Goal: Task Accomplishment & Management: Use online tool/utility

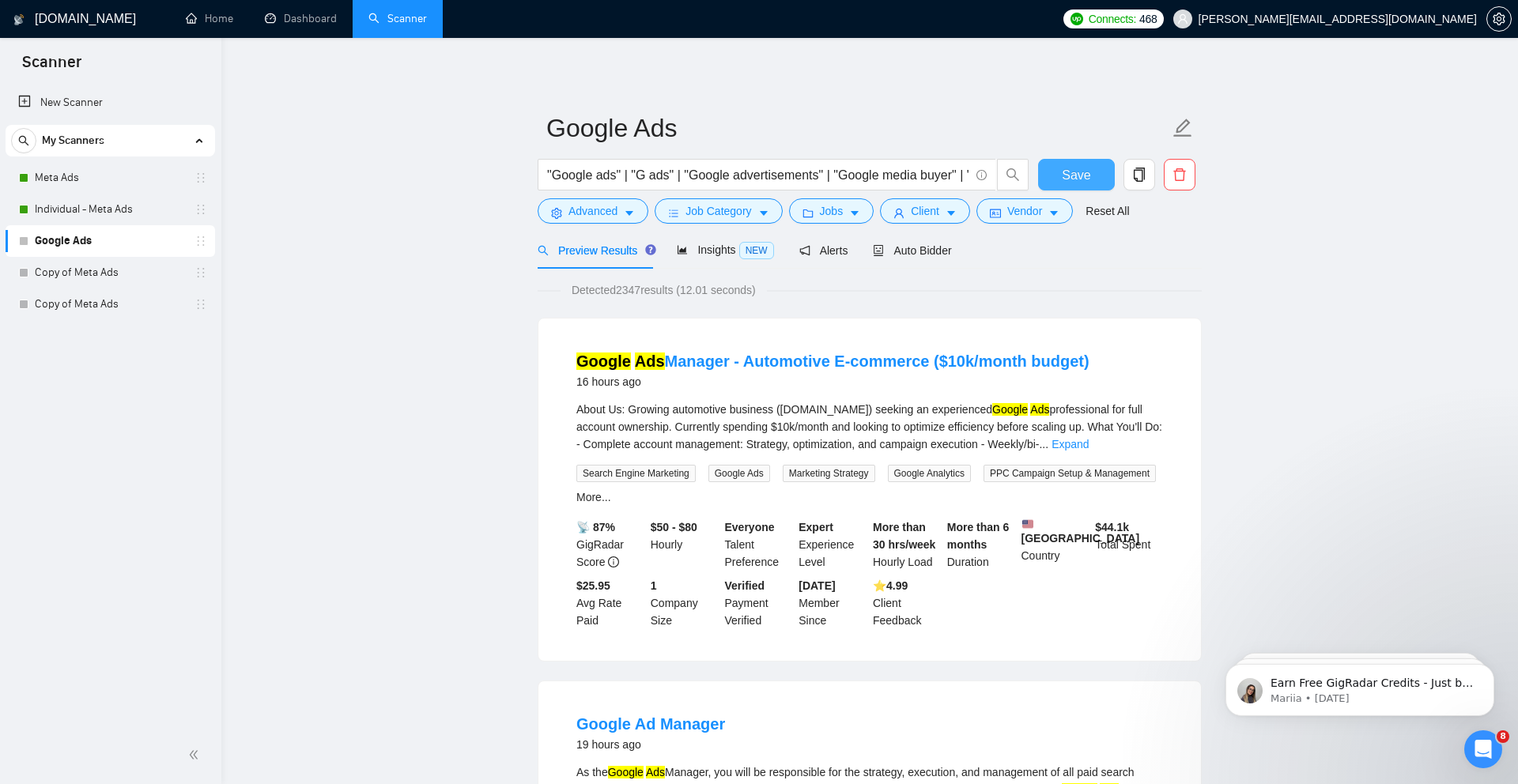
click at [1084, 172] on span "Save" at bounding box center [1076, 174] width 29 height 19
click at [97, 13] on h1 "[DOMAIN_NAME]" at bounding box center [85, 19] width 101 height 38
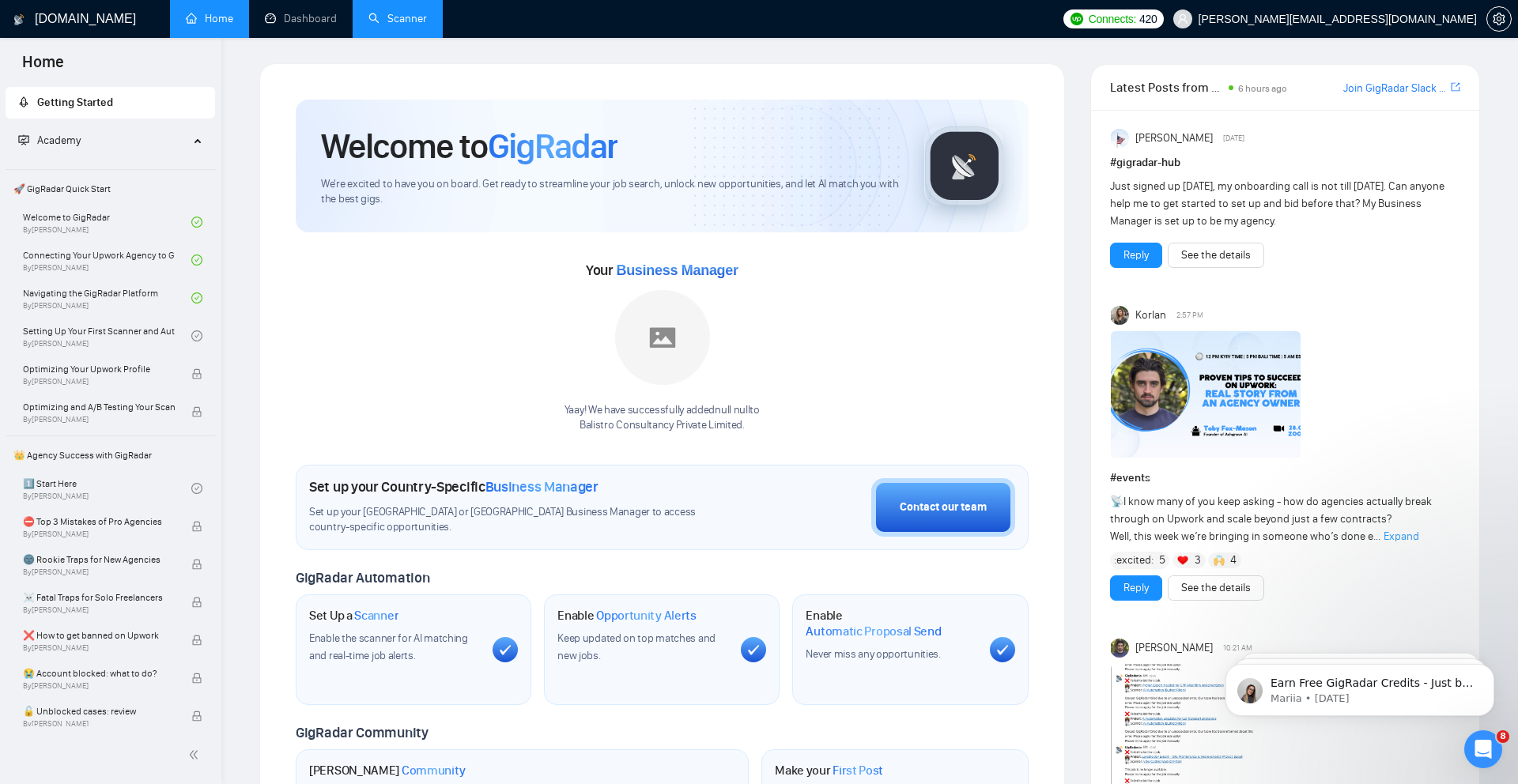
click at [414, 12] on link "Scanner" at bounding box center [398, 19] width 59 height 13
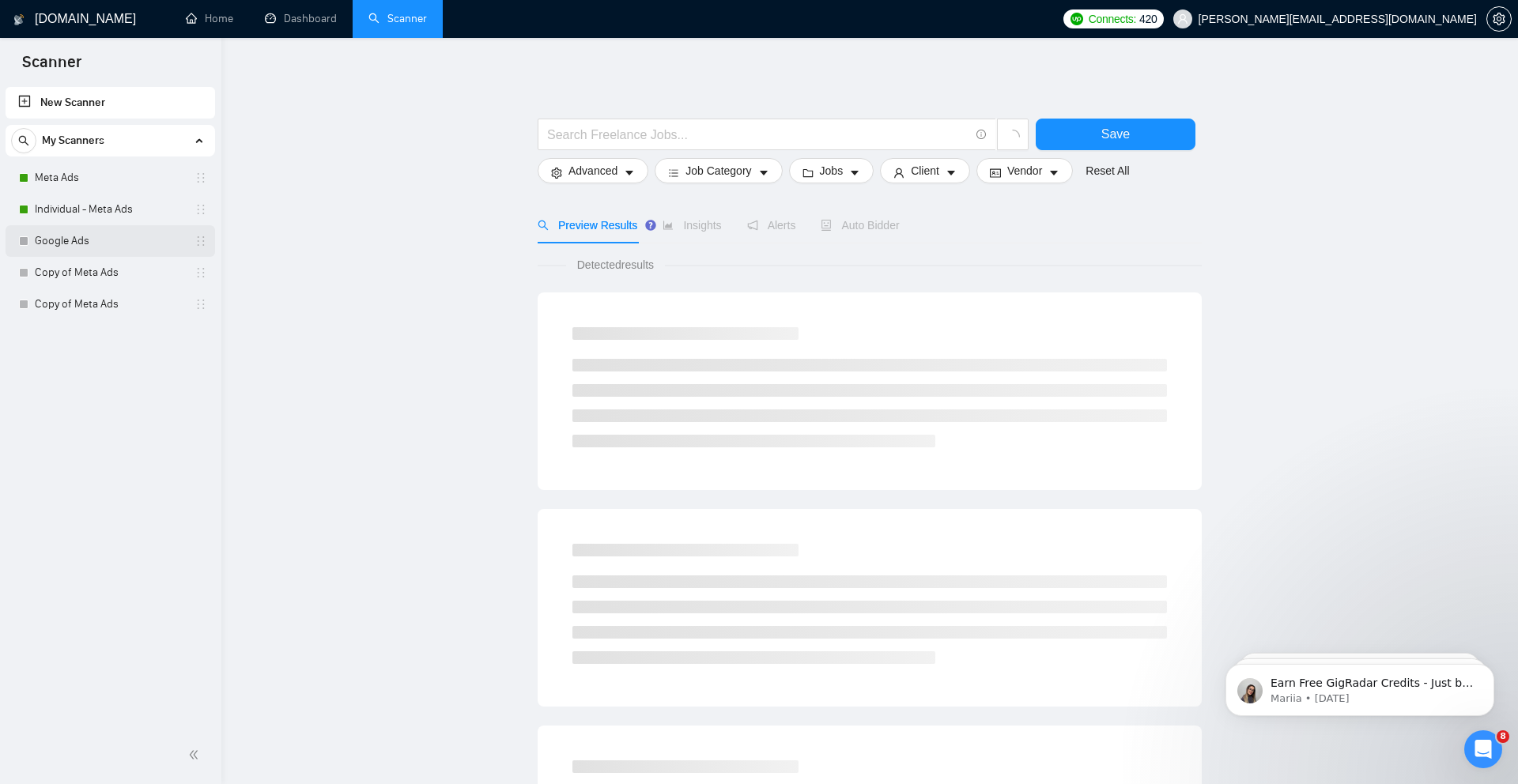
click at [93, 243] on link "Google Ads" at bounding box center [109, 241] width 150 height 32
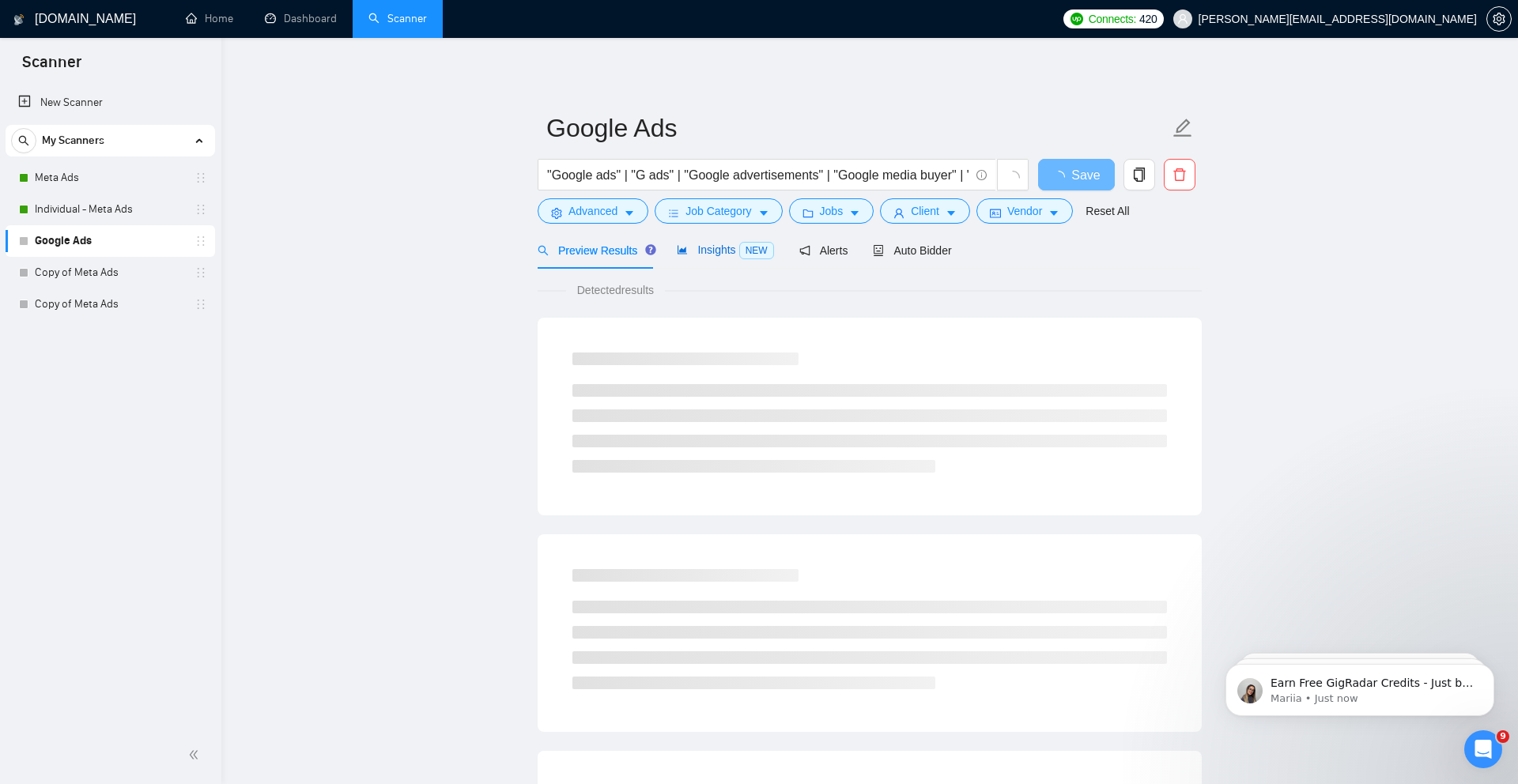
click at [719, 249] on span "Insights NEW" at bounding box center [724, 249] width 97 height 13
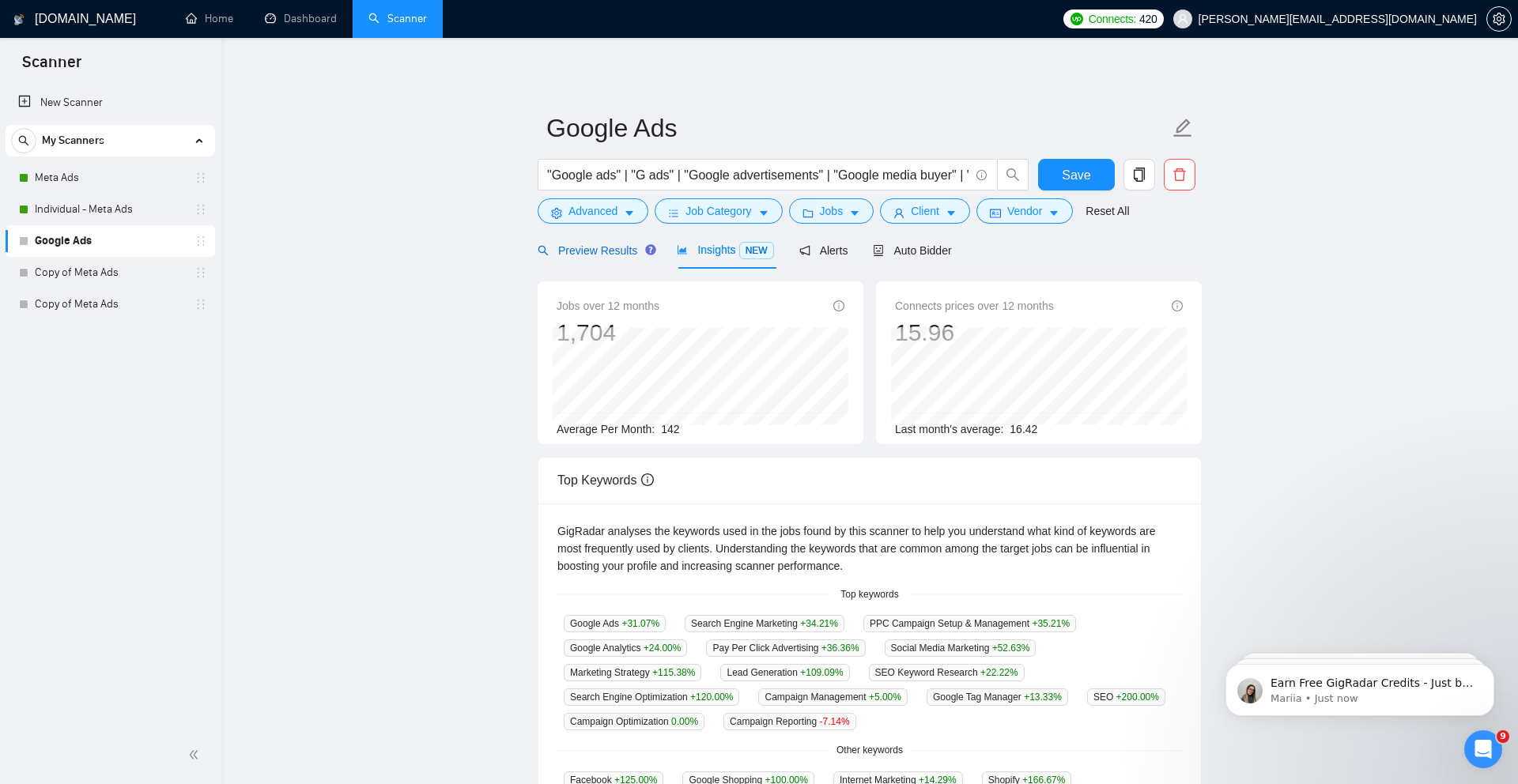
click at [600, 241] on div "Preview Results" at bounding box center [594, 250] width 114 height 18
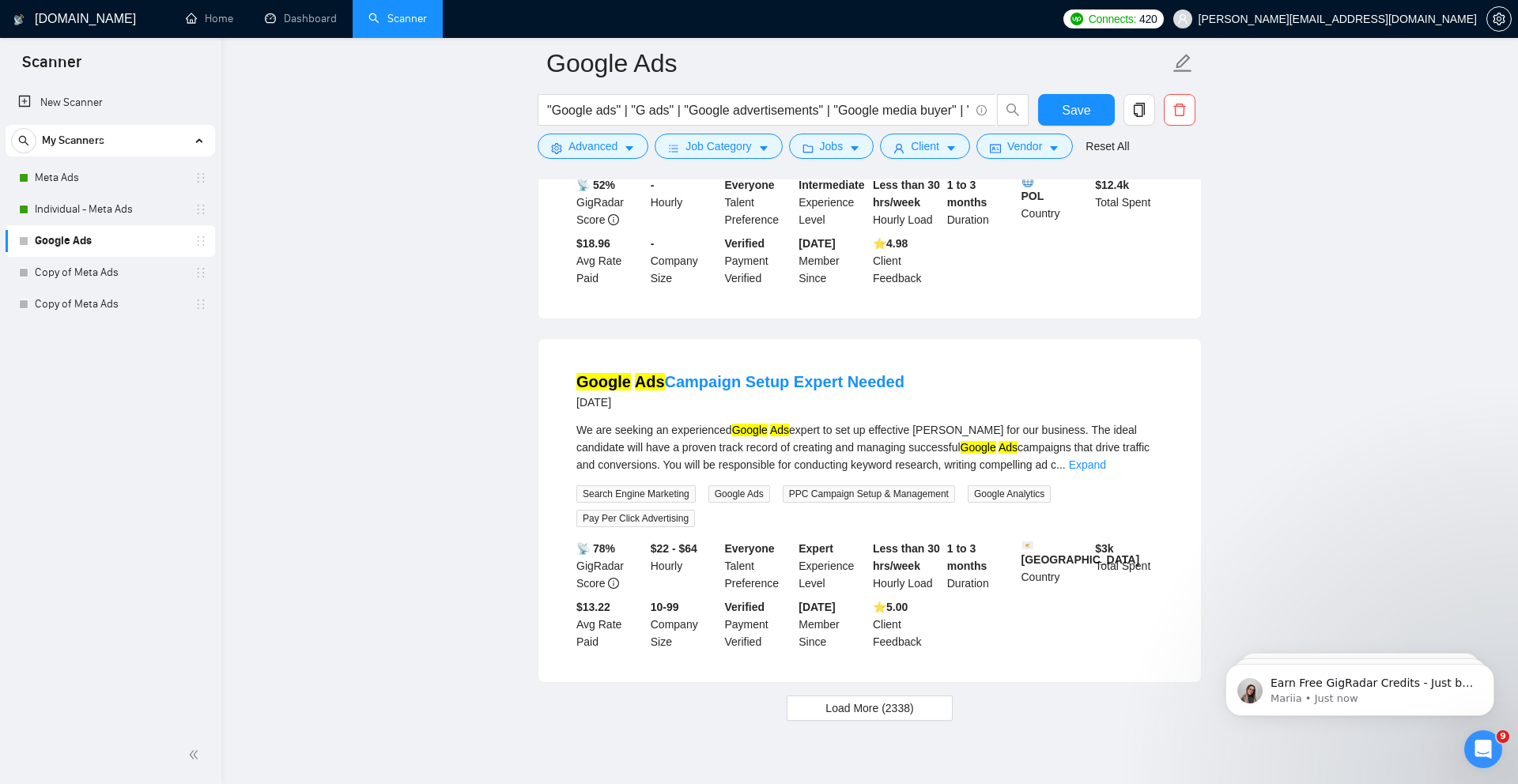
scroll to position [3255, 0]
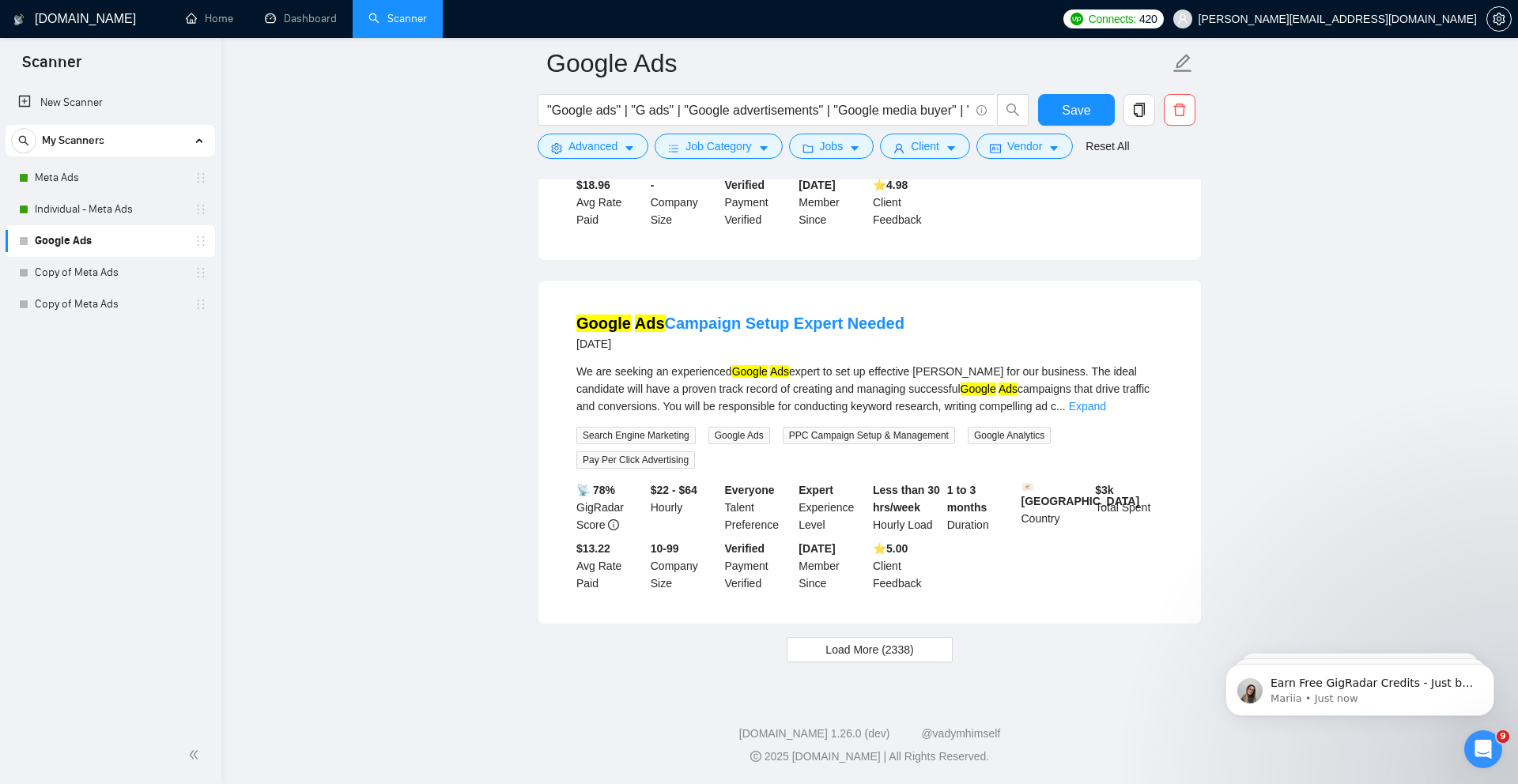
click at [833, 655] on span "Load More (2338)" at bounding box center [869, 649] width 88 height 18
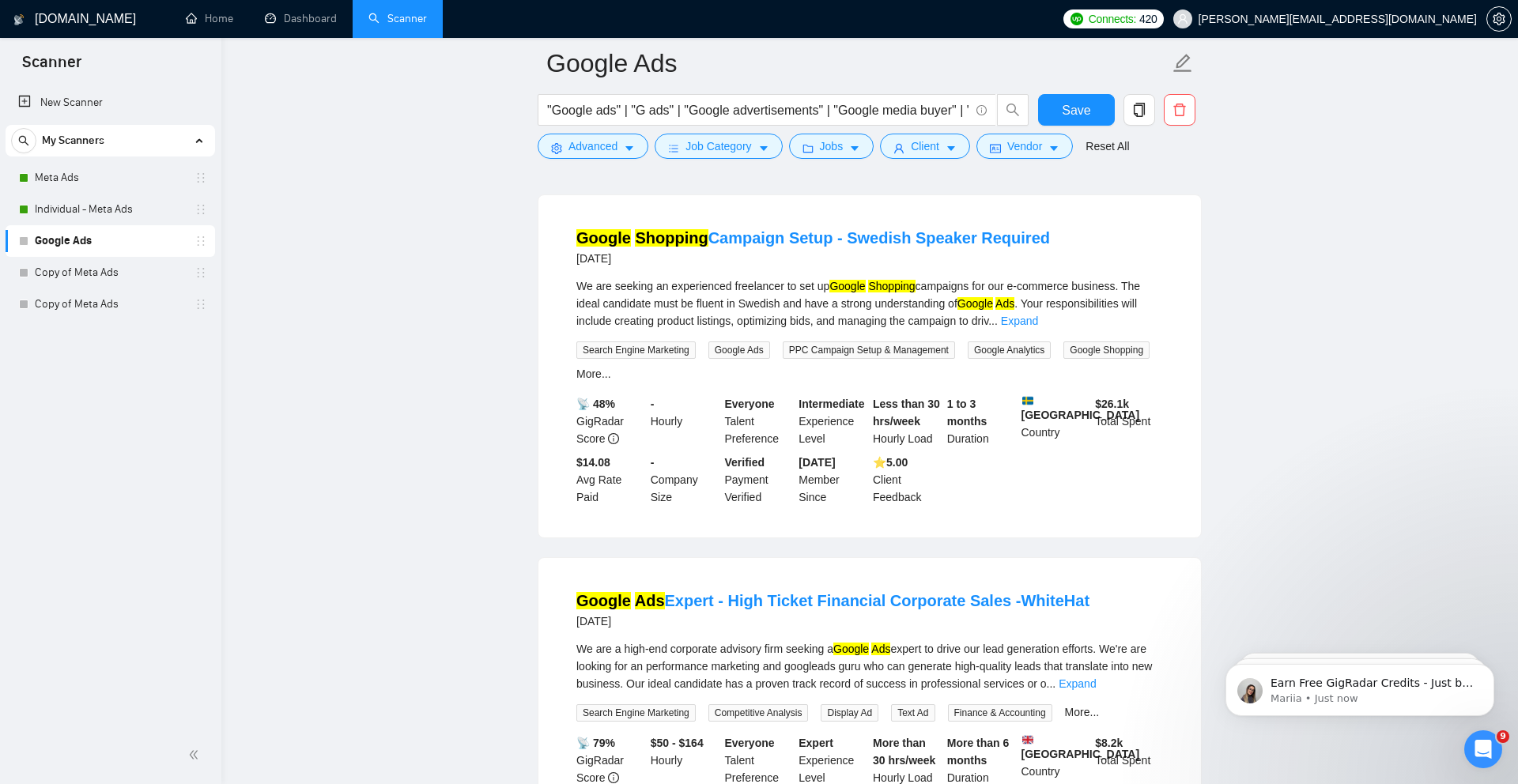
scroll to position [6215, 0]
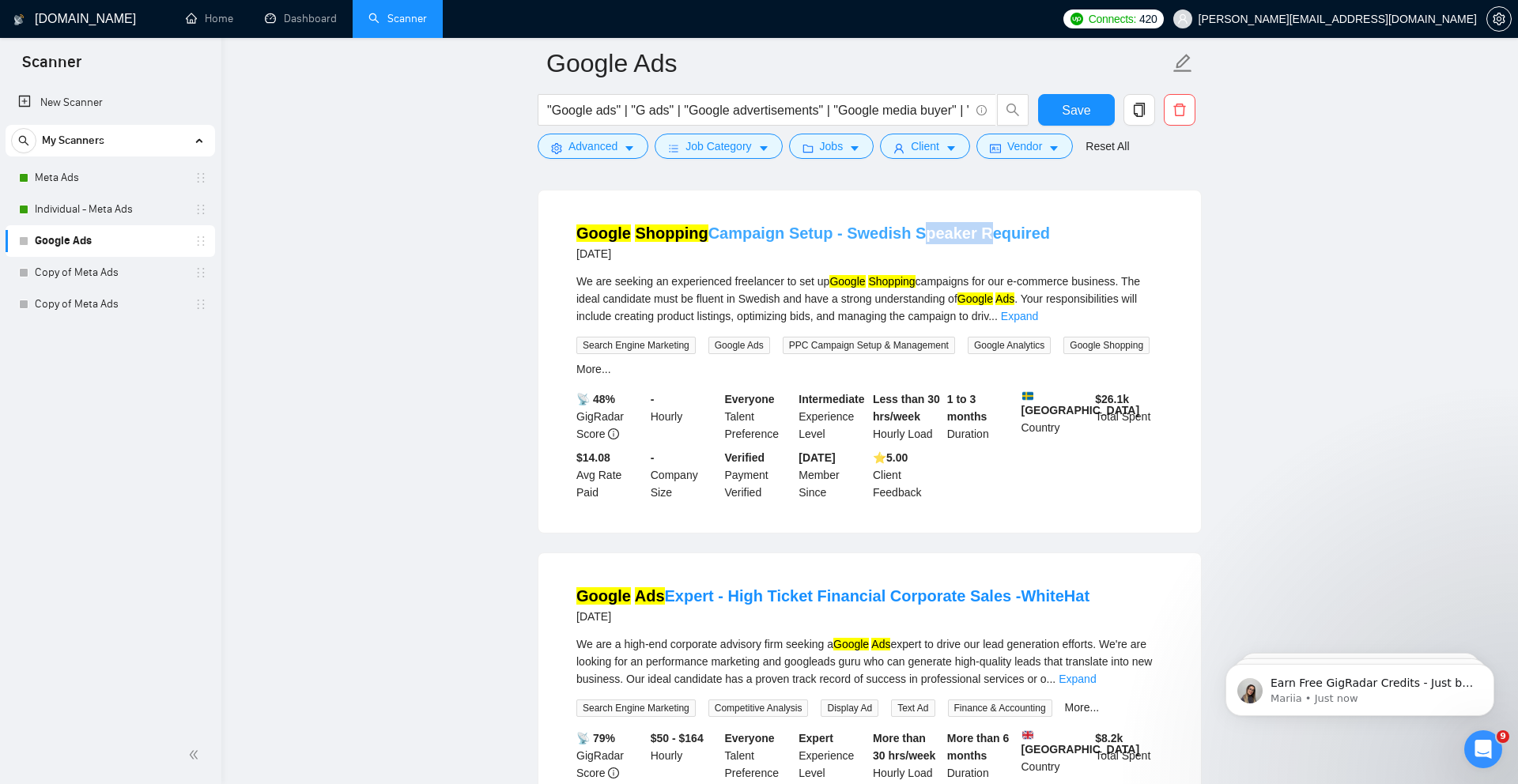
drag, startPoint x: 968, startPoint y: 252, endPoint x: 906, endPoint y: 247, distance: 62.2
click at [906, 244] on h4 "Google Shopping Campaign Setup - Swedish Speaker Required" at bounding box center [813, 233] width 474 height 22
copy link "Speaker"
click at [603, 155] on button "Advanced" at bounding box center [593, 146] width 111 height 25
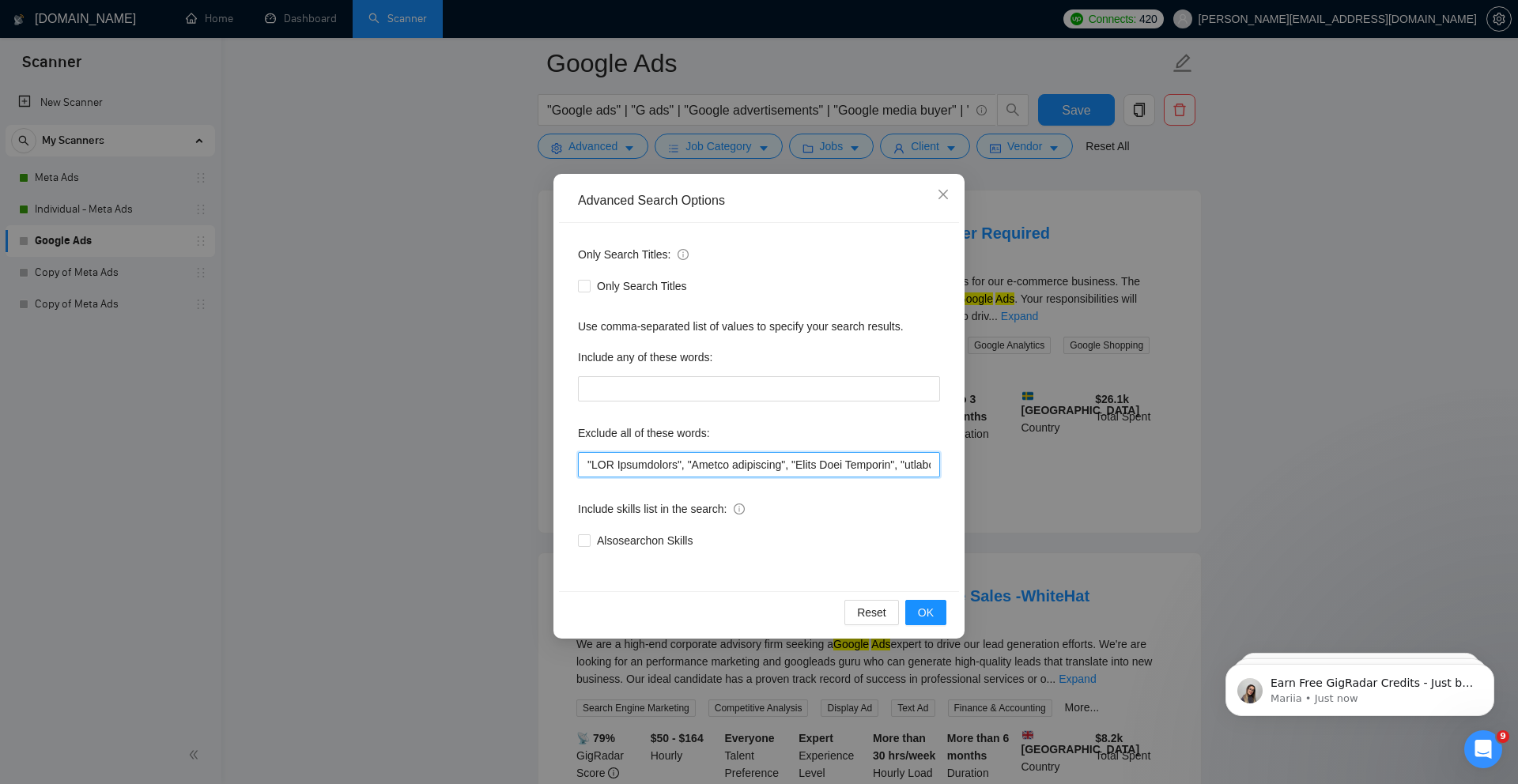
click at [701, 458] on input "text" at bounding box center [759, 464] width 362 height 25
click at [934, 465] on input "text" at bounding box center [759, 464] width 362 height 25
paste input "Speaker"
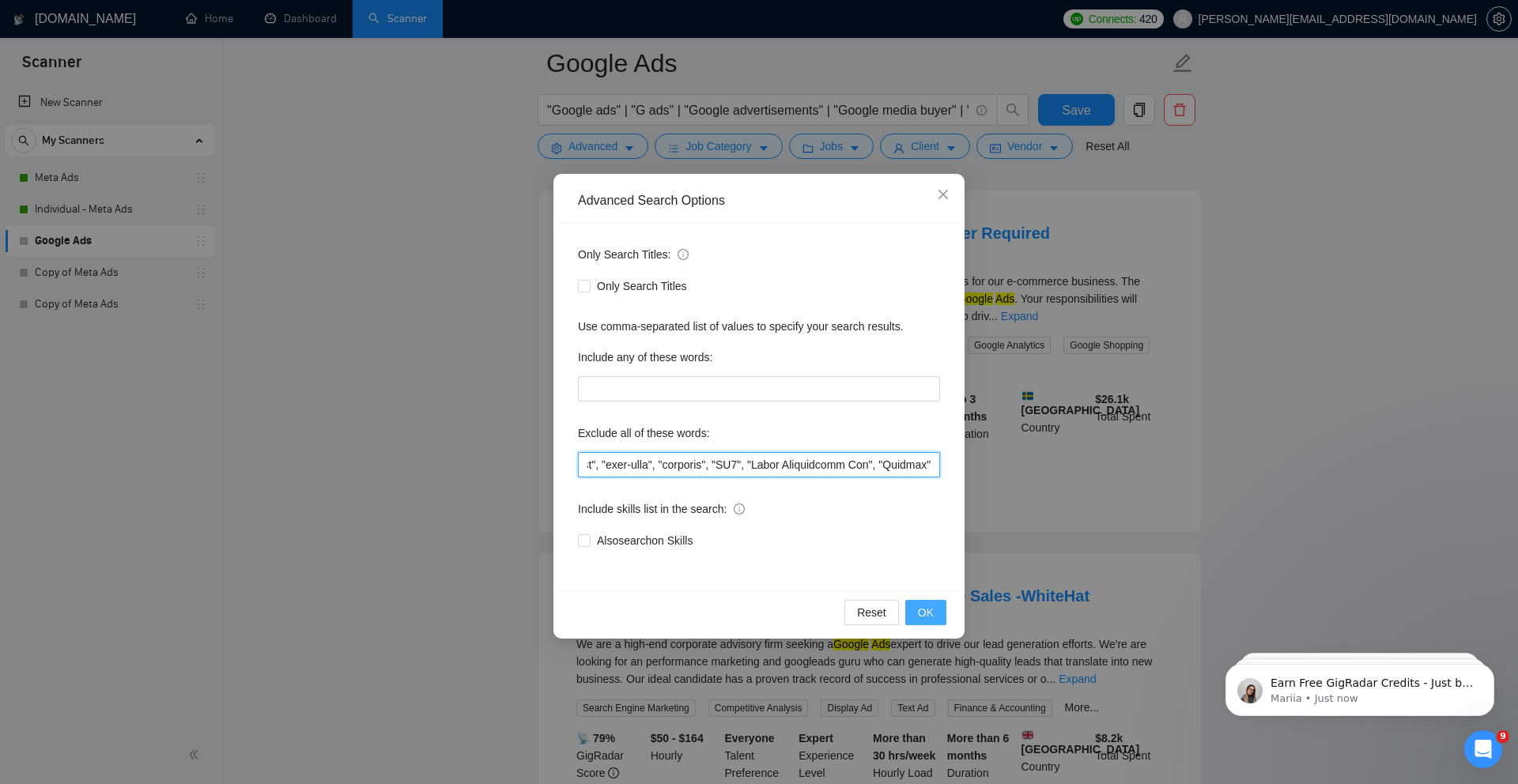
type input ""MCP Integration", "Import specialist", "Small Test Campaign", "youtube", "you …"
click at [936, 615] on button "OK" at bounding box center [926, 612] width 41 height 25
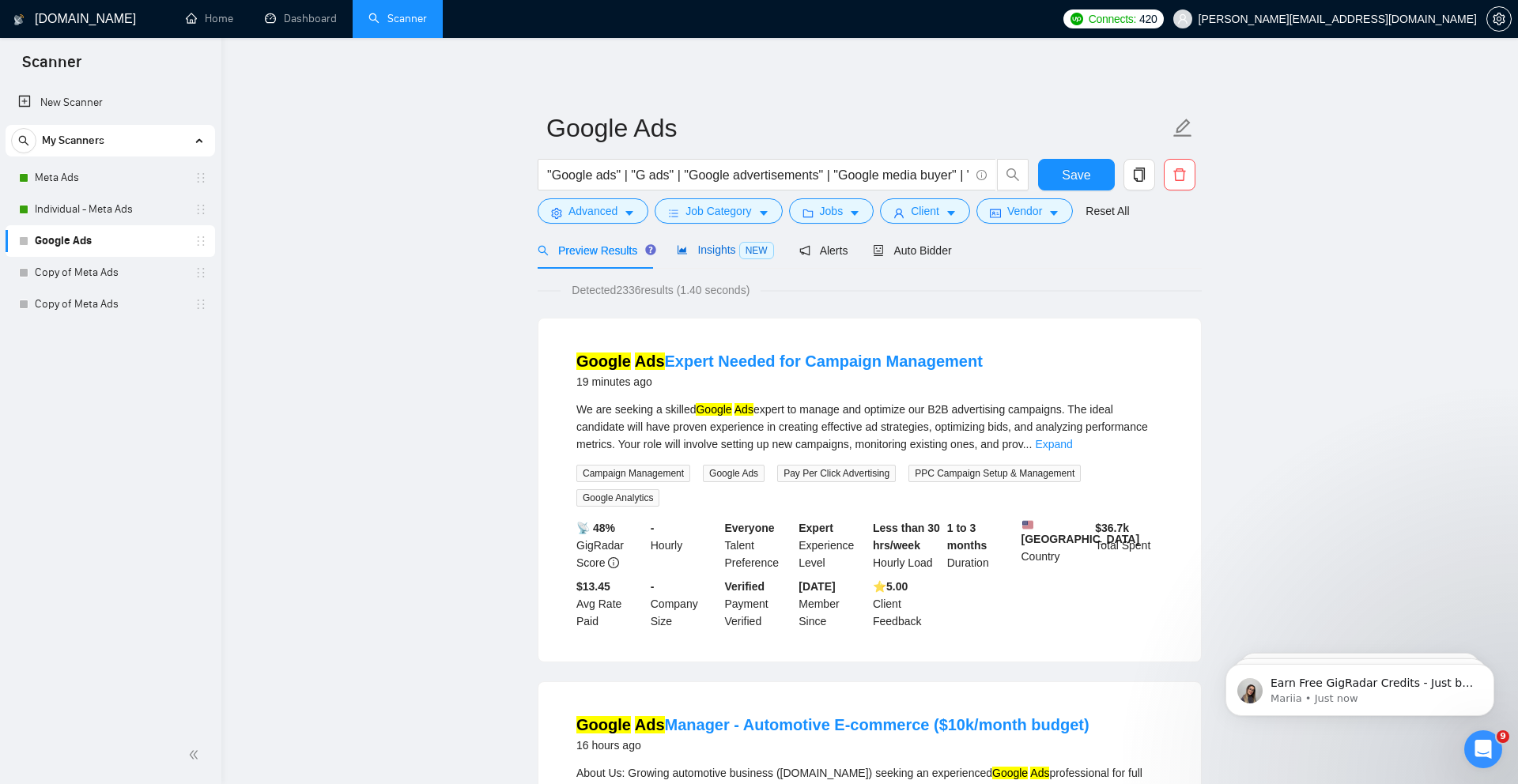
click at [726, 251] on span "Insights NEW" at bounding box center [724, 249] width 97 height 13
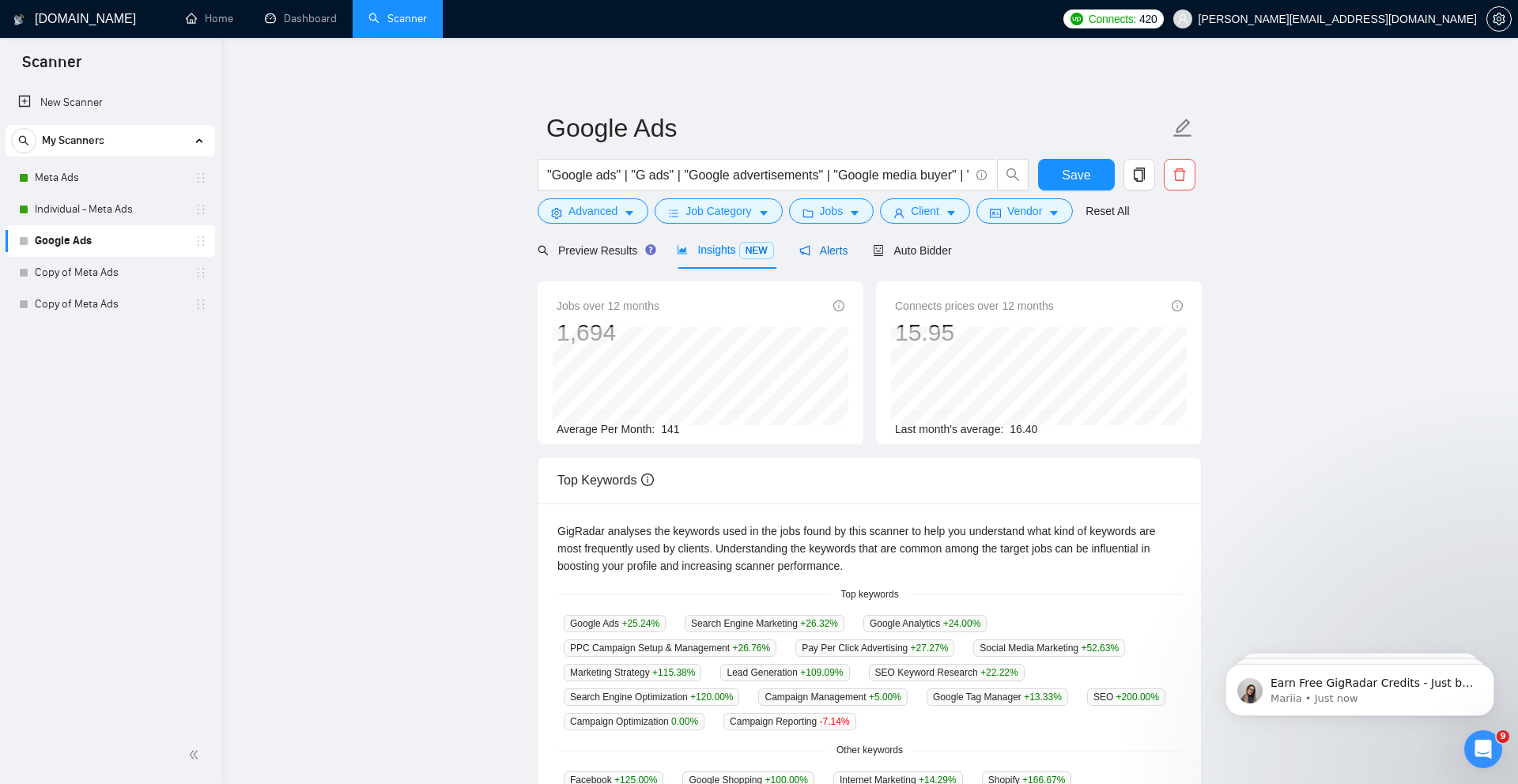
click at [835, 244] on span "Alerts" at bounding box center [824, 250] width 49 height 13
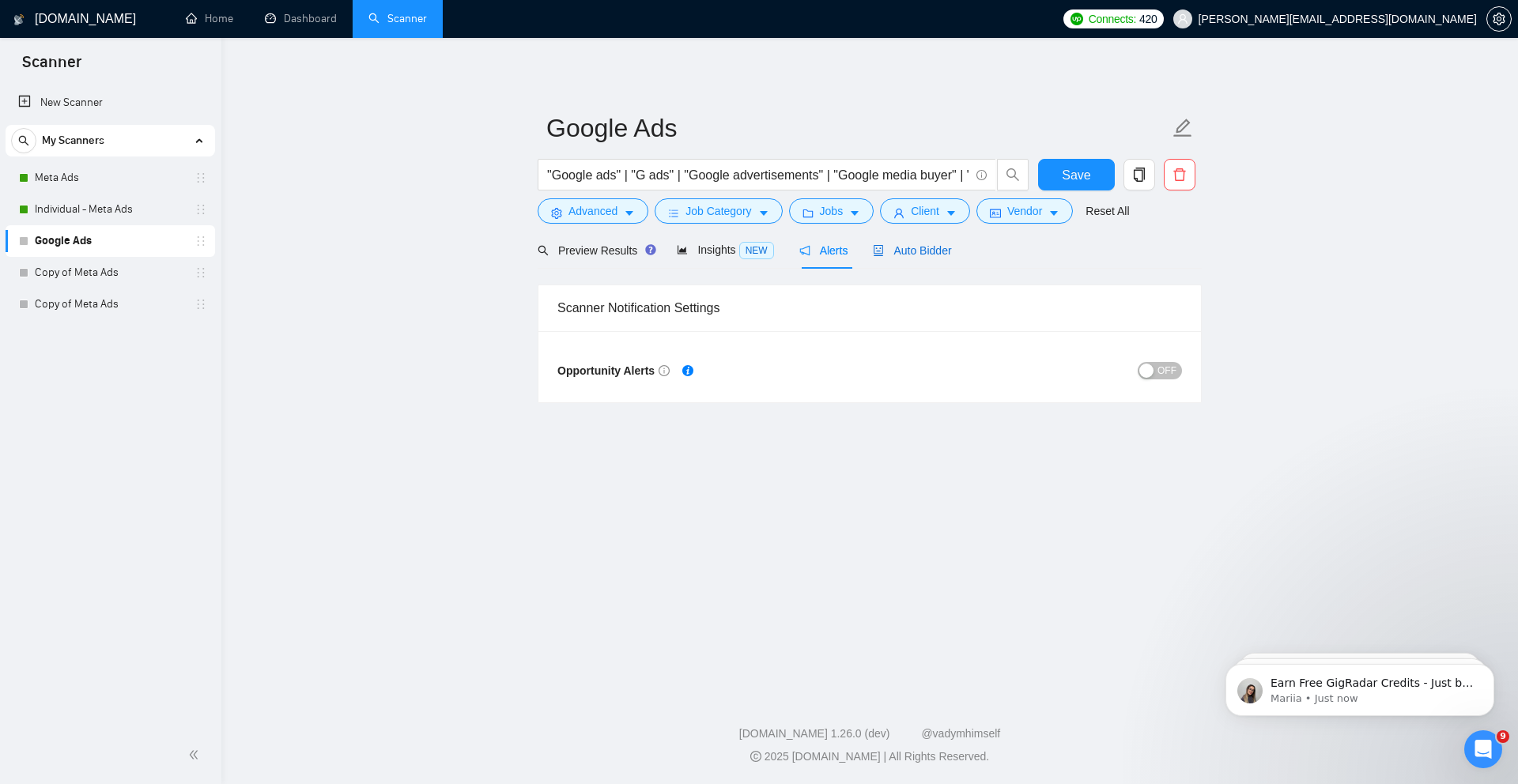
click at [921, 250] on span "Auto Bidder" at bounding box center [911, 250] width 78 height 13
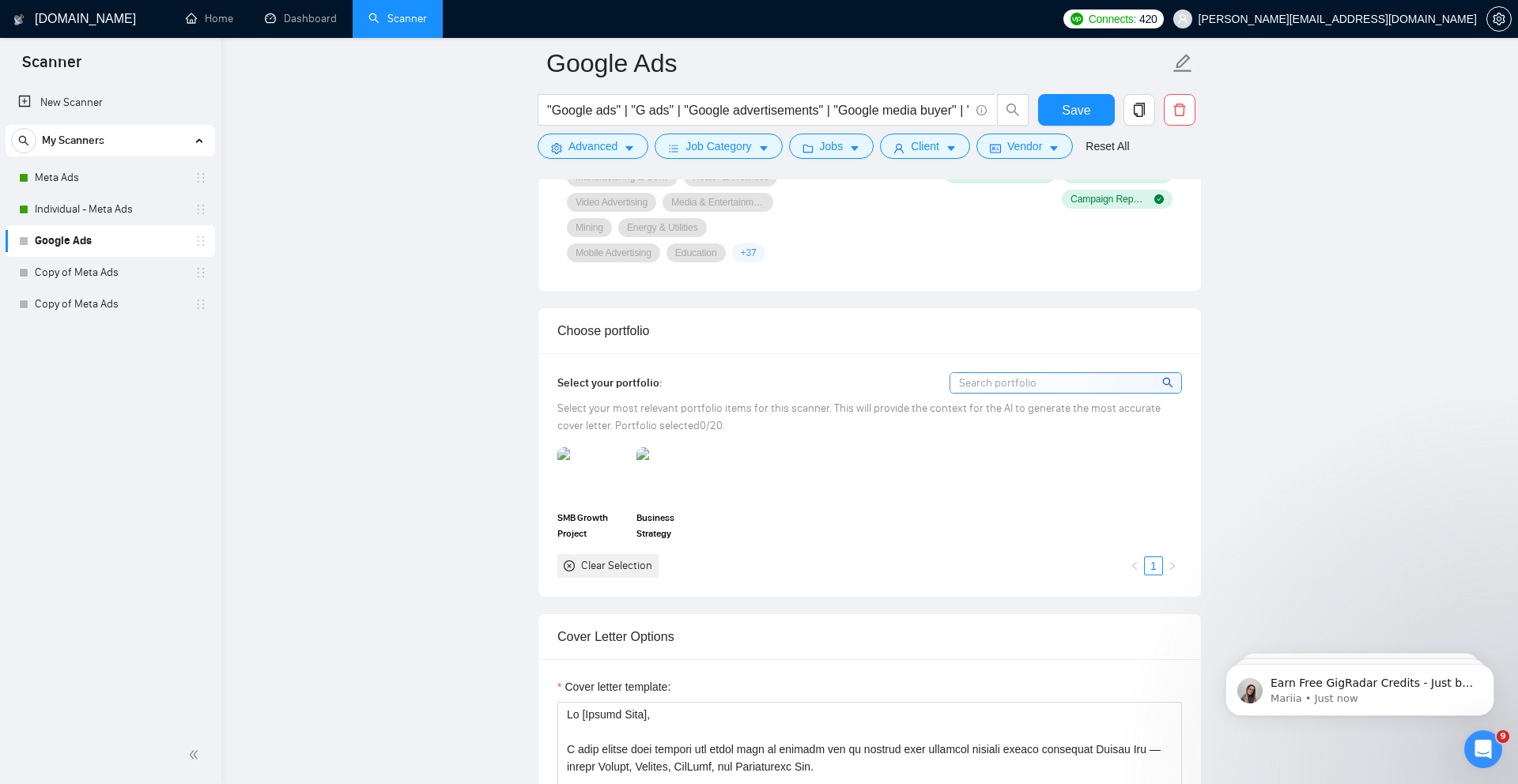
scroll to position [1488, 0]
click at [1012, 384] on input at bounding box center [1065, 381] width 231 height 19
click at [1145, 569] on link "1" at bounding box center [1153, 564] width 18 height 18
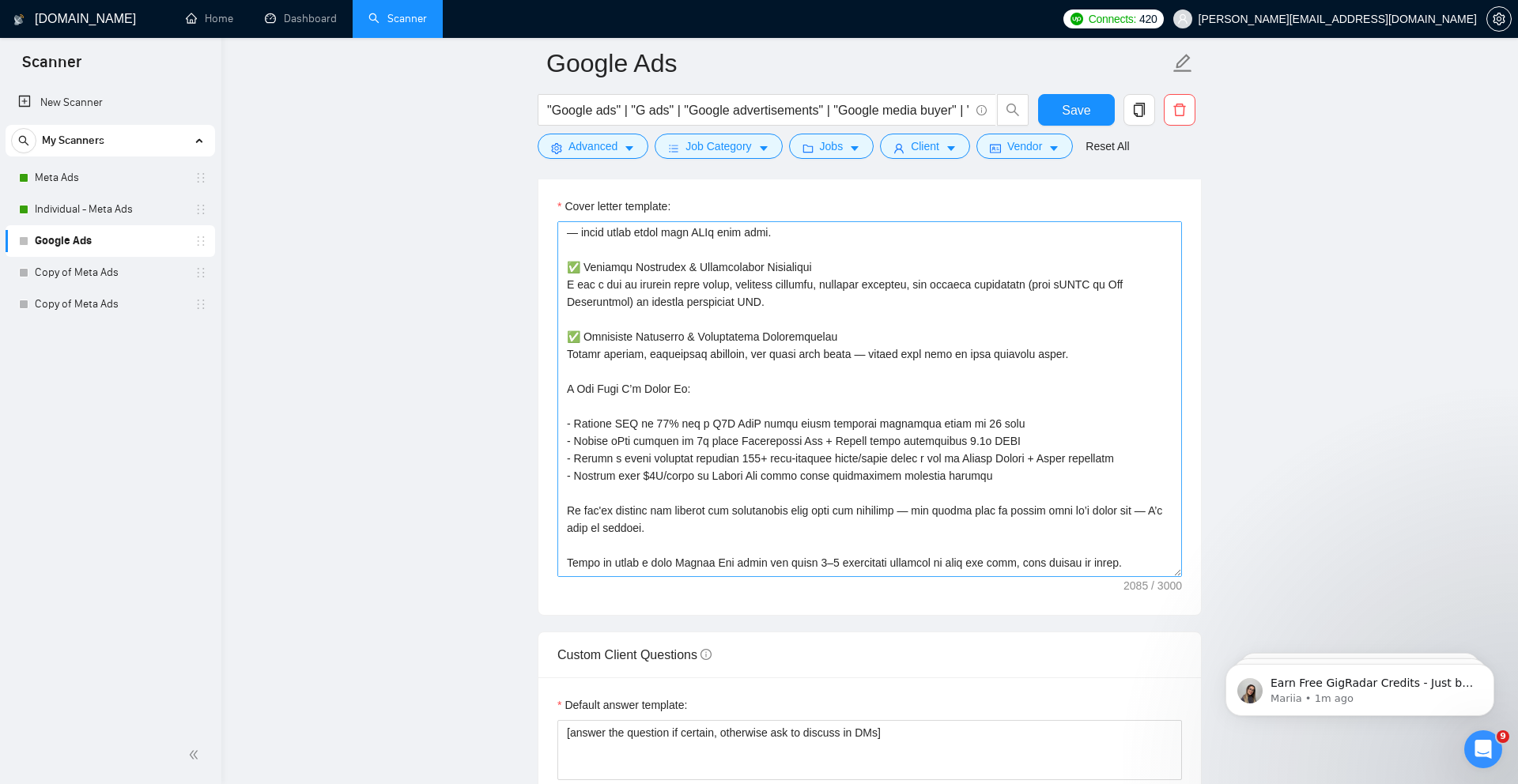
scroll to position [469, 0]
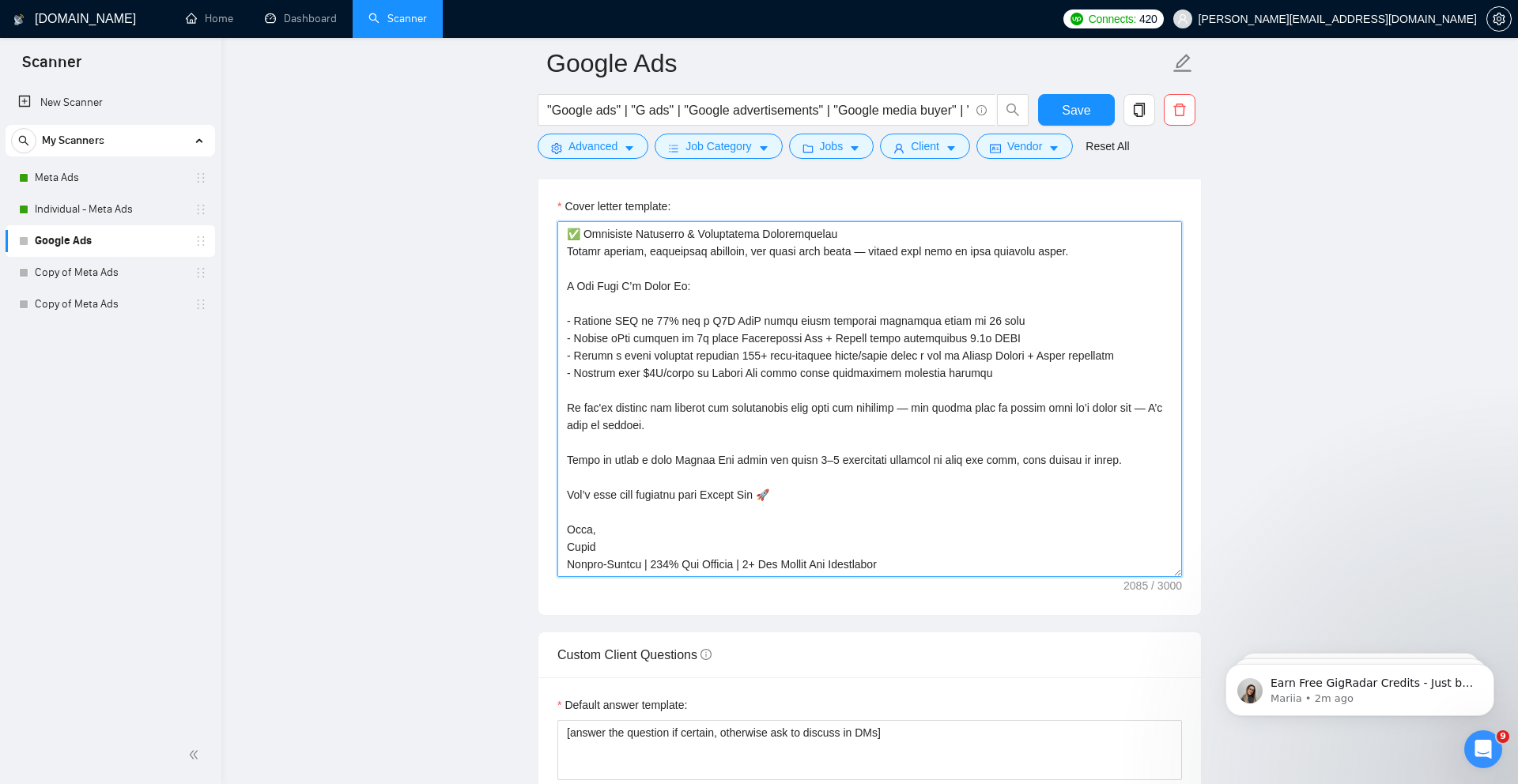
click at [784, 389] on textarea "Cover letter template:" at bounding box center [869, 399] width 624 height 356
type textarea "\"
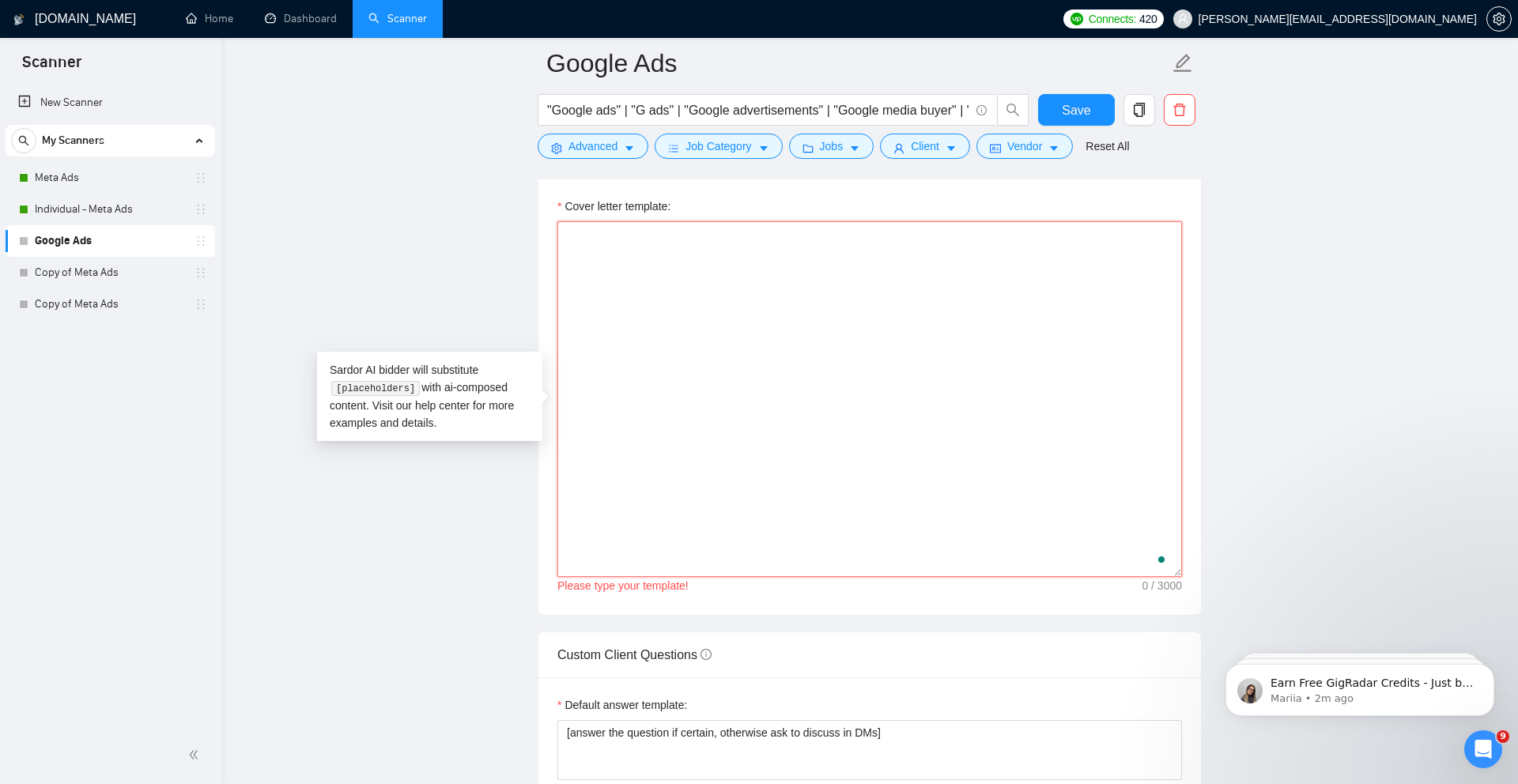
paste textarea "[Lor Ips, dolorsi ame consec ad elit (se doeiusmod). Temporinc, utlabo etd Mag]…"
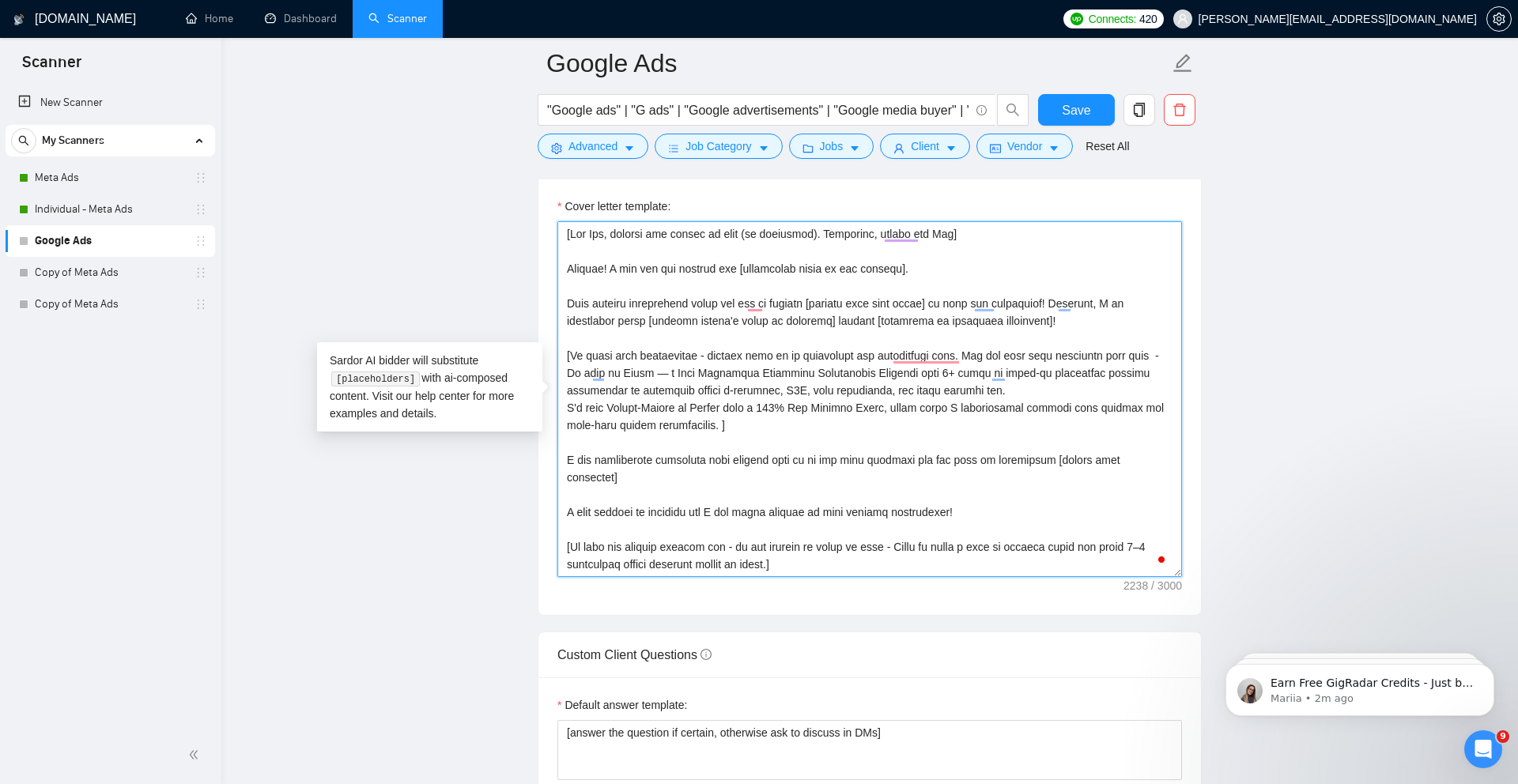
click at [730, 373] on textarea "Cover letter template:" at bounding box center [869, 399] width 624 height 356
drag, startPoint x: 727, startPoint y: 373, endPoint x: 817, endPoint y: 369, distance: 90.1
click at [817, 369] on textarea "Cover letter template:" at bounding box center [869, 399] width 624 height 356
click at [687, 369] on textarea "Cover letter template:" at bounding box center [869, 399] width 624 height 356
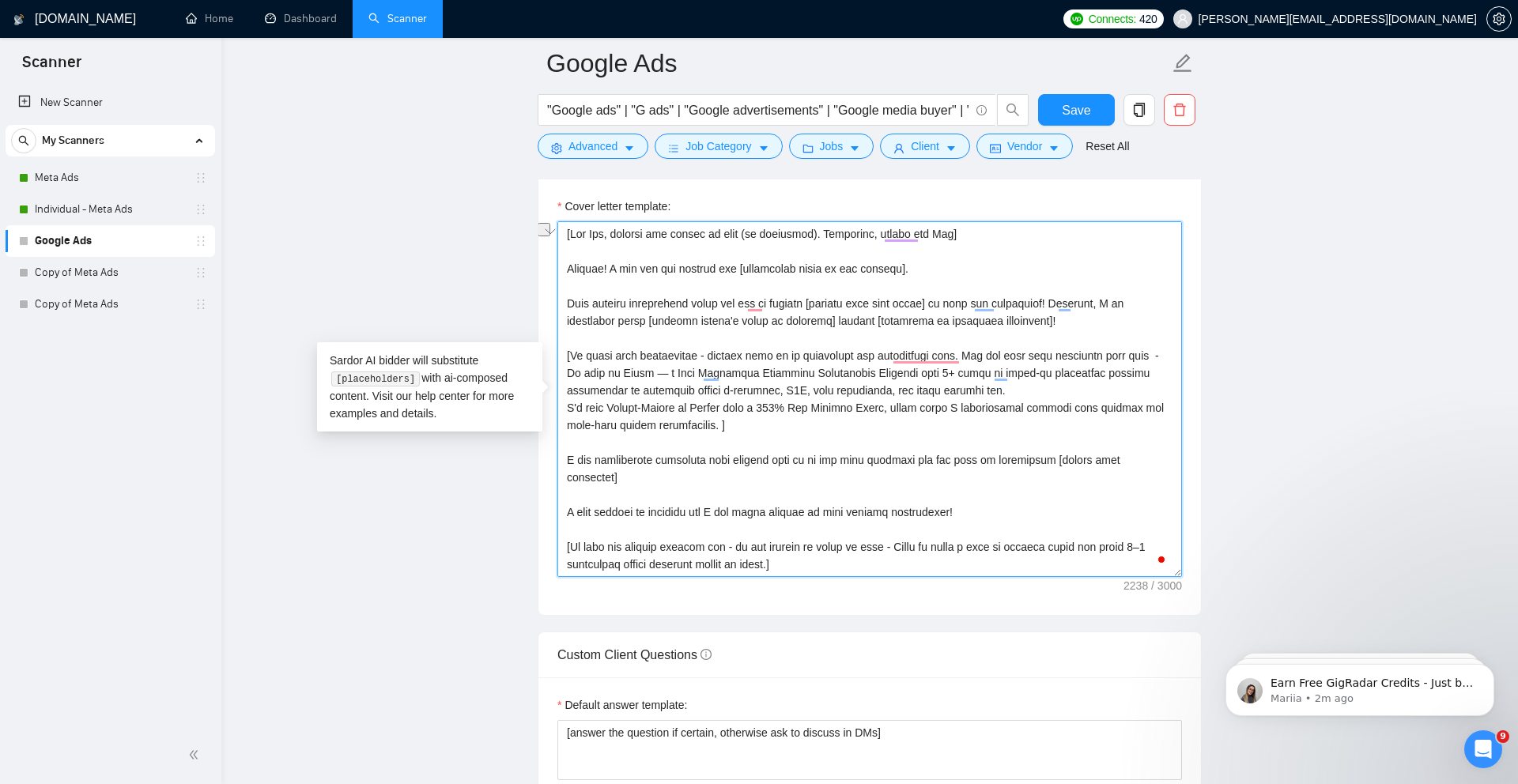
drag, startPoint x: 728, startPoint y: 373, endPoint x: 805, endPoint y: 372, distance: 77.0
click at [805, 372] on textarea "Cover letter template:" at bounding box center [869, 399] width 624 height 356
drag, startPoint x: 613, startPoint y: 408, endPoint x: 680, endPoint y: 406, distance: 67.0
click at [680, 406] on textarea "Cover letter template:" at bounding box center [869, 399] width 624 height 356
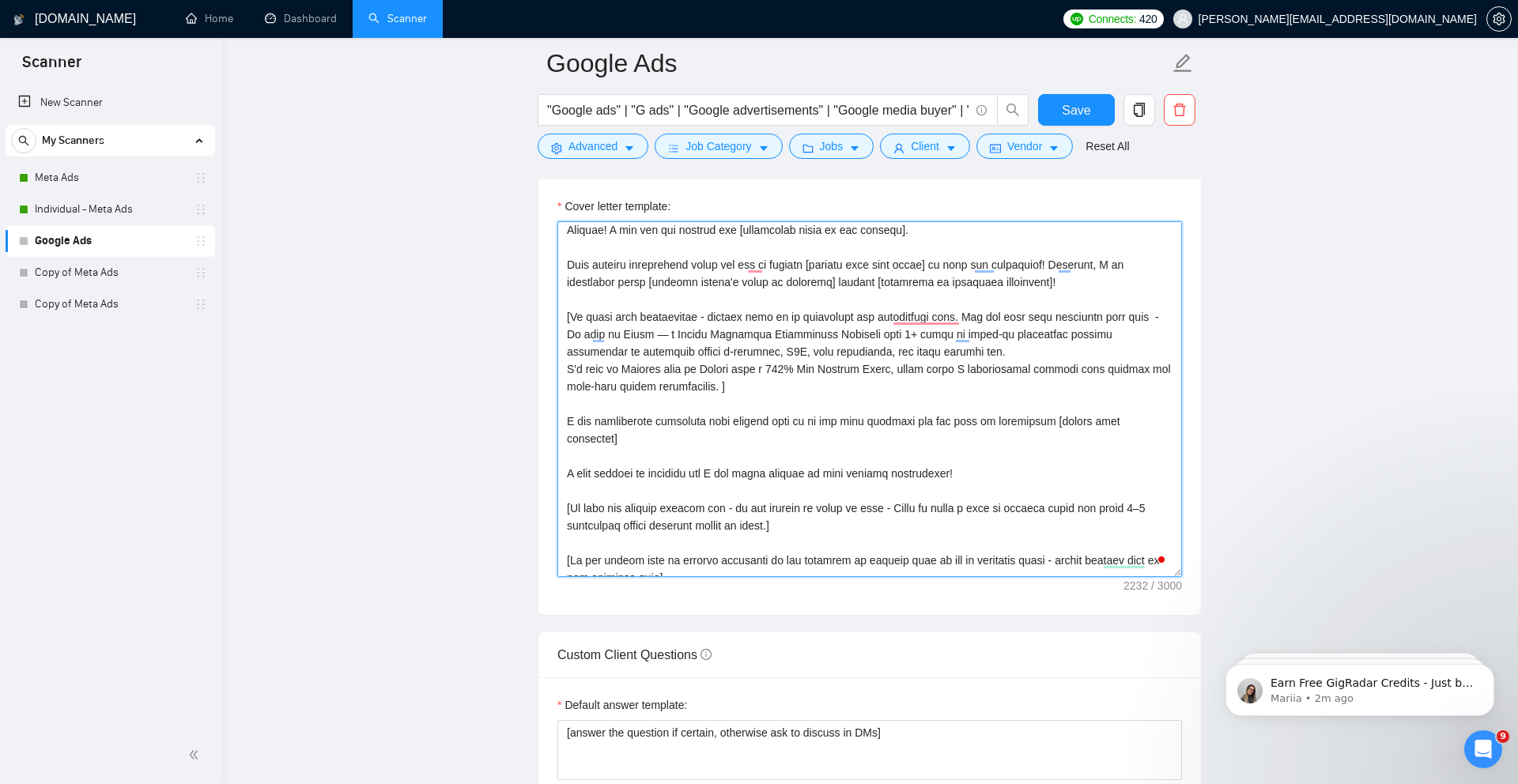
scroll to position [50, 0]
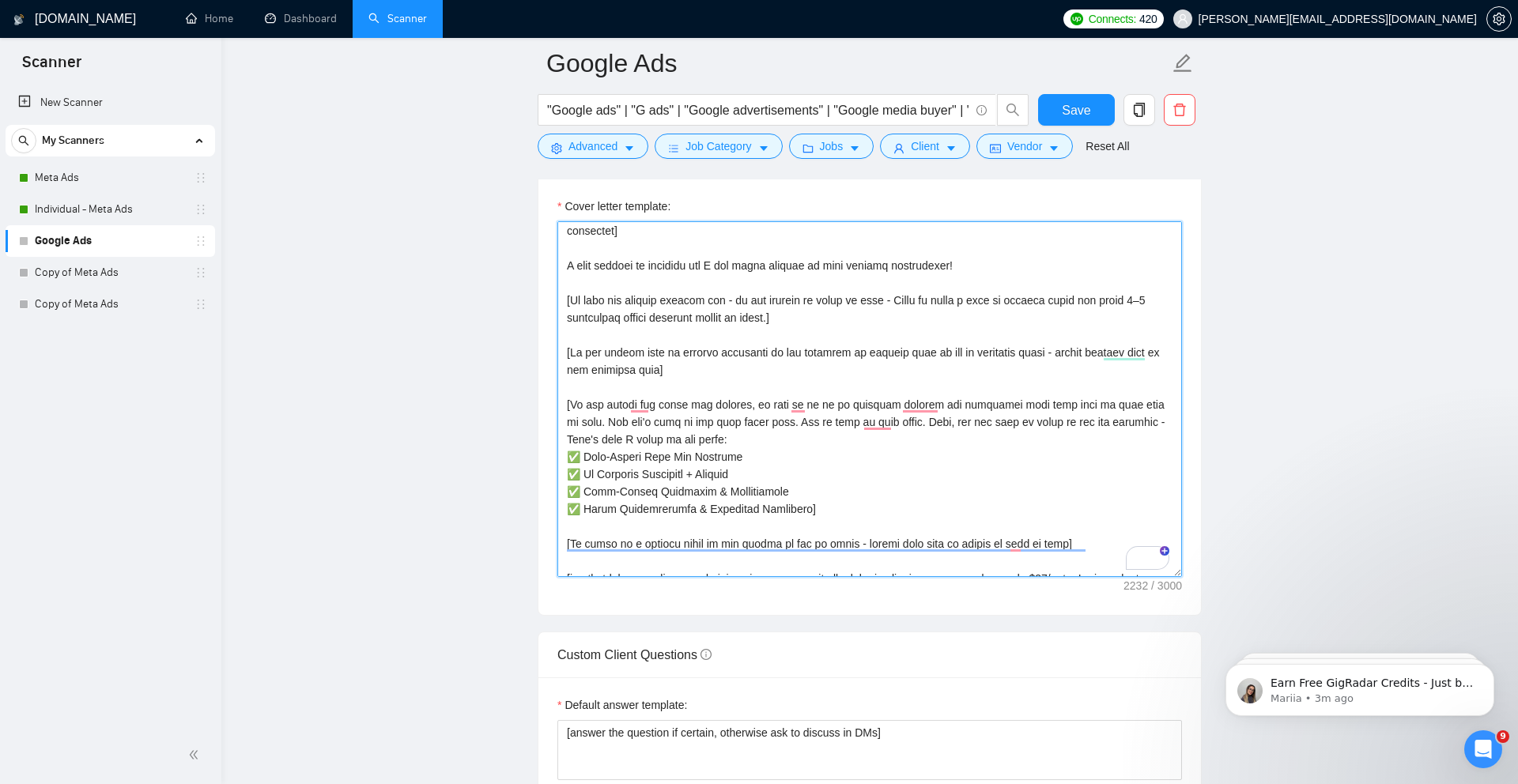
click at [614, 472] on textarea "Cover letter template:" at bounding box center [869, 399] width 624 height 356
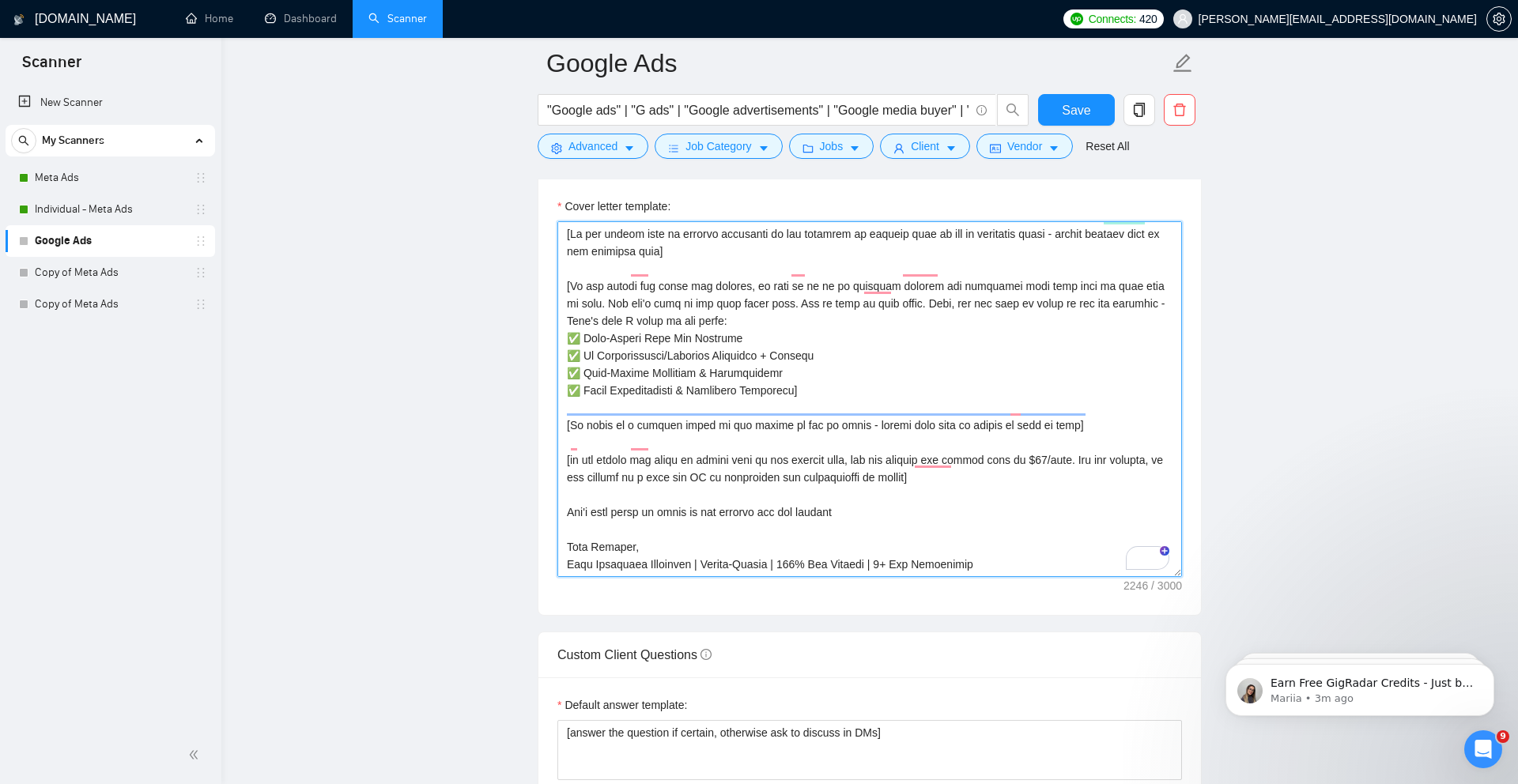
click at [693, 548] on textarea "Cover letter template:" at bounding box center [869, 399] width 624 height 356
click at [868, 540] on textarea "Cover letter template:" at bounding box center [869, 399] width 624 height 356
click at [868, 546] on textarea "Cover letter template:" at bounding box center [869, 399] width 624 height 356
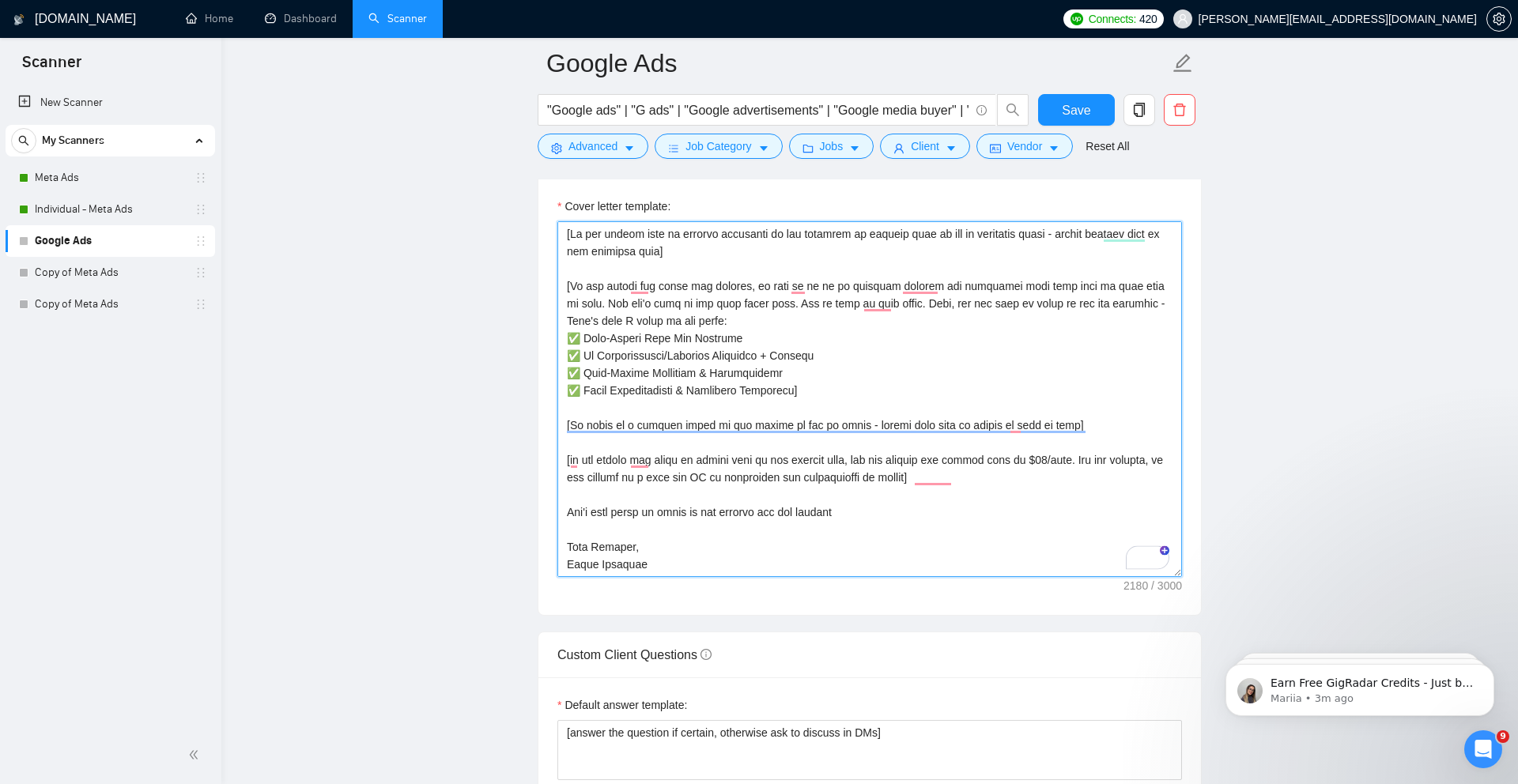
click at [933, 519] on textarea "Cover letter template:" at bounding box center [869, 399] width 624 height 356
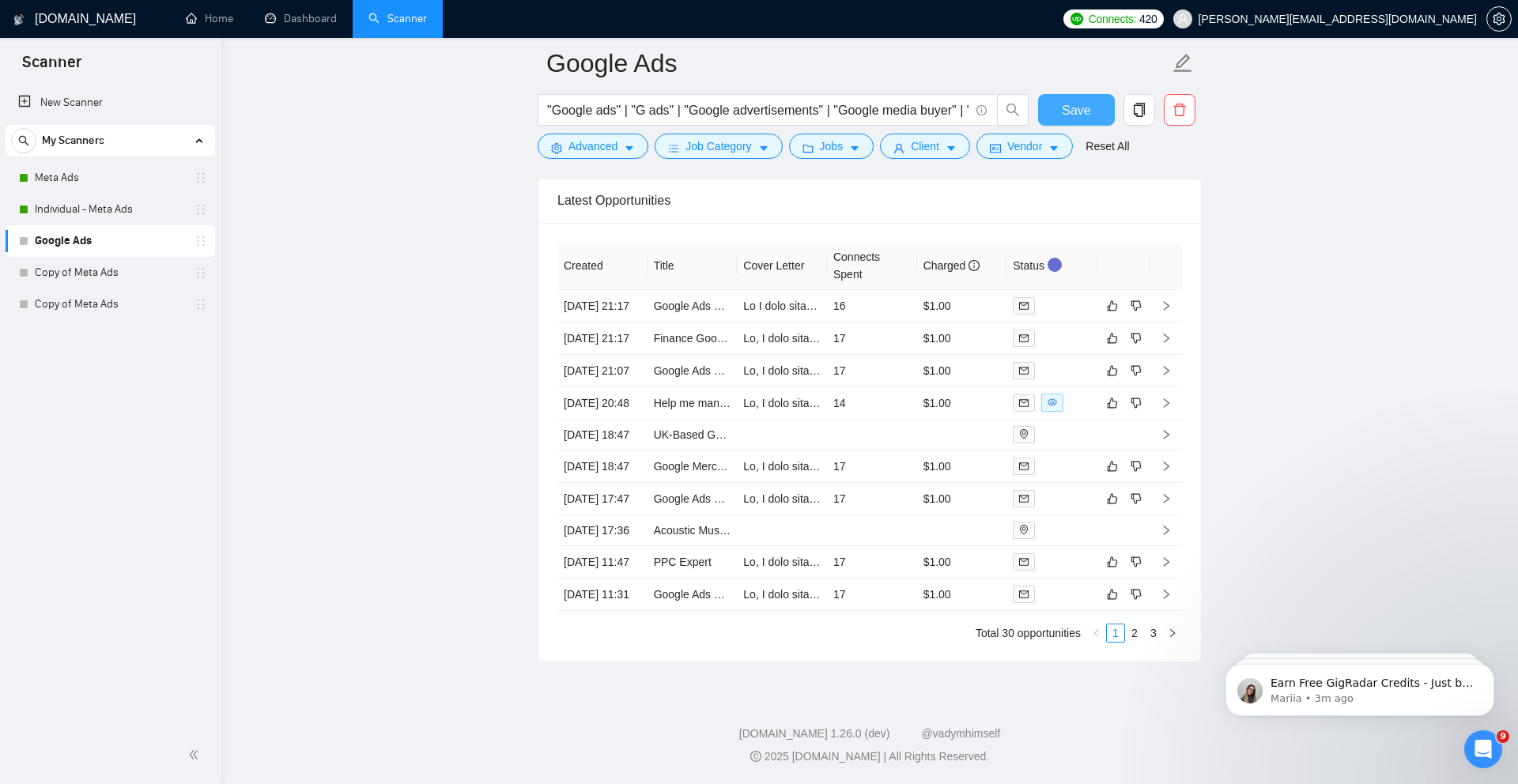
type textarea "[Lor Ips, dolorsi ame consec ad elit (se doeiusmod). Temporinc, utlabo etd Mag]…"
click at [1087, 115] on span "Save" at bounding box center [1076, 109] width 29 height 19
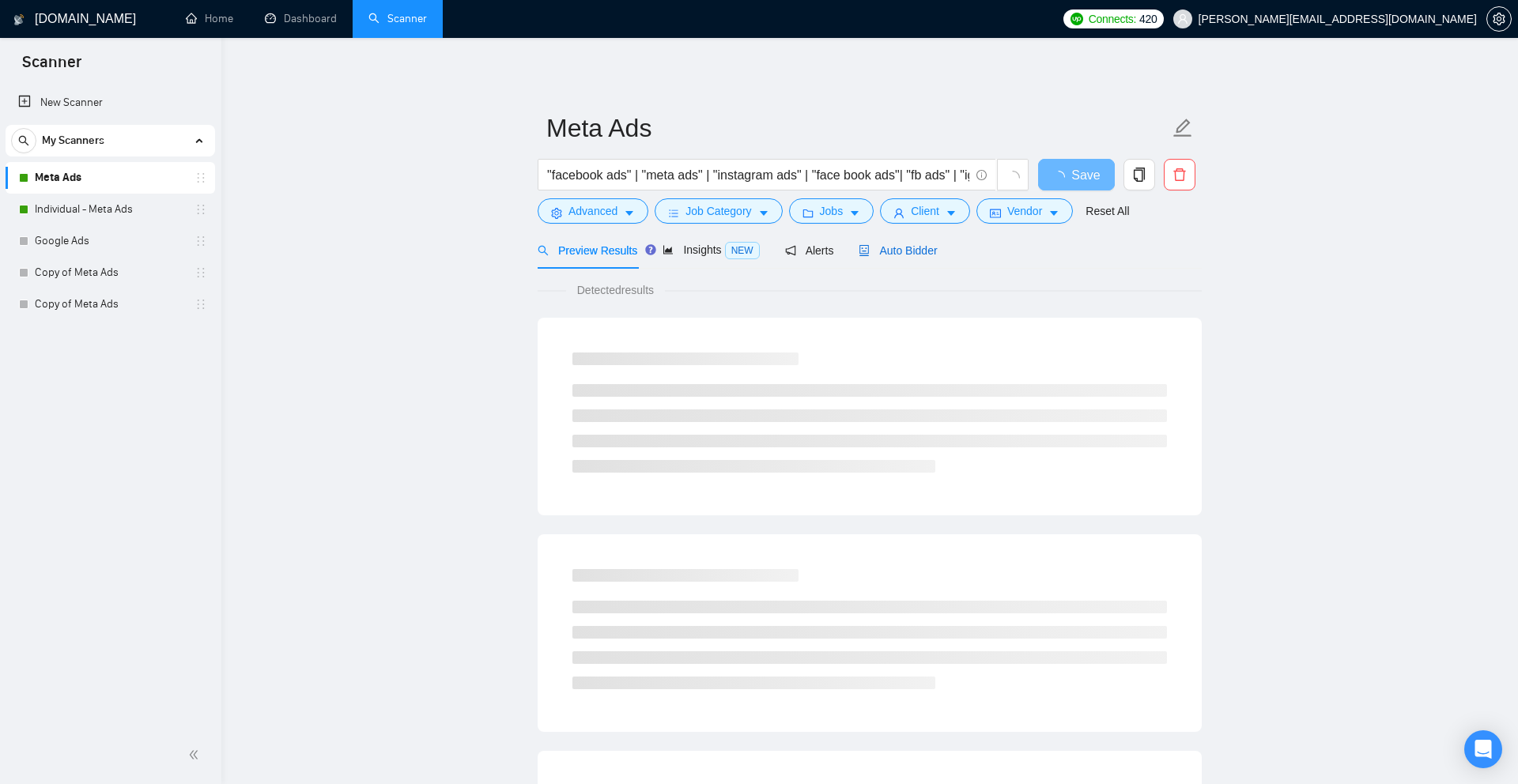
click at [894, 250] on span "Auto Bidder" at bounding box center [897, 250] width 78 height 13
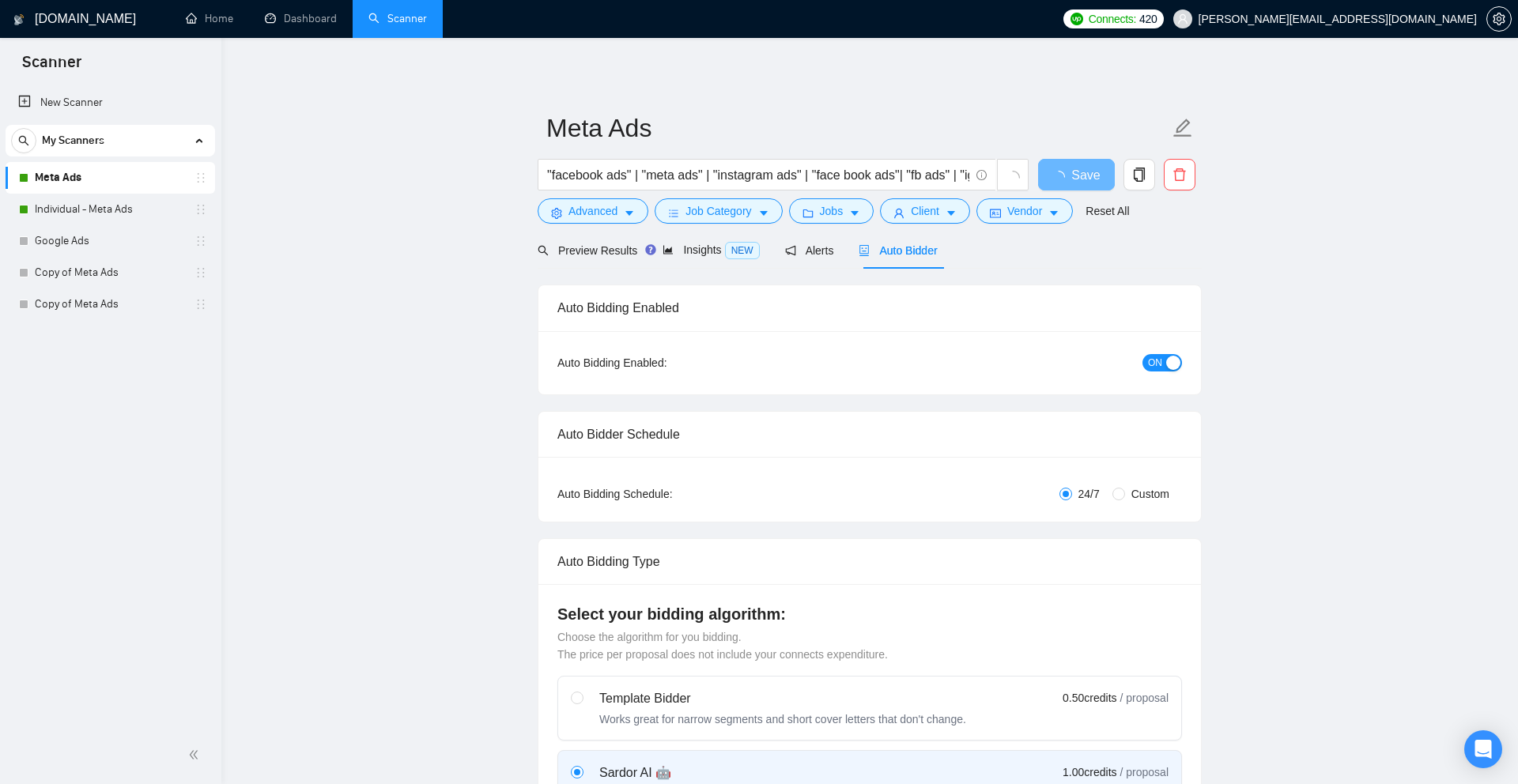
radio input "false"
radio input "true"
checkbox input "true"
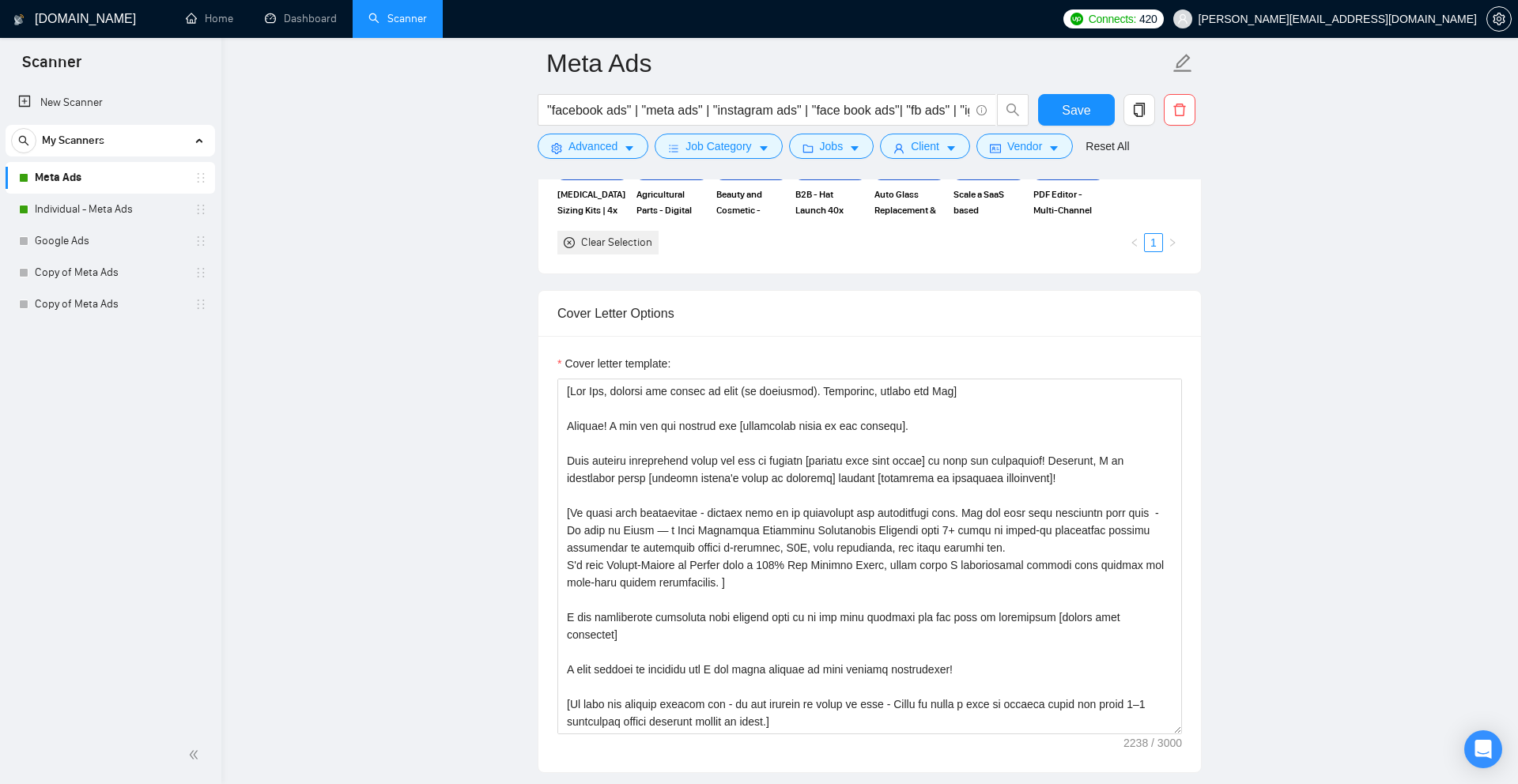
scroll to position [1917, 0]
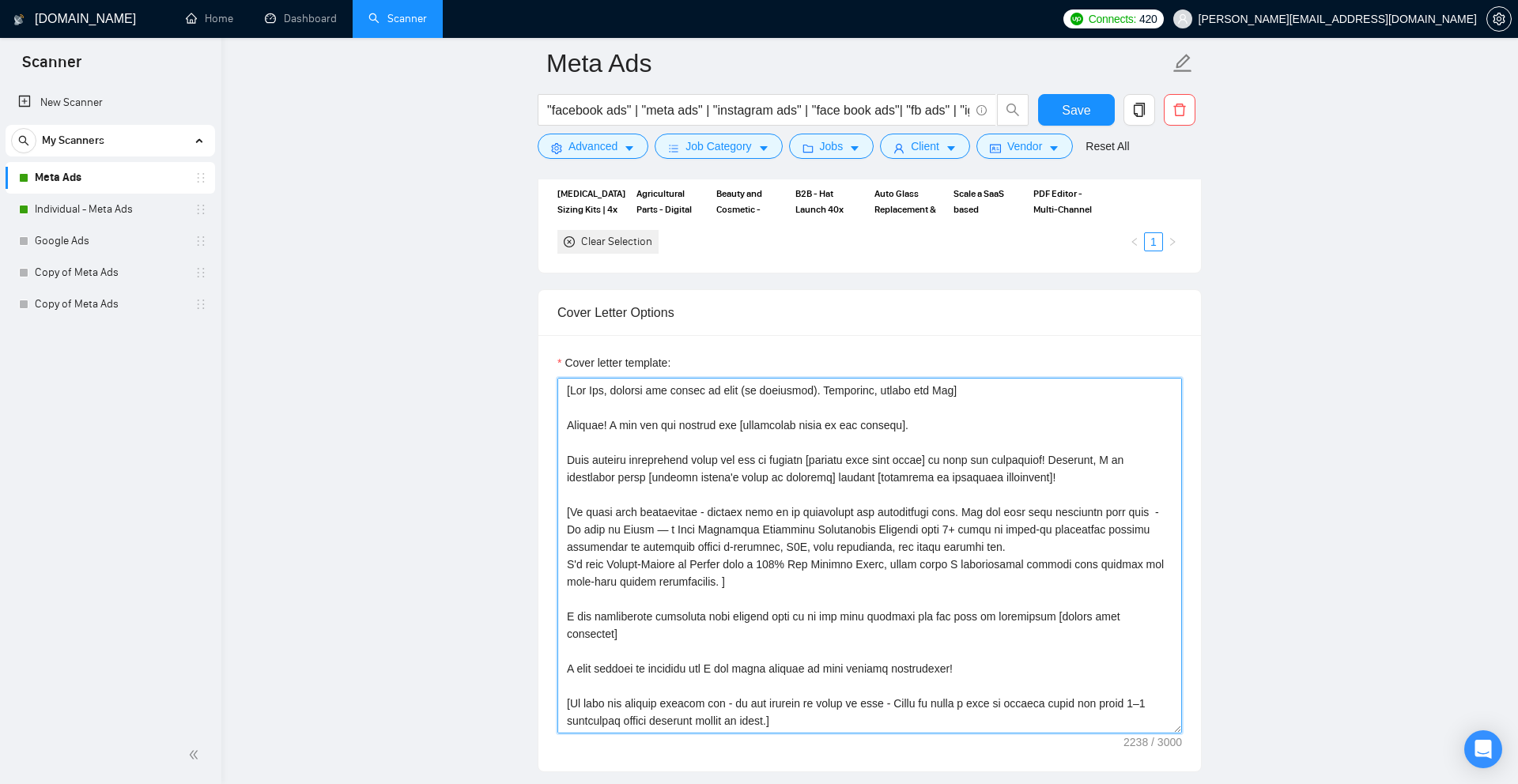
click at [793, 484] on textarea "Cover letter template:" at bounding box center [869, 555] width 624 height 356
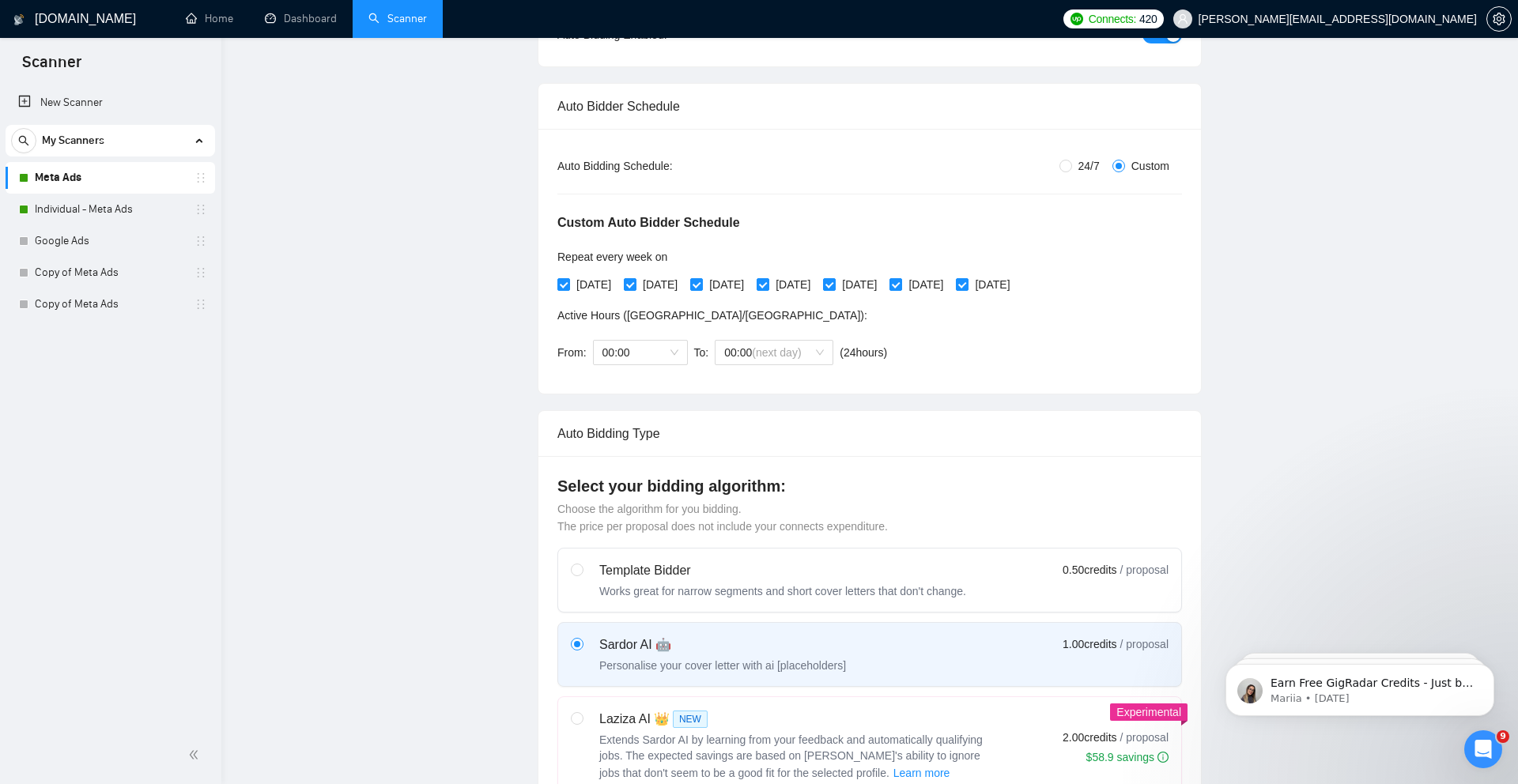
scroll to position [0, 0]
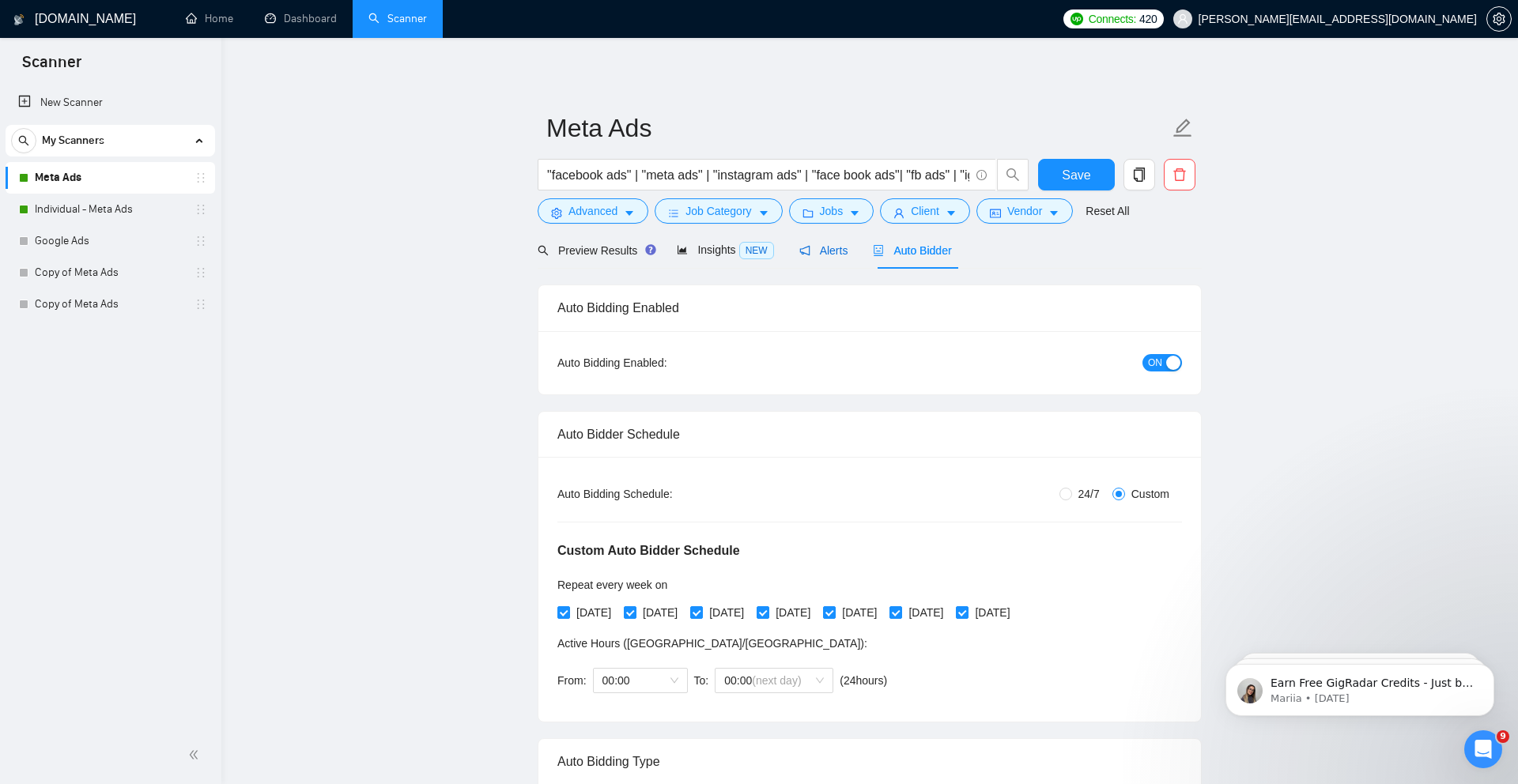
click at [842, 244] on span "Alerts" at bounding box center [824, 250] width 49 height 13
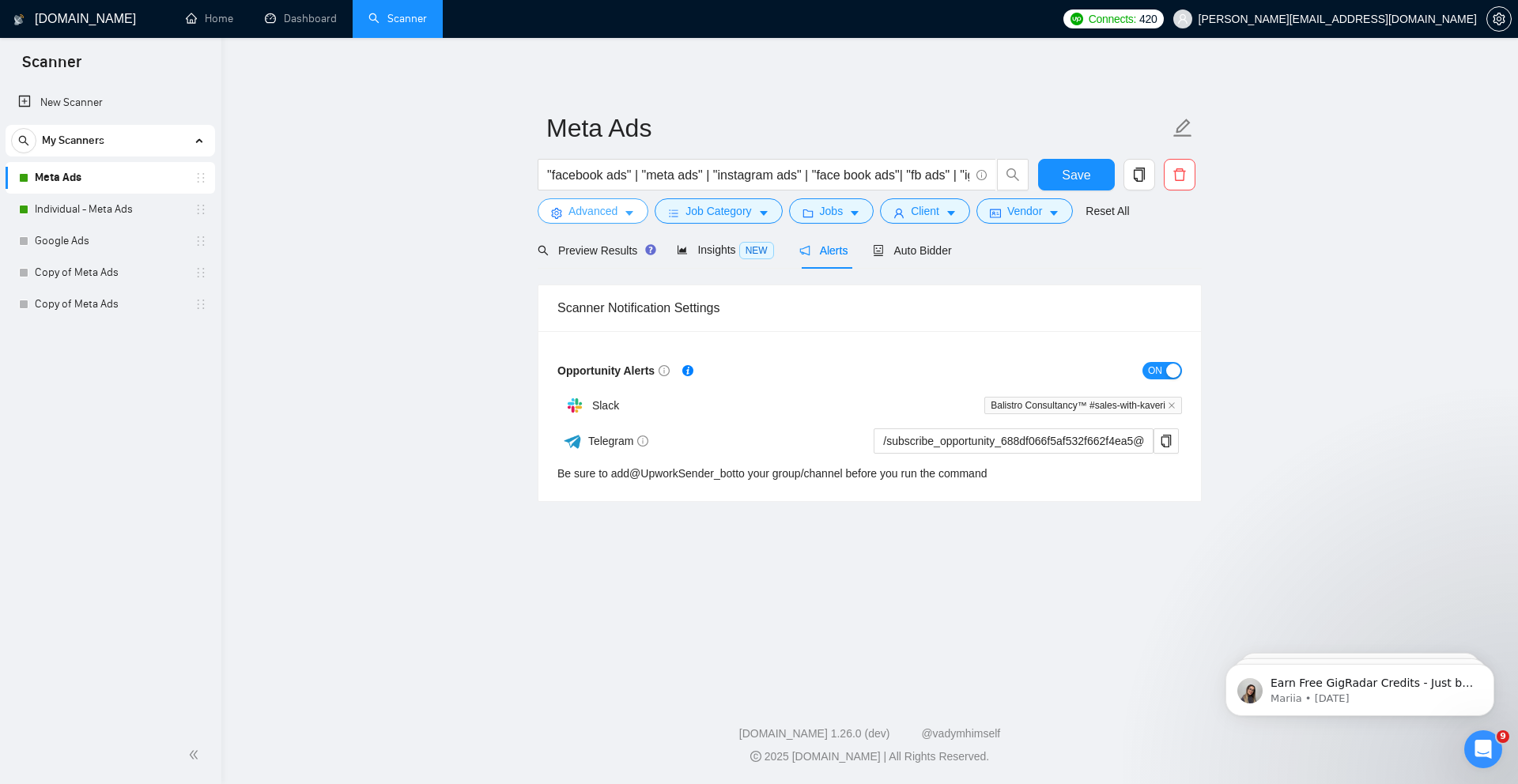
click at [613, 220] on button "Advanced" at bounding box center [593, 211] width 111 height 25
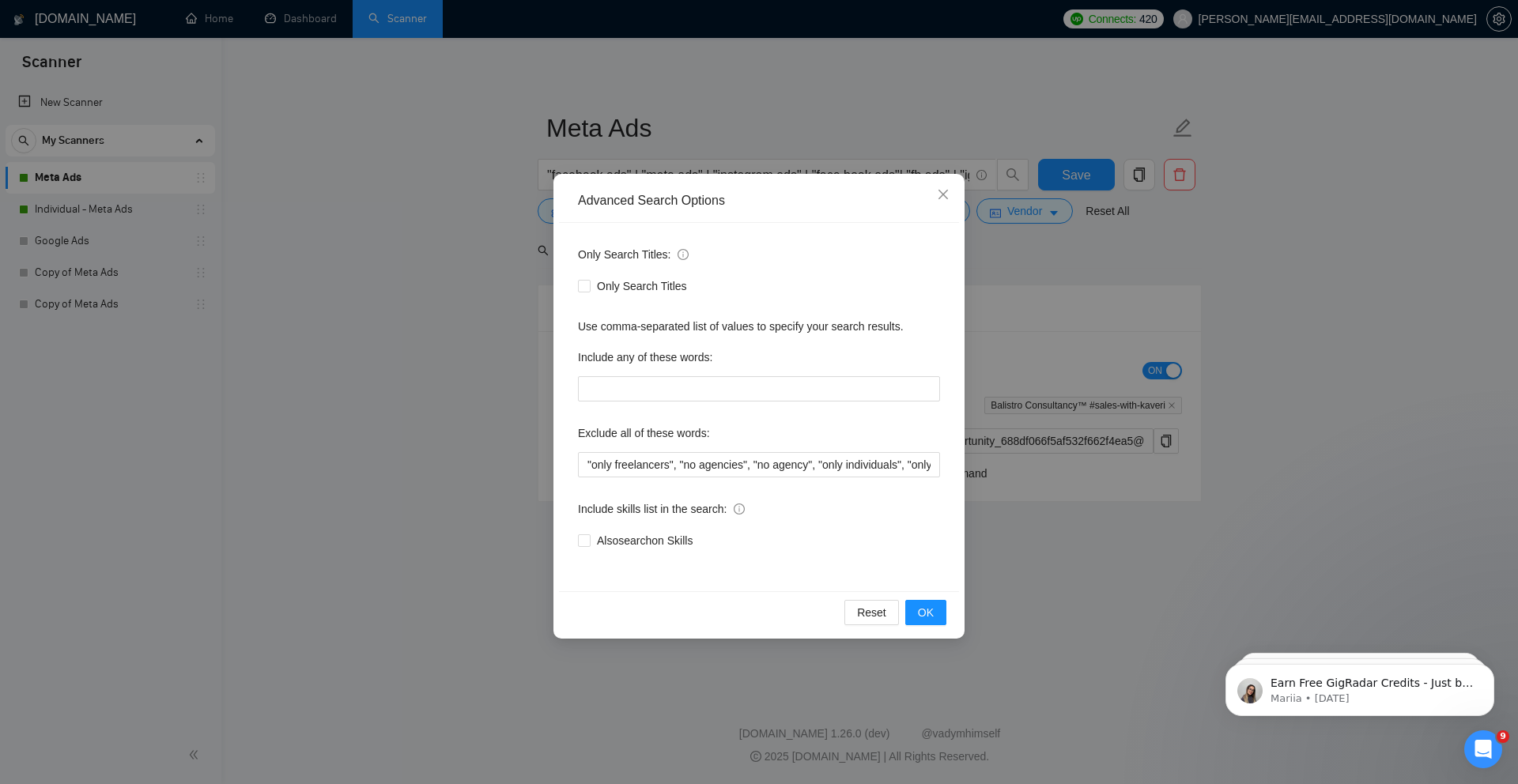
click at [423, 410] on div "Advanced Search Options Only Search Titles: Only Search Titles Use comma-separa…" at bounding box center [759, 392] width 1518 height 784
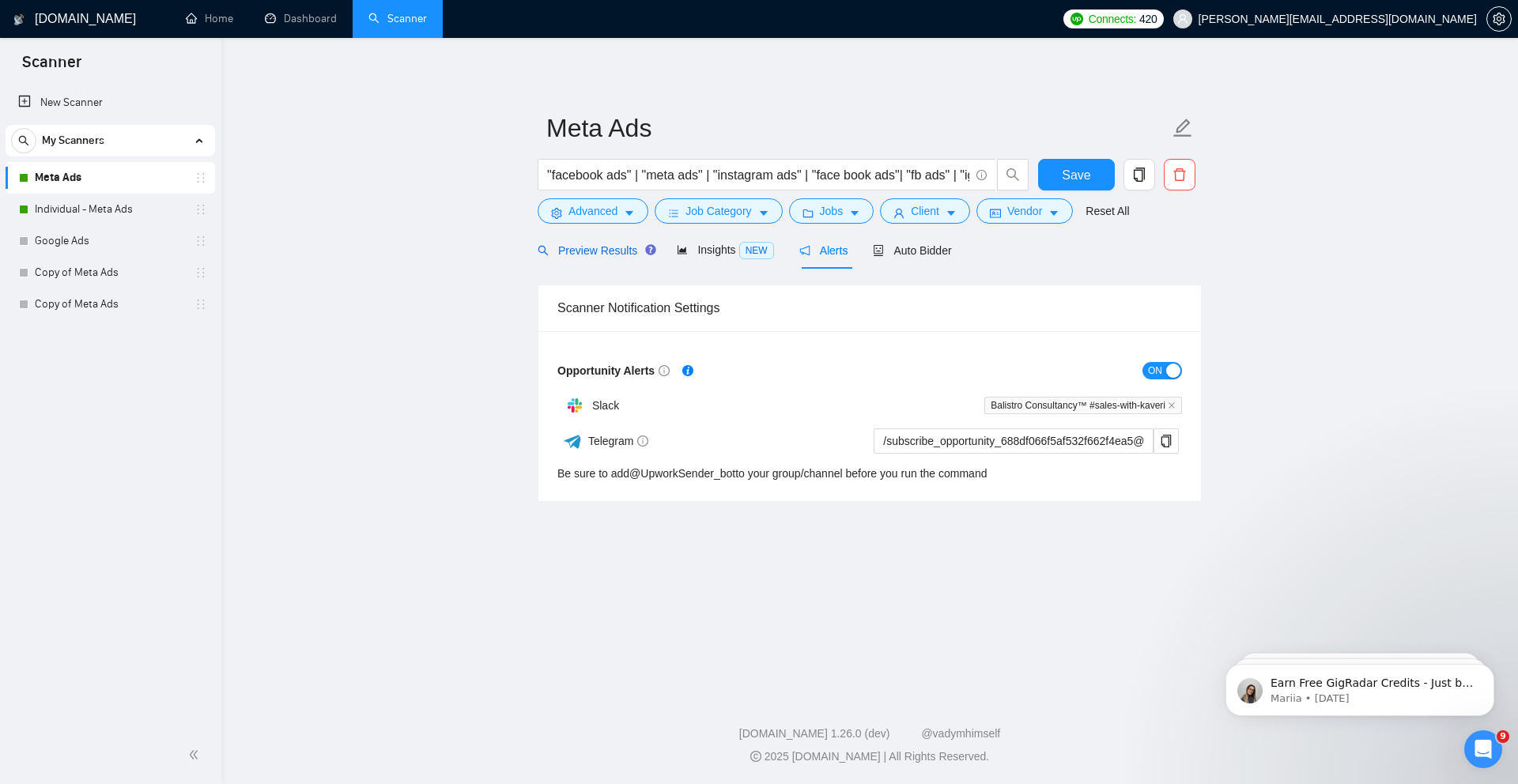
click at [584, 254] on span "Preview Results" at bounding box center [594, 250] width 114 height 13
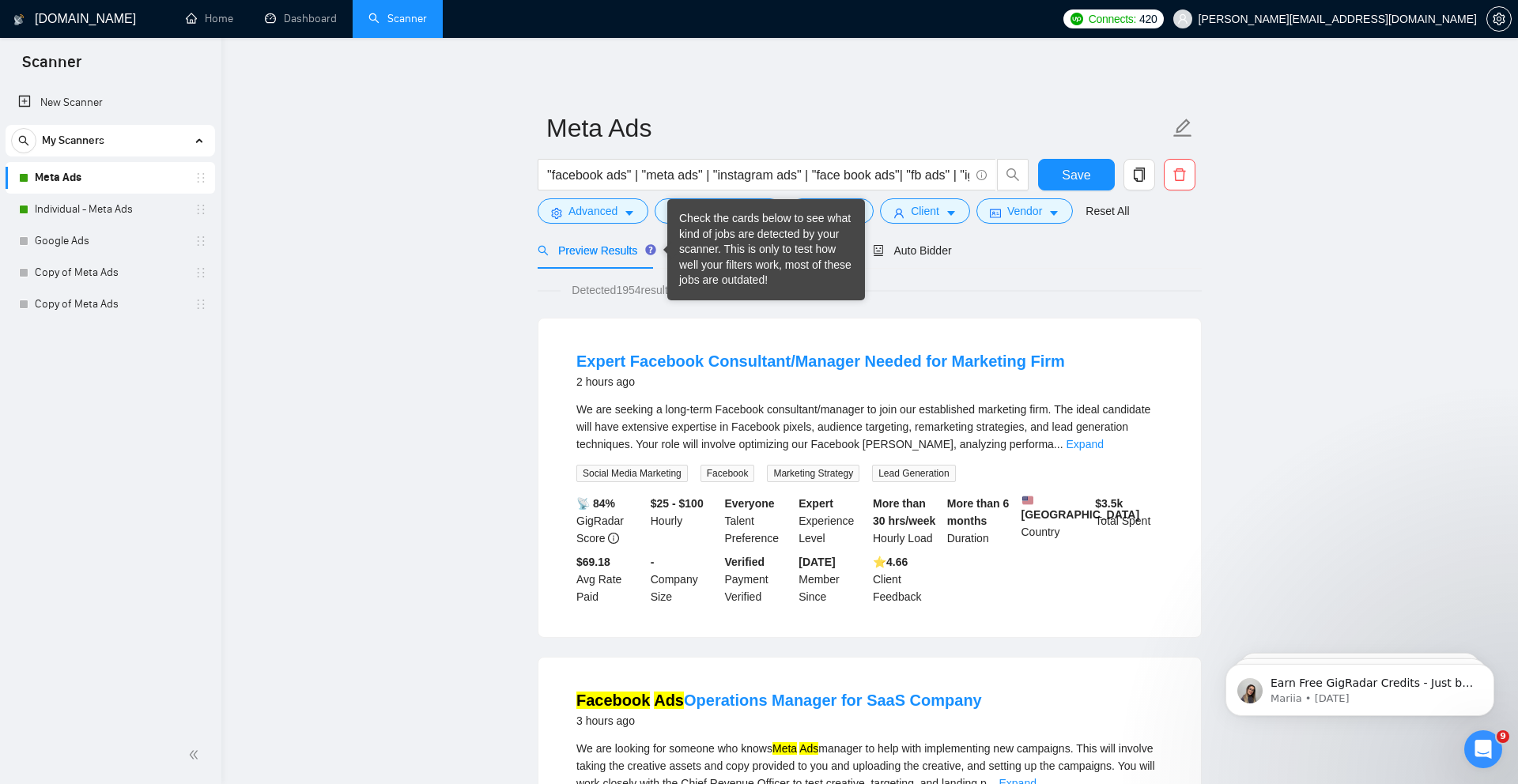
click at [698, 252] on div "Check the cards below to see what kind of jobs are detected by your scanner. Th…" at bounding box center [766, 250] width 174 height 77
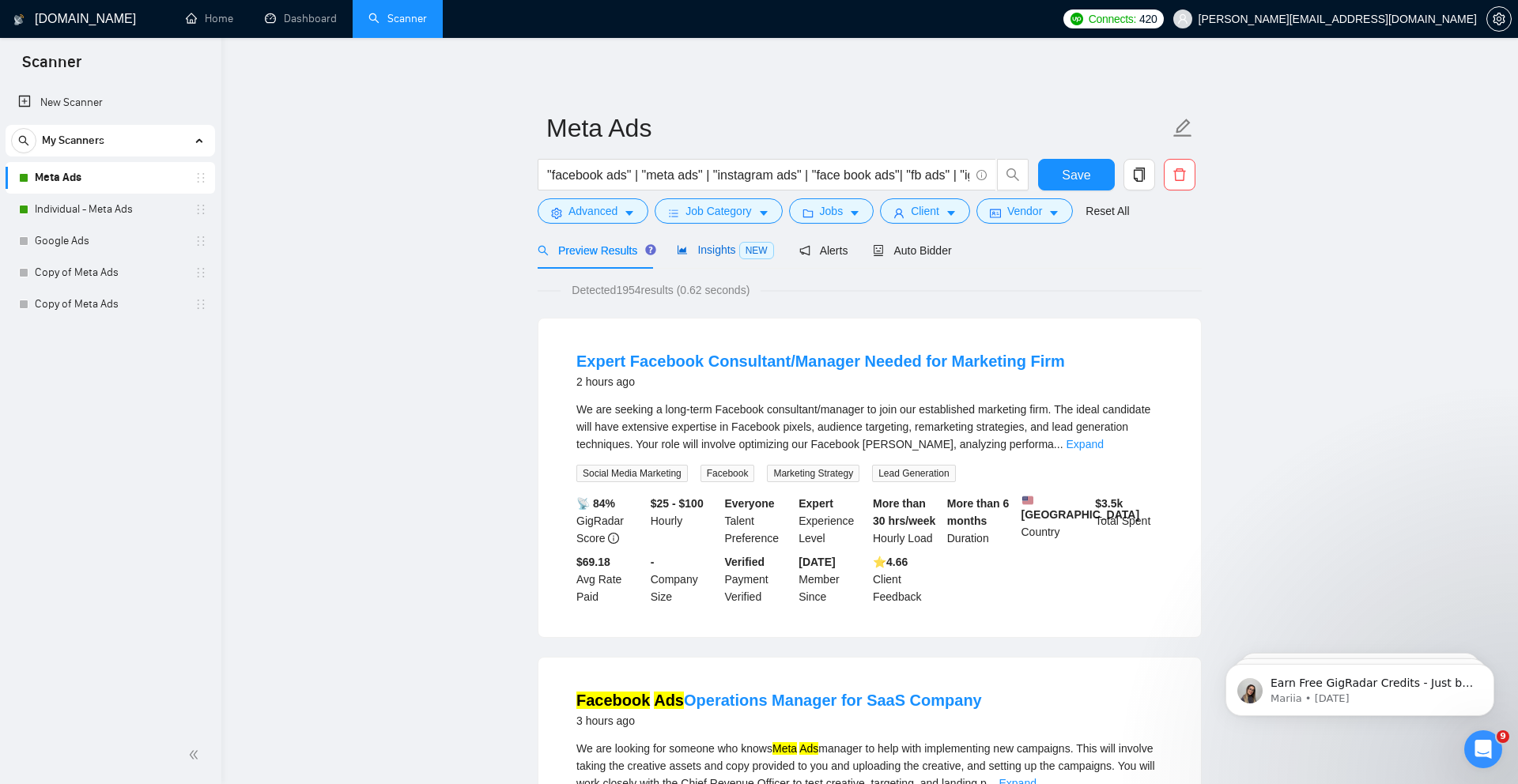
click at [709, 252] on span "Insights NEW" at bounding box center [724, 249] width 97 height 13
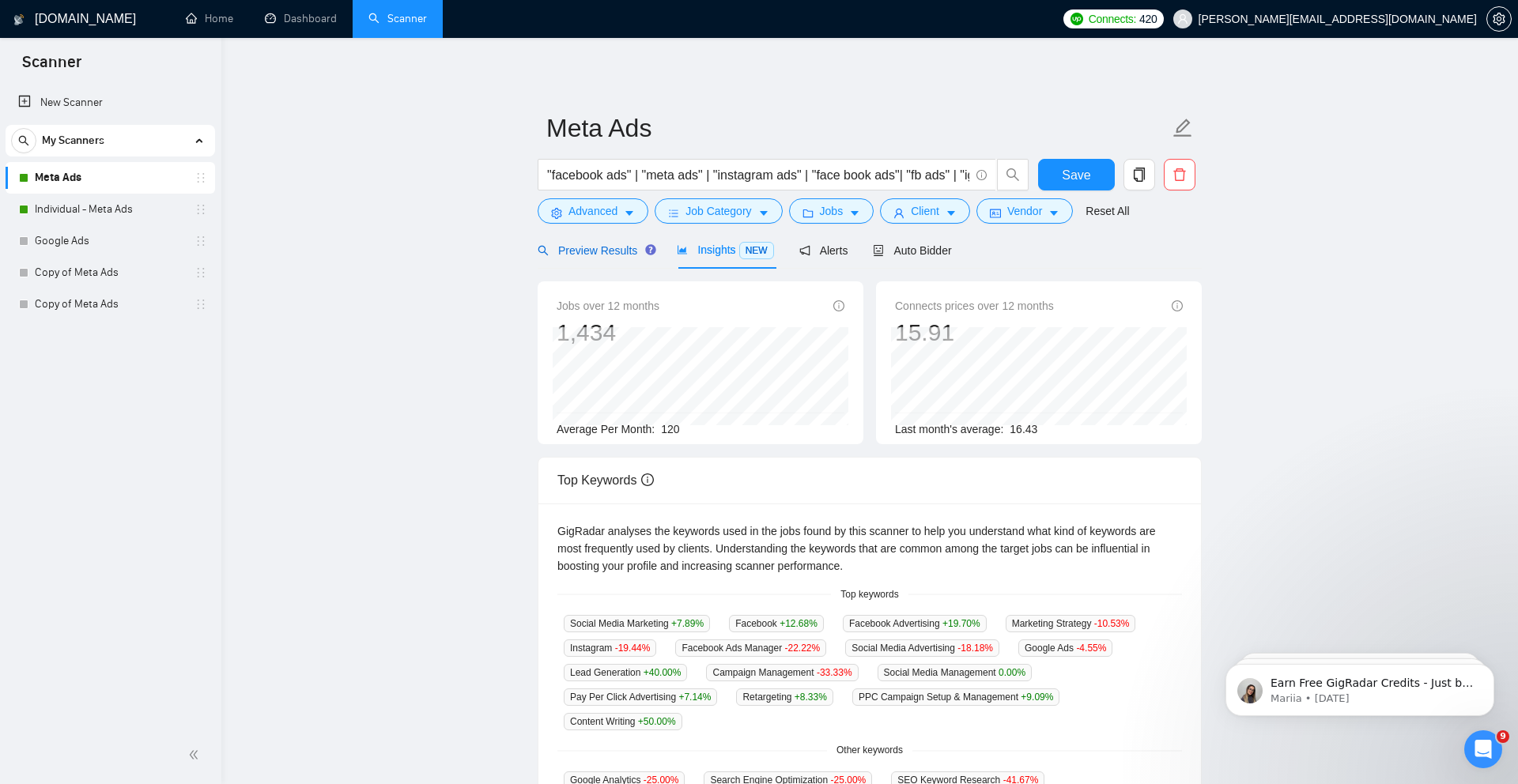
click at [609, 256] on span "Preview Results" at bounding box center [594, 250] width 114 height 13
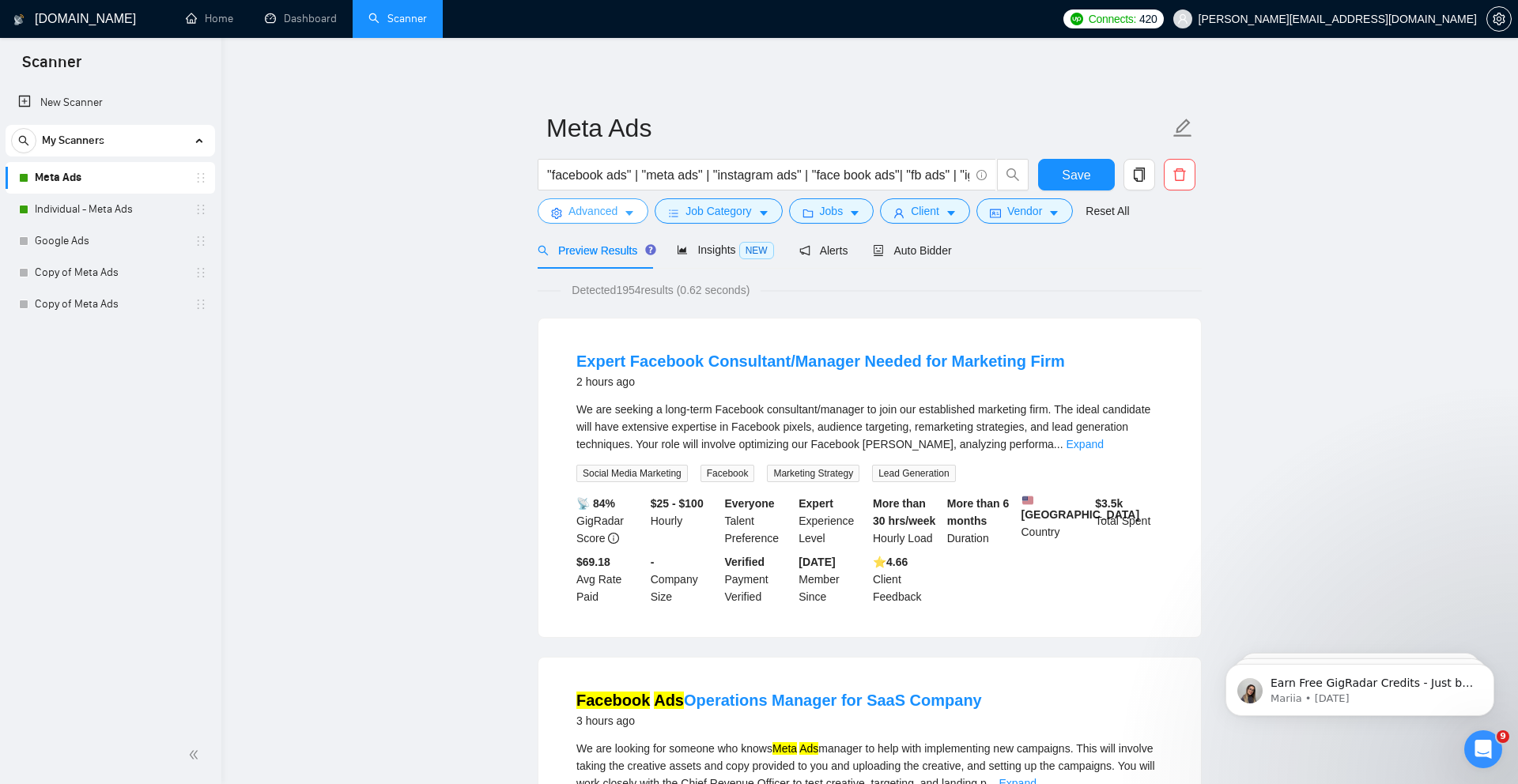
click at [611, 212] on span "Advanced" at bounding box center [592, 211] width 49 height 18
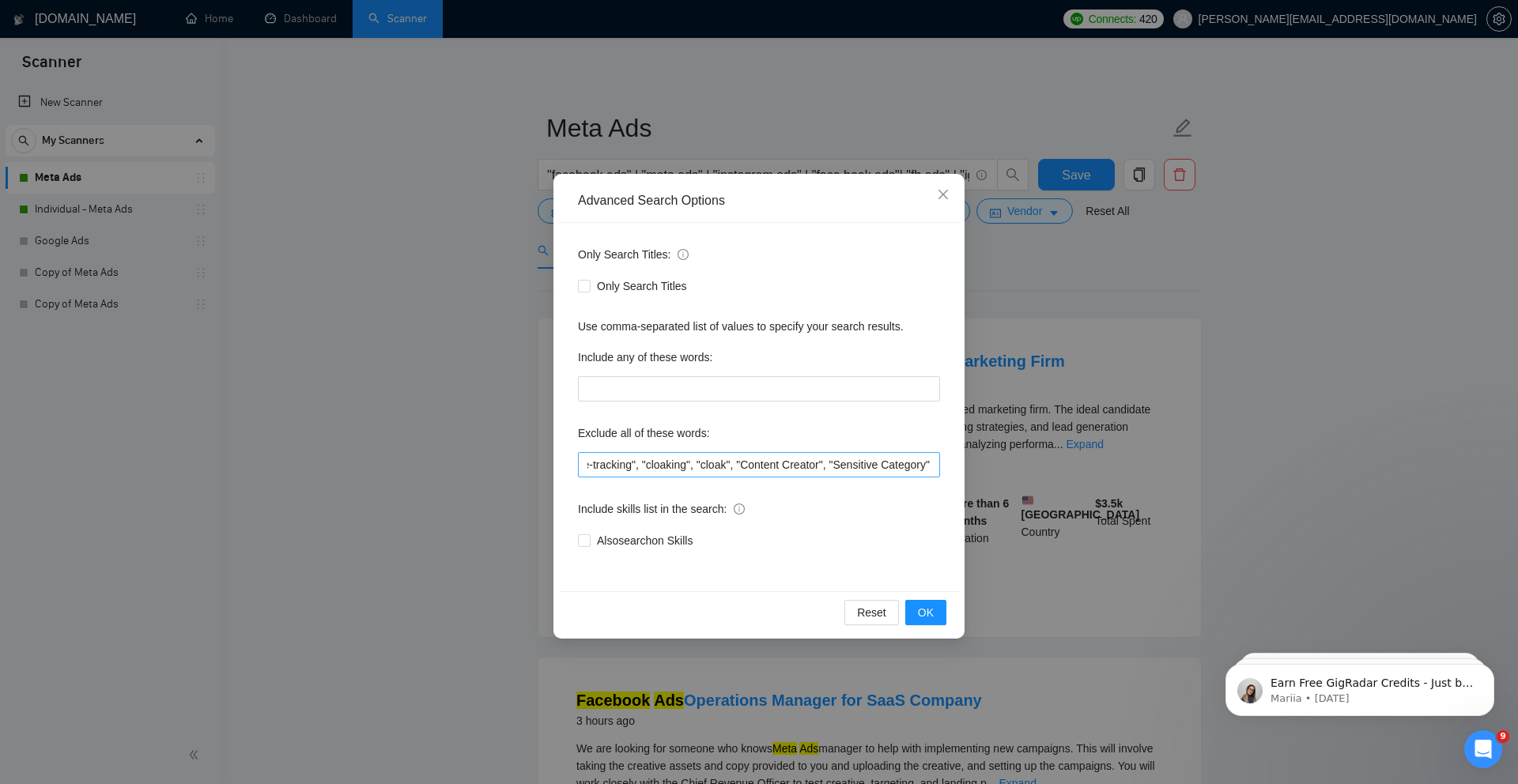
scroll to position [0, 1603]
click at [748, 465] on input ""only freelancers", "no agencies", "no agency", "only individuals", "only indiv…" at bounding box center [759, 464] width 362 height 25
type input ""only freelancers", "no agencies", "no agency", "only individuals", "only indiv…"
click at [922, 607] on span "OK" at bounding box center [926, 612] width 16 height 18
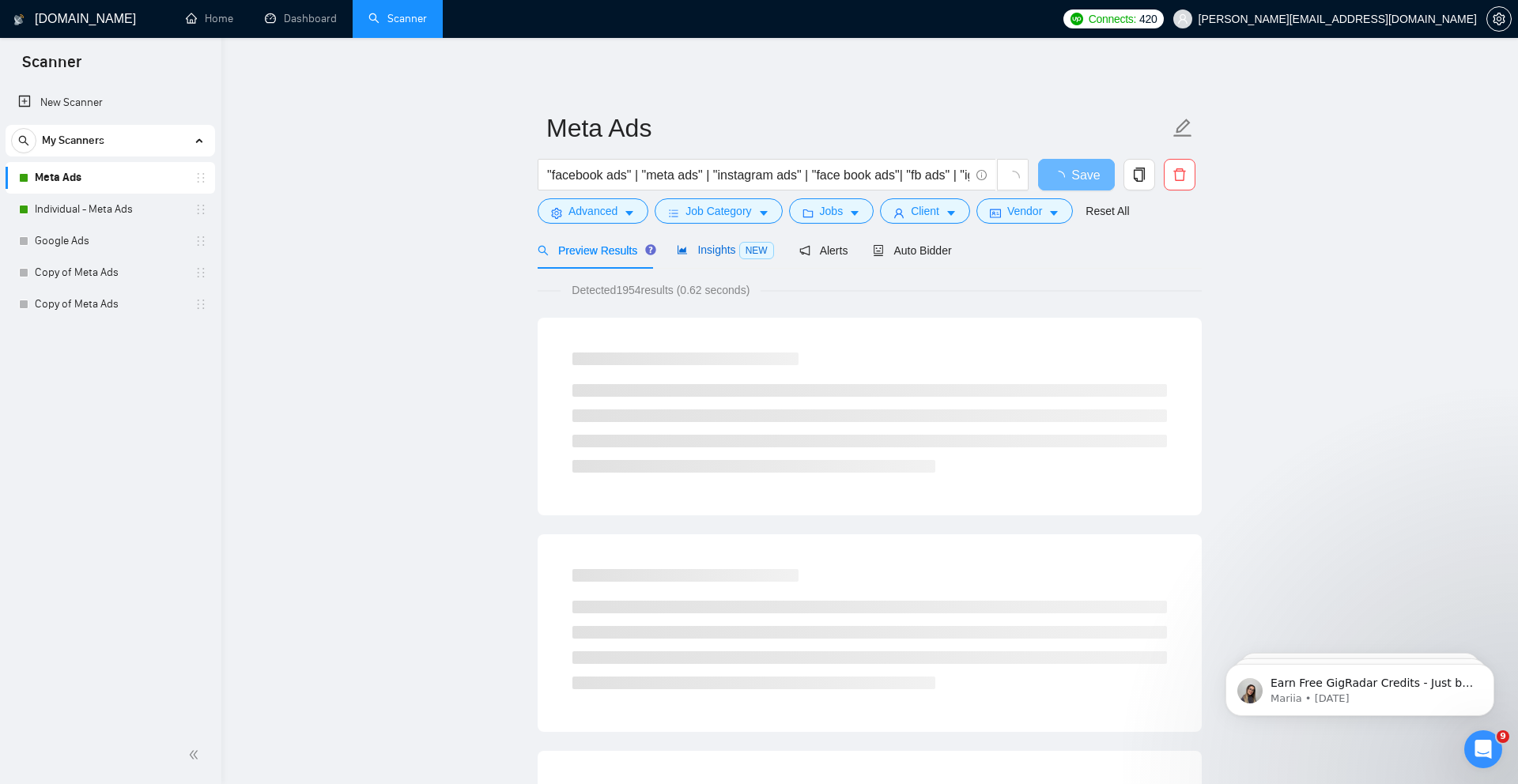
click at [735, 251] on span "Insights NEW" at bounding box center [724, 249] width 97 height 13
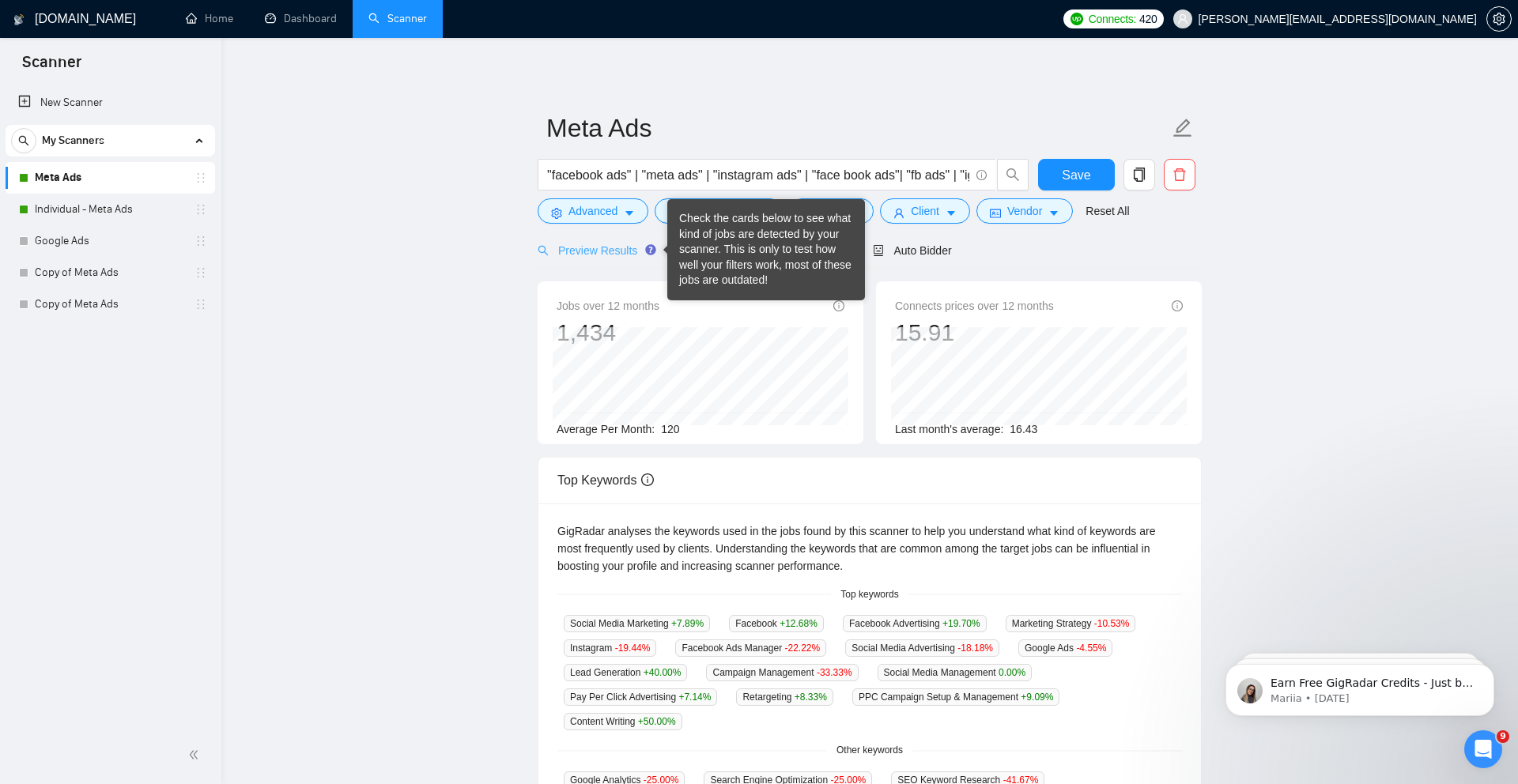
click at [645, 244] on div "Tooltip anchor" at bounding box center [650, 249] width 14 height 14
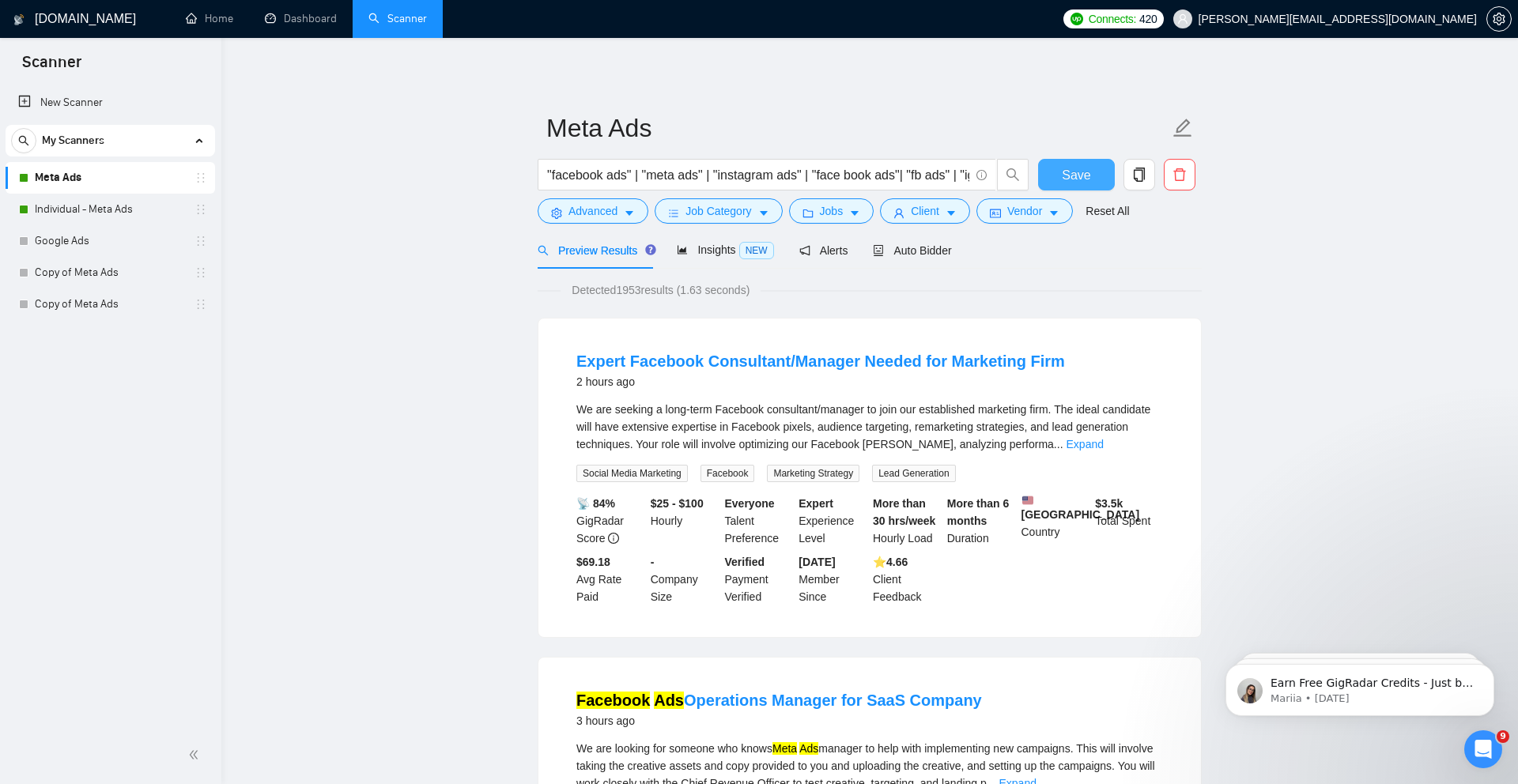
click at [1098, 177] on button "Save" at bounding box center [1076, 175] width 77 height 32
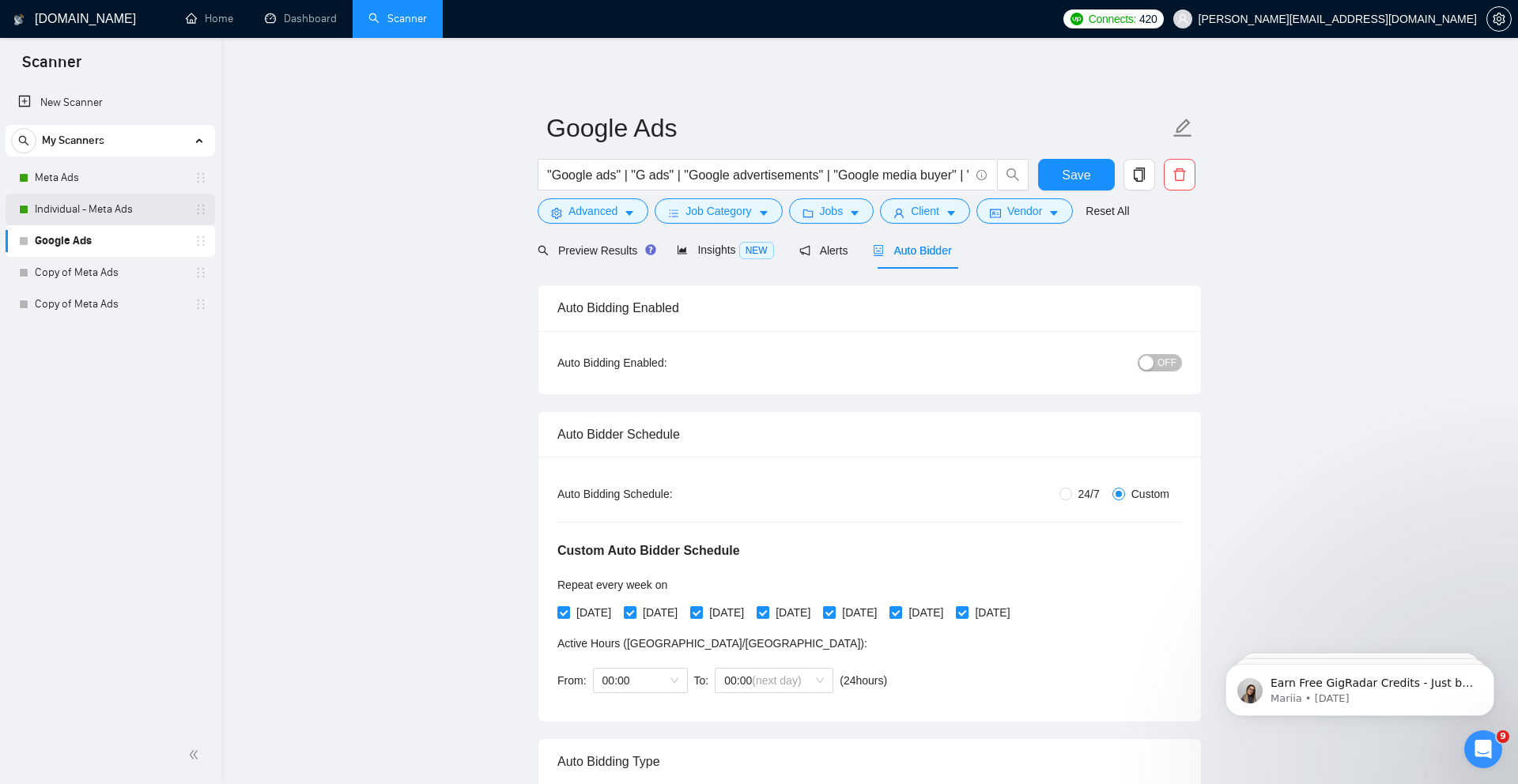
scroll to position [243, 0]
click at [612, 258] on div "Preview Results" at bounding box center [594, 250] width 114 height 18
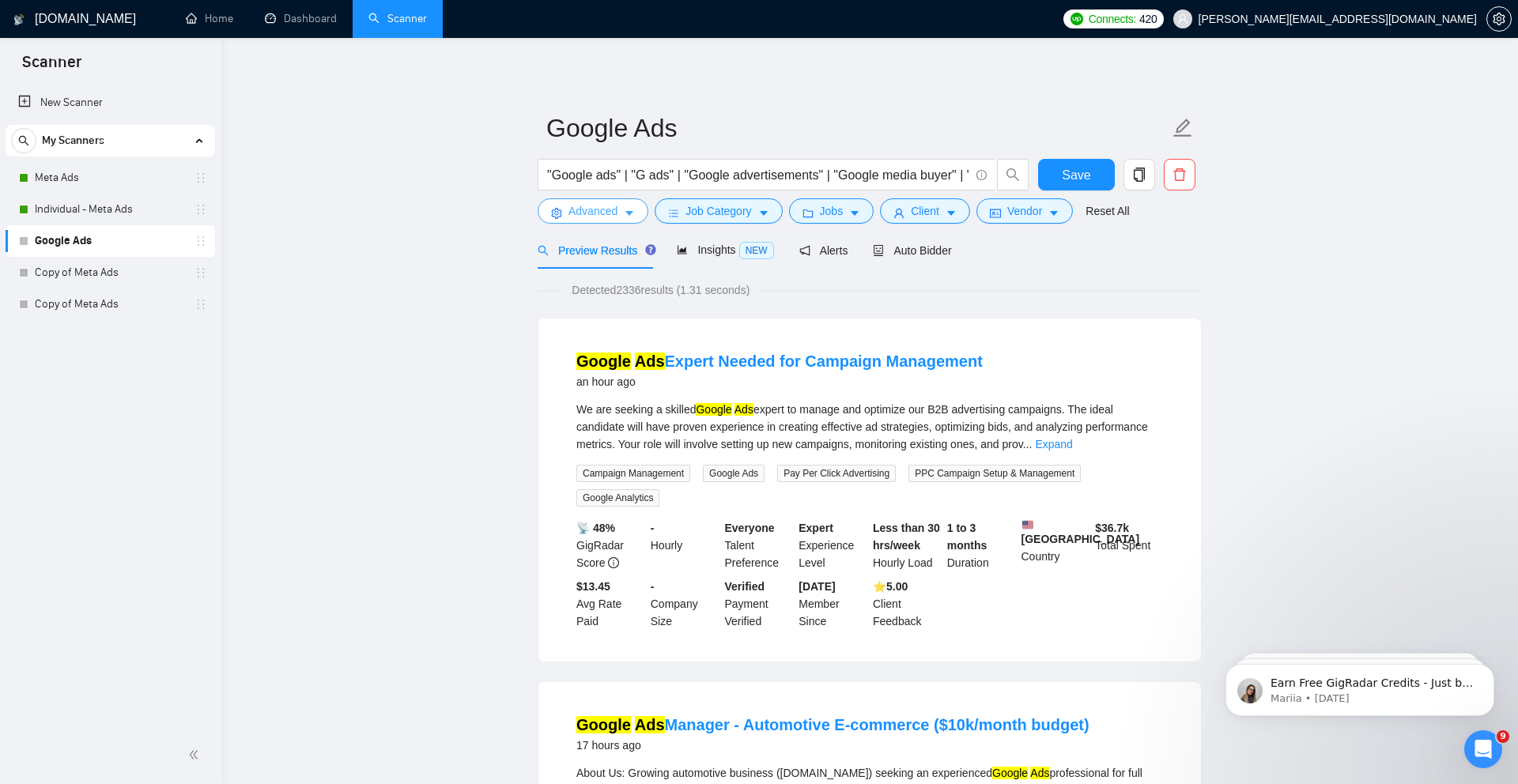
click at [616, 206] on span "Advanced" at bounding box center [592, 211] width 49 height 18
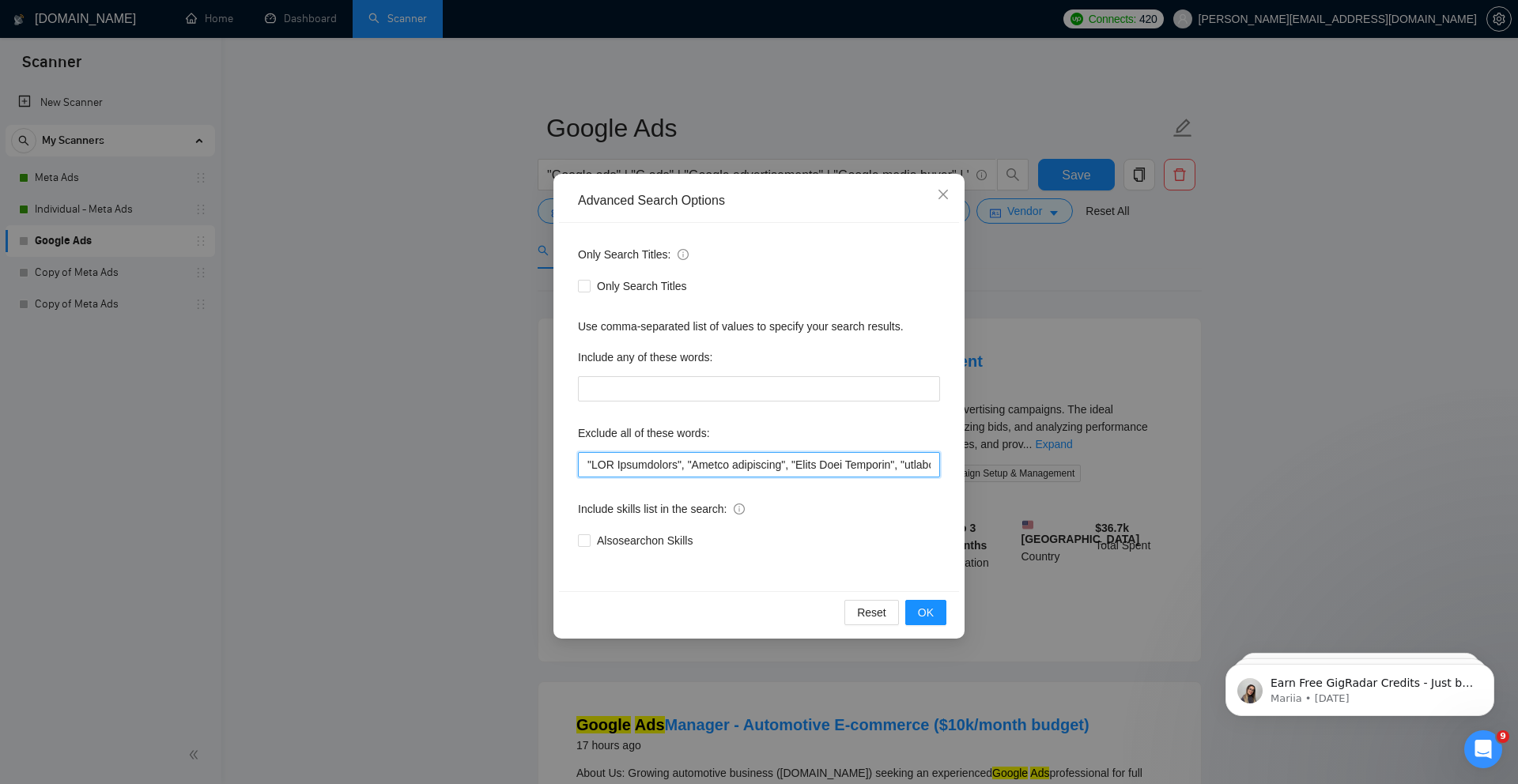
drag, startPoint x: 608, startPoint y: 458, endPoint x: 645, endPoint y: 460, distance: 37.1
click at [645, 460] on input "text" at bounding box center [759, 464] width 362 height 25
drag, startPoint x: 711, startPoint y: 467, endPoint x: 750, endPoint y: 467, distance: 39.0
click at [750, 467] on input "text" at bounding box center [759, 464] width 362 height 25
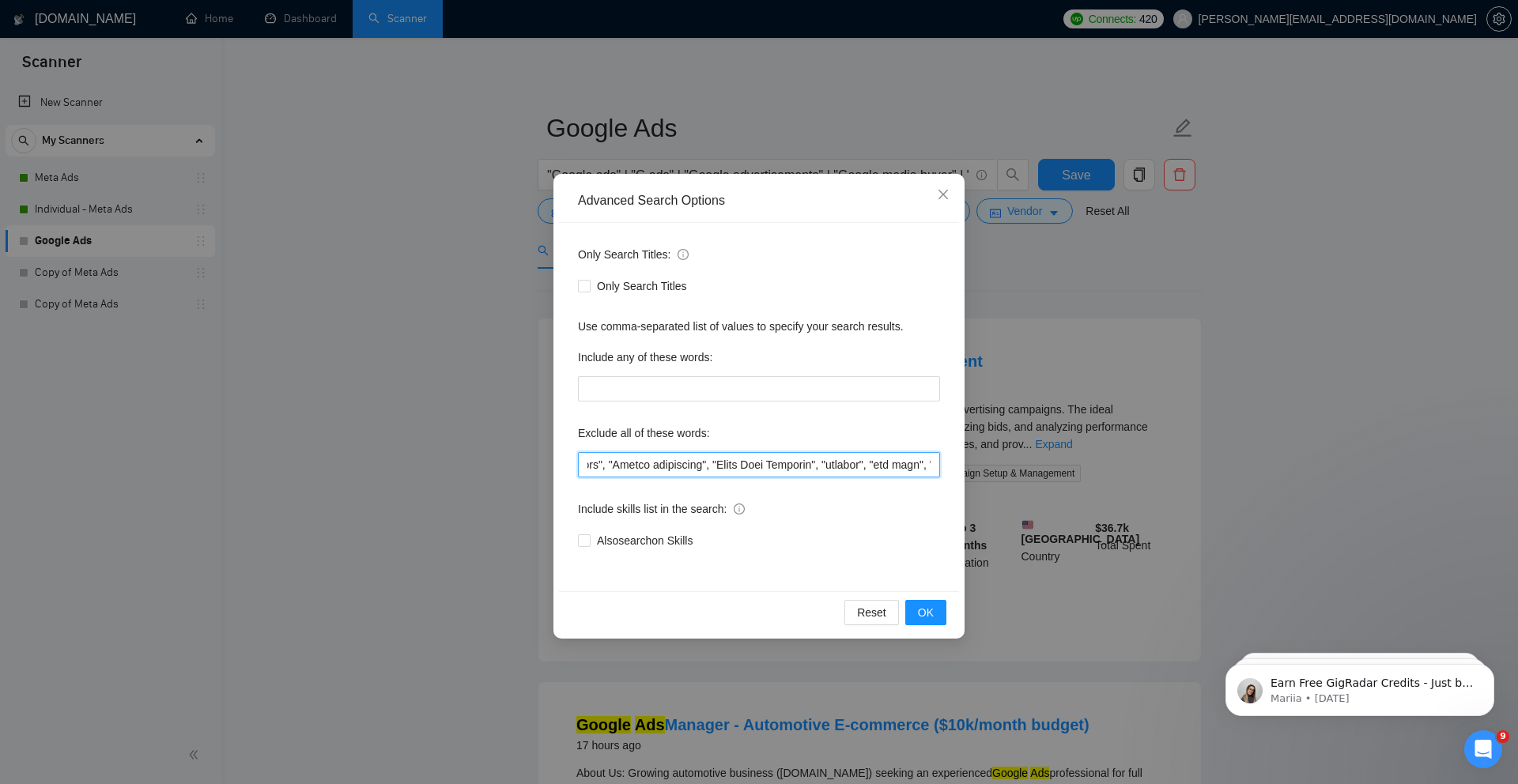
drag, startPoint x: 729, startPoint y: 464, endPoint x: 779, endPoint y: 466, distance: 50.0
click at [779, 466] on input "text" at bounding box center [759, 464] width 362 height 25
click at [994, 568] on div "Advanced Search Options Only Search Titles: Only Search Titles Use comma-separa…" at bounding box center [759, 392] width 1518 height 784
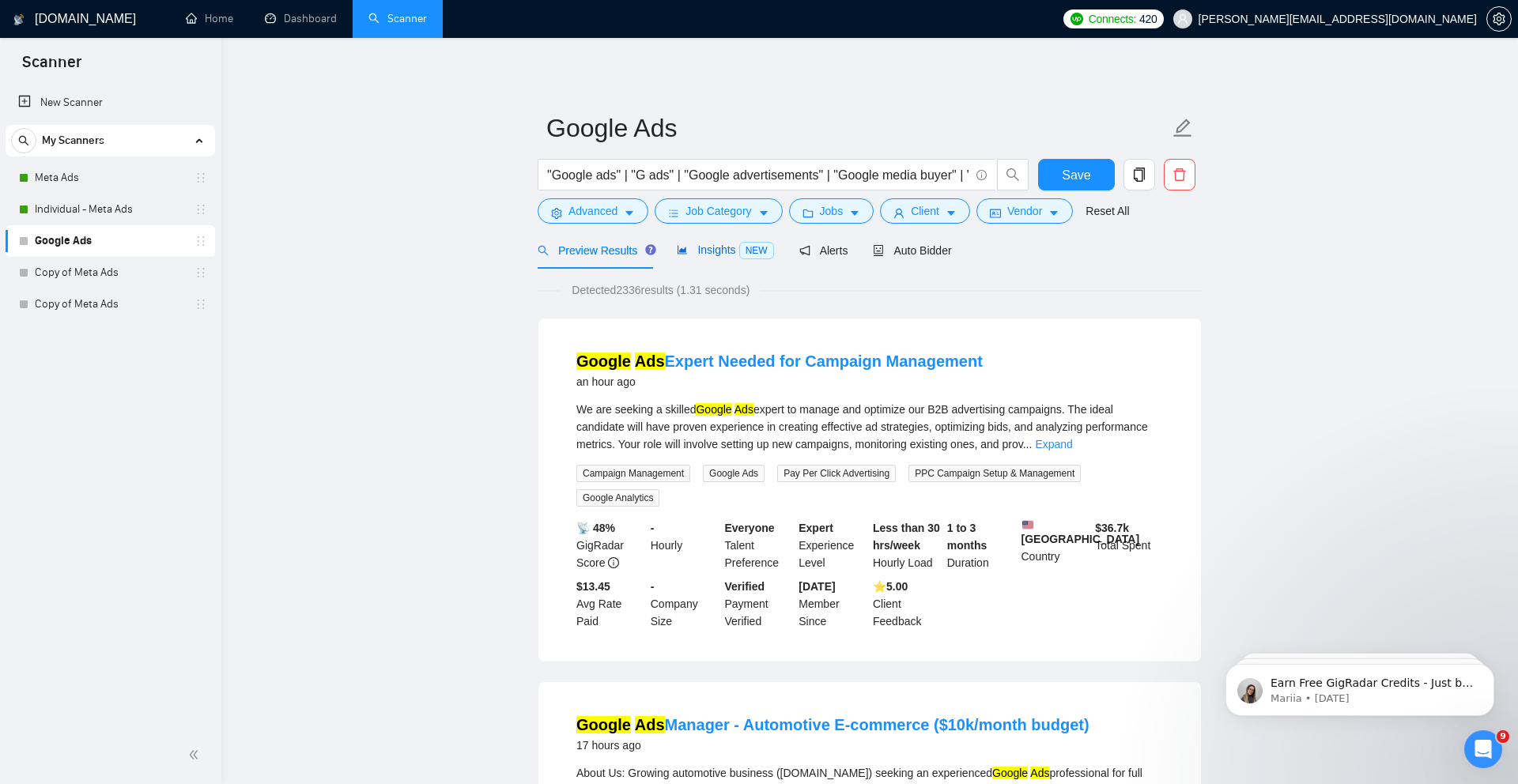
click at [712, 258] on div "Insights NEW" at bounding box center [724, 251] width 97 height 19
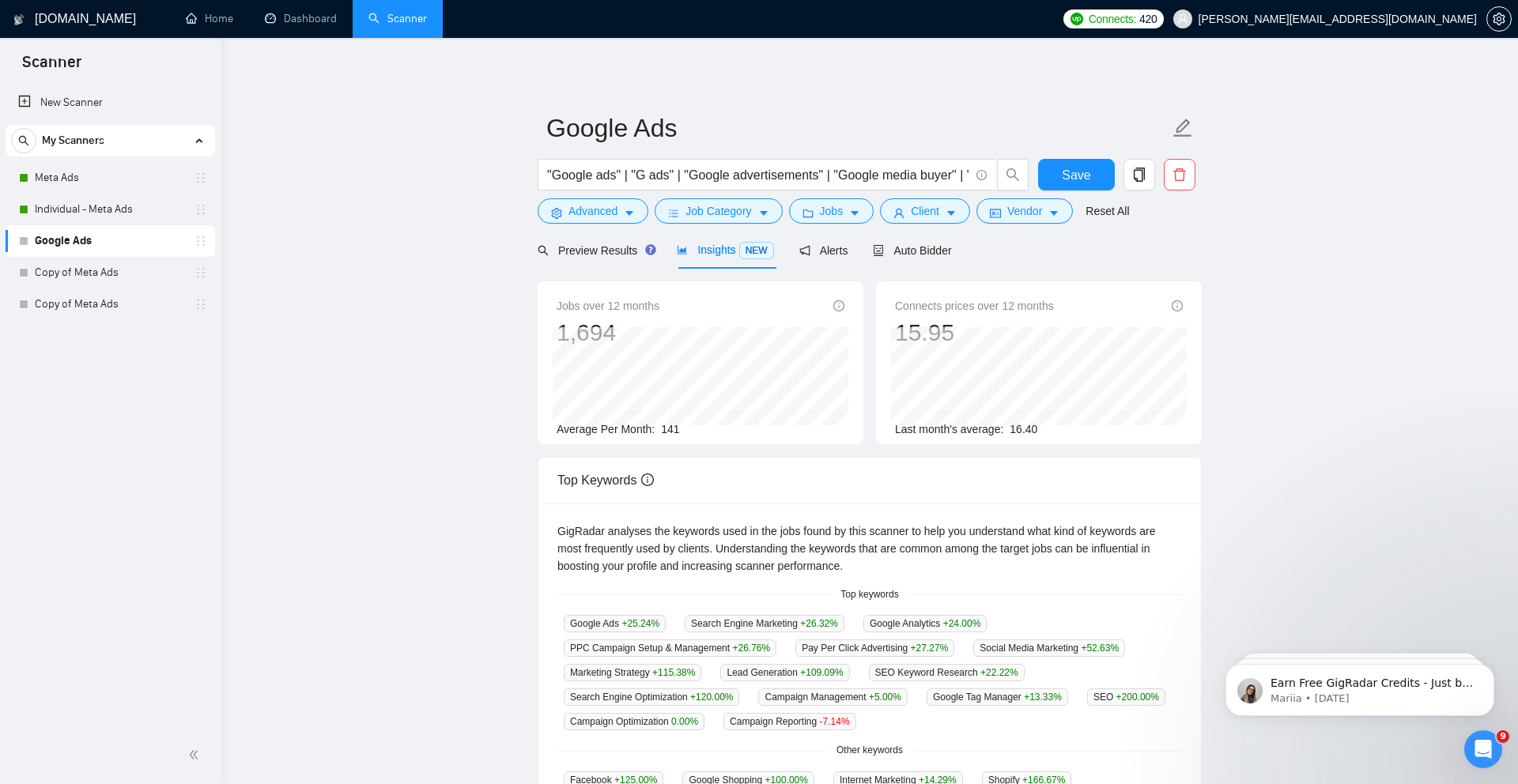
click at [664, 426] on span "141" at bounding box center [670, 429] width 19 height 13
click at [908, 258] on div "Auto Bidder" at bounding box center [911, 250] width 78 height 18
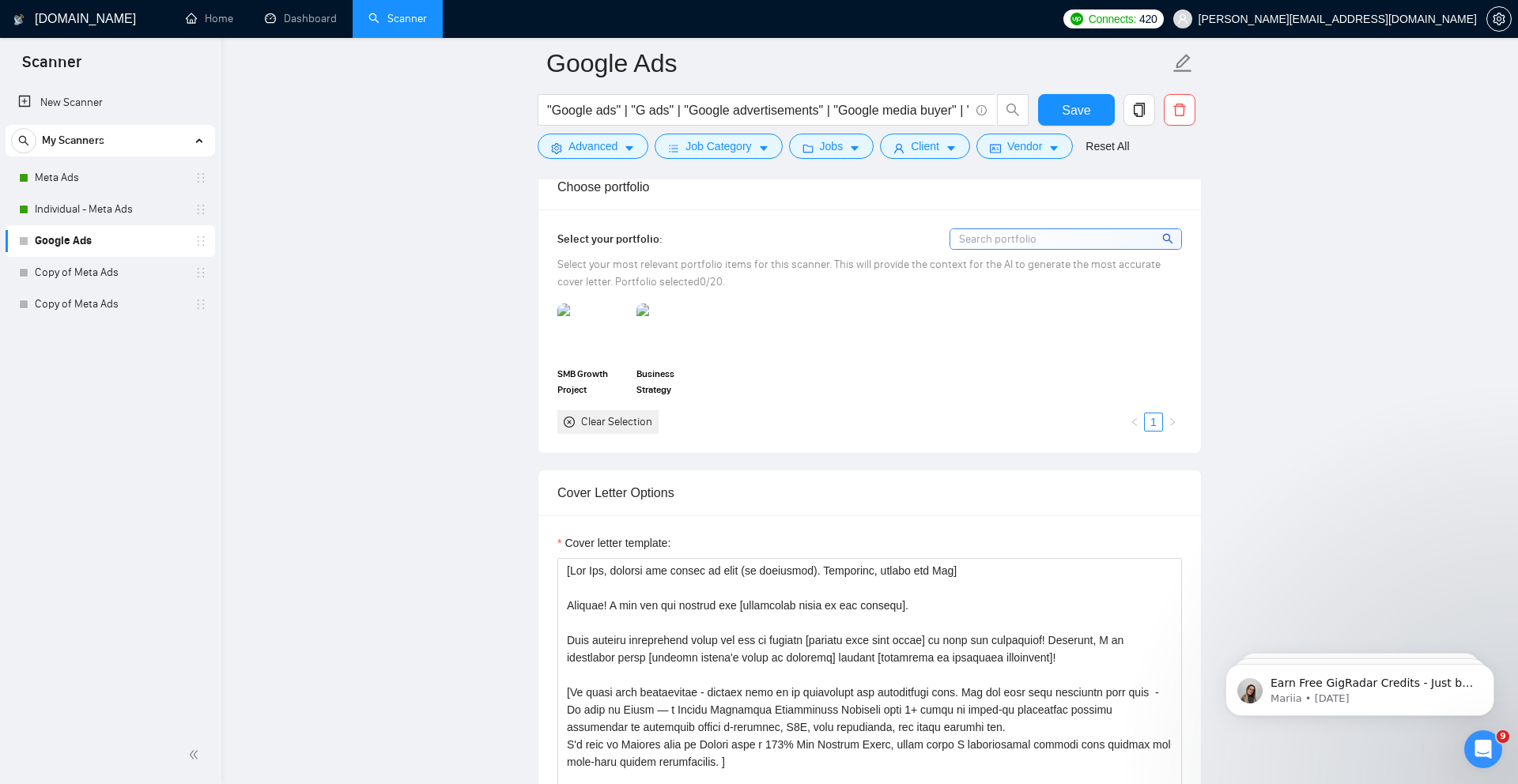
scroll to position [1637, 0]
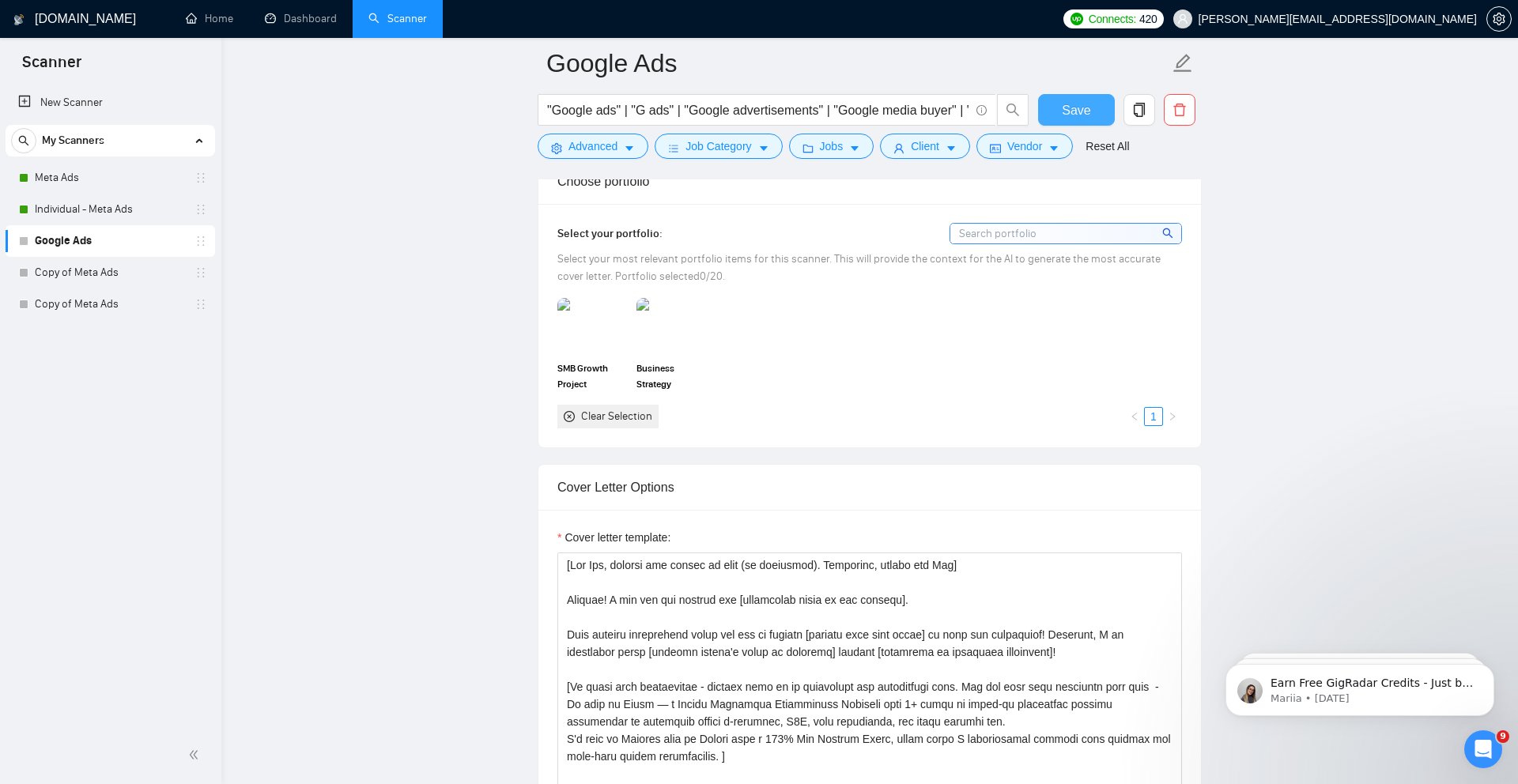
click at [1059, 115] on button "Save" at bounding box center [1076, 110] width 77 height 32
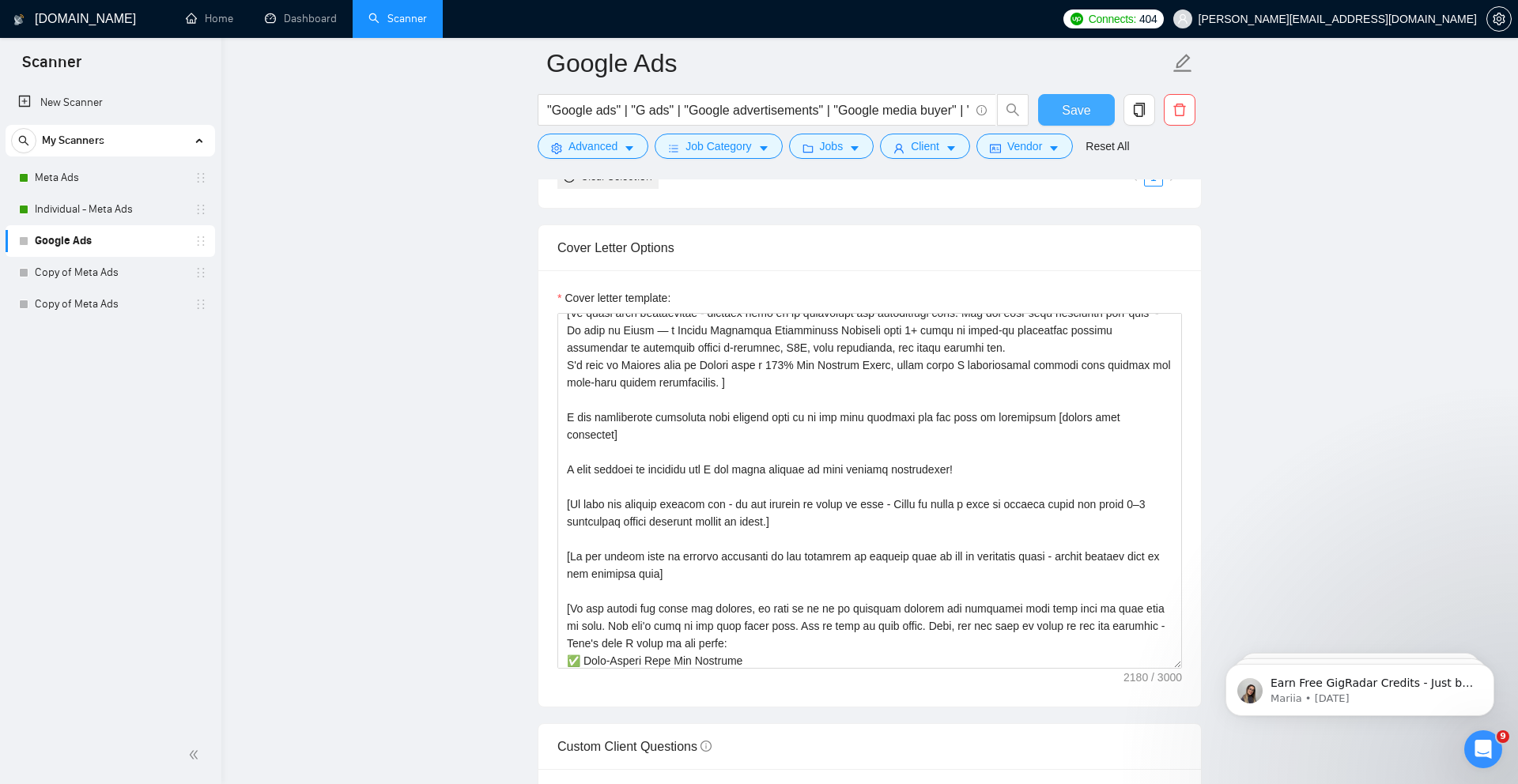
scroll to position [365, 0]
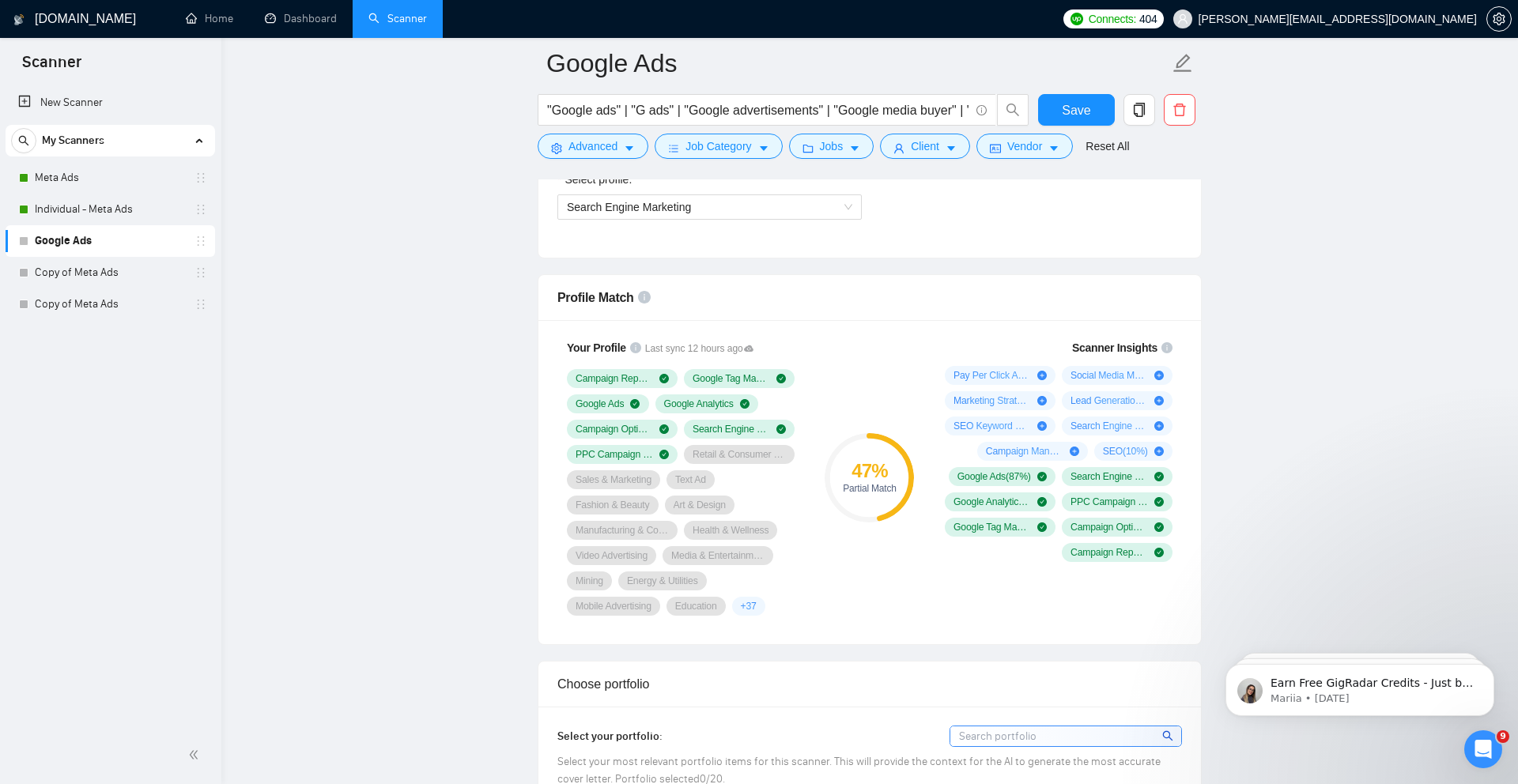
scroll to position [1131, 0]
drag, startPoint x: 656, startPoint y: 347, endPoint x: 712, endPoint y: 355, distance: 56.6
click at [712, 355] on span "Last sync 12 hours ago" at bounding box center [700, 352] width 109 height 15
click at [858, 356] on div "47 % Partial Match" at bounding box center [869, 479] width 106 height 295
click at [753, 352] on icon at bounding box center [748, 351] width 9 height 7
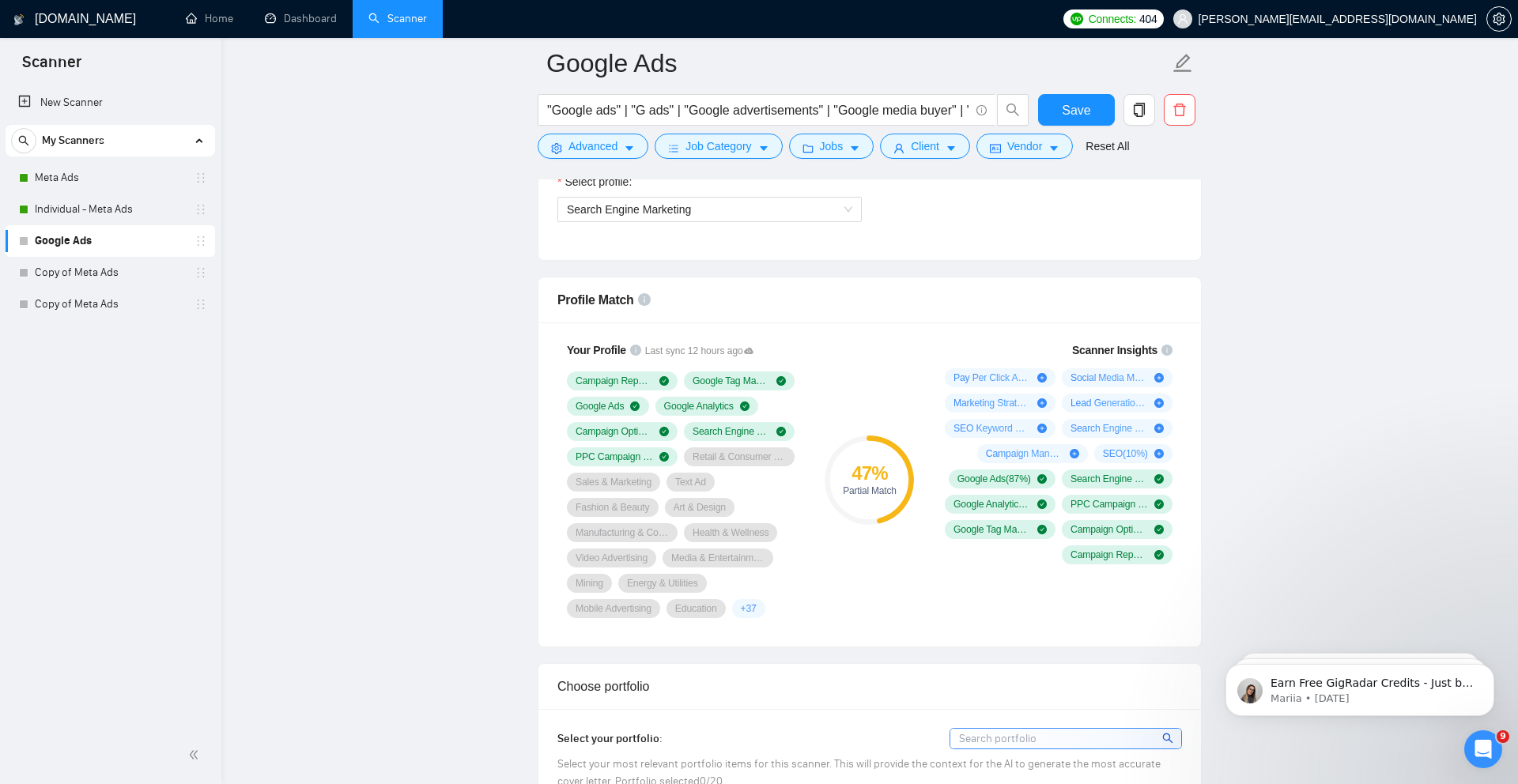
click at [753, 352] on icon at bounding box center [748, 351] width 9 height 7
click at [911, 303] on div "Profile Match" at bounding box center [869, 300] width 624 height 45
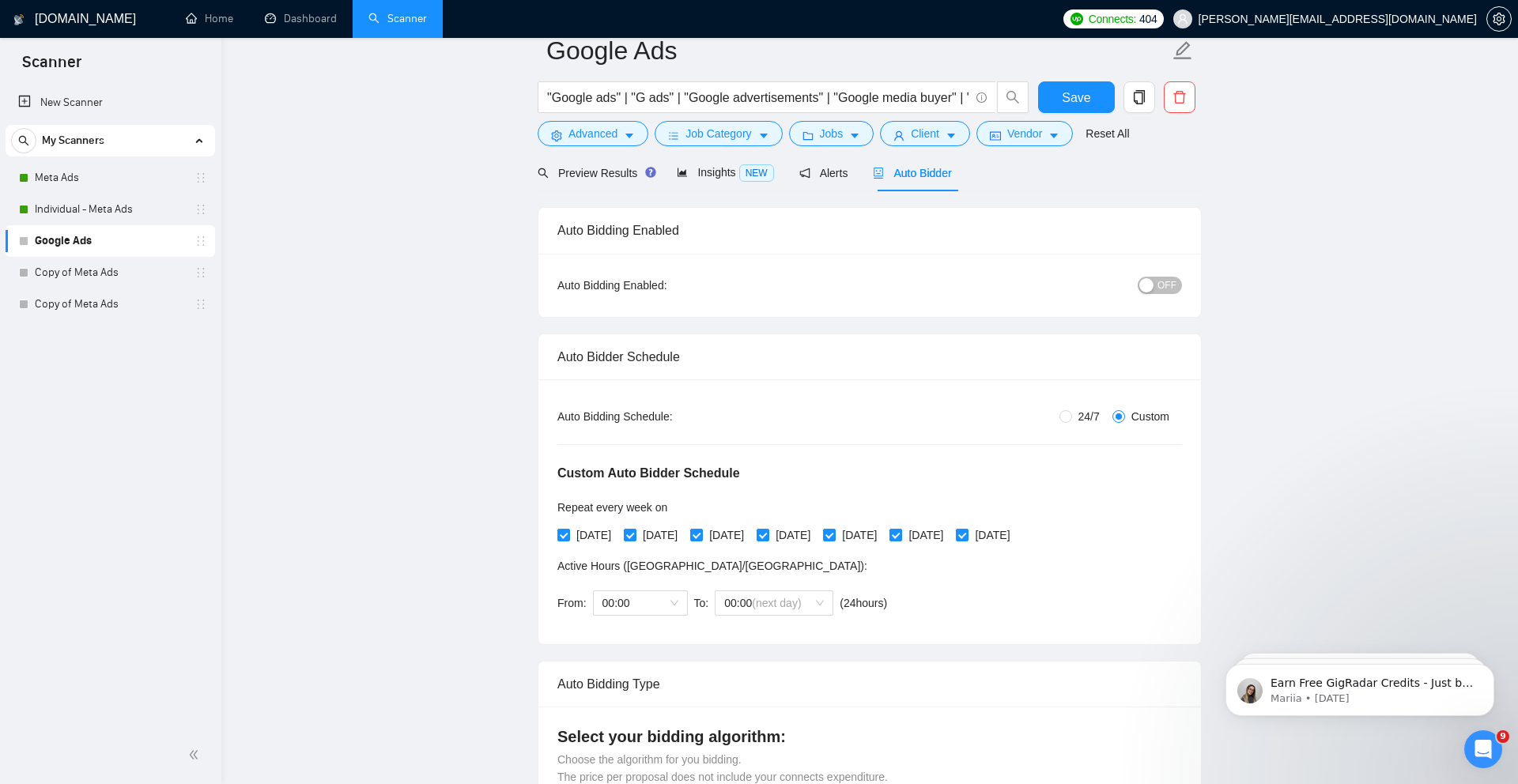
scroll to position [0, 0]
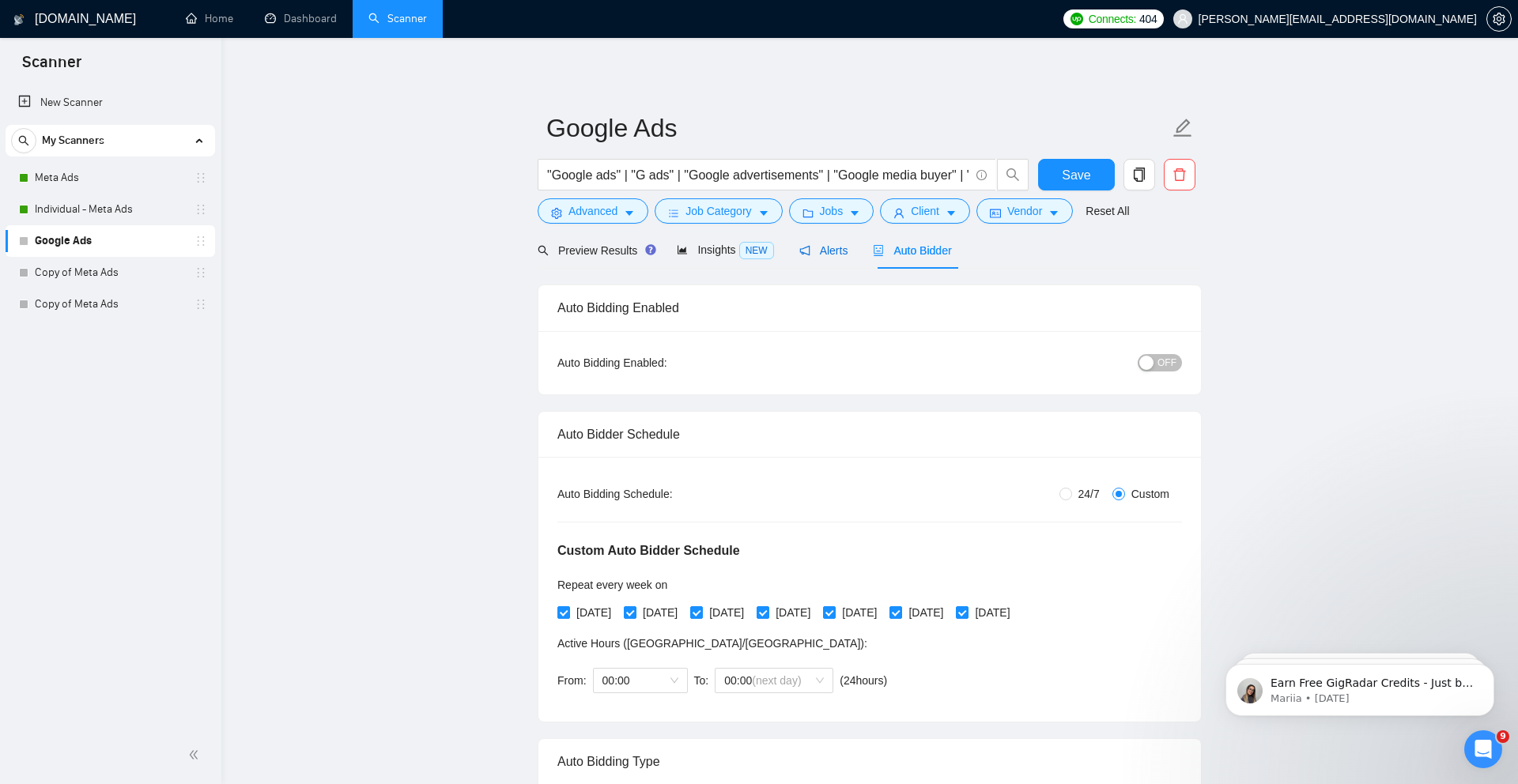
click at [841, 250] on span "Alerts" at bounding box center [824, 250] width 49 height 13
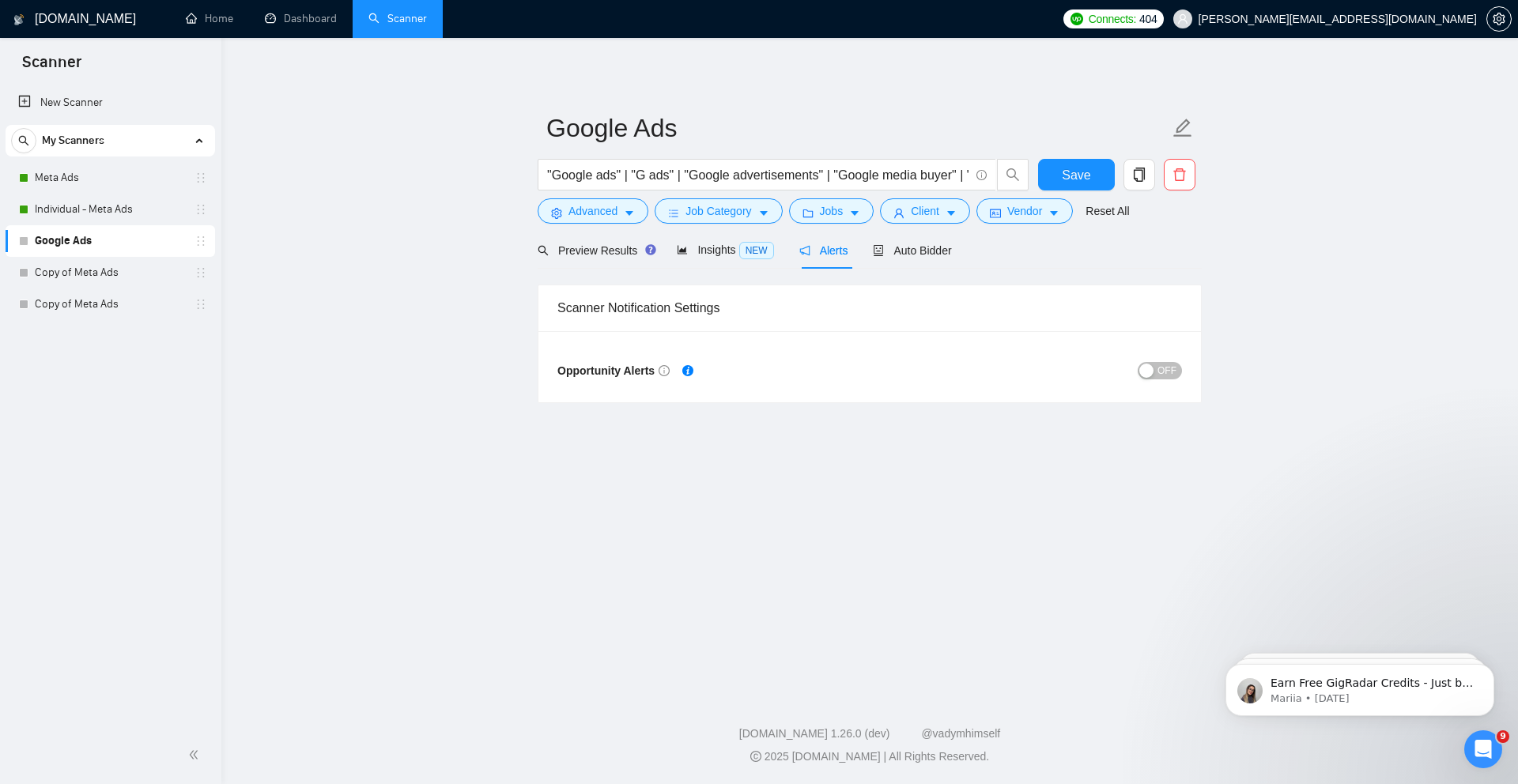
click at [1169, 372] on span "OFF" at bounding box center [1166, 370] width 19 height 18
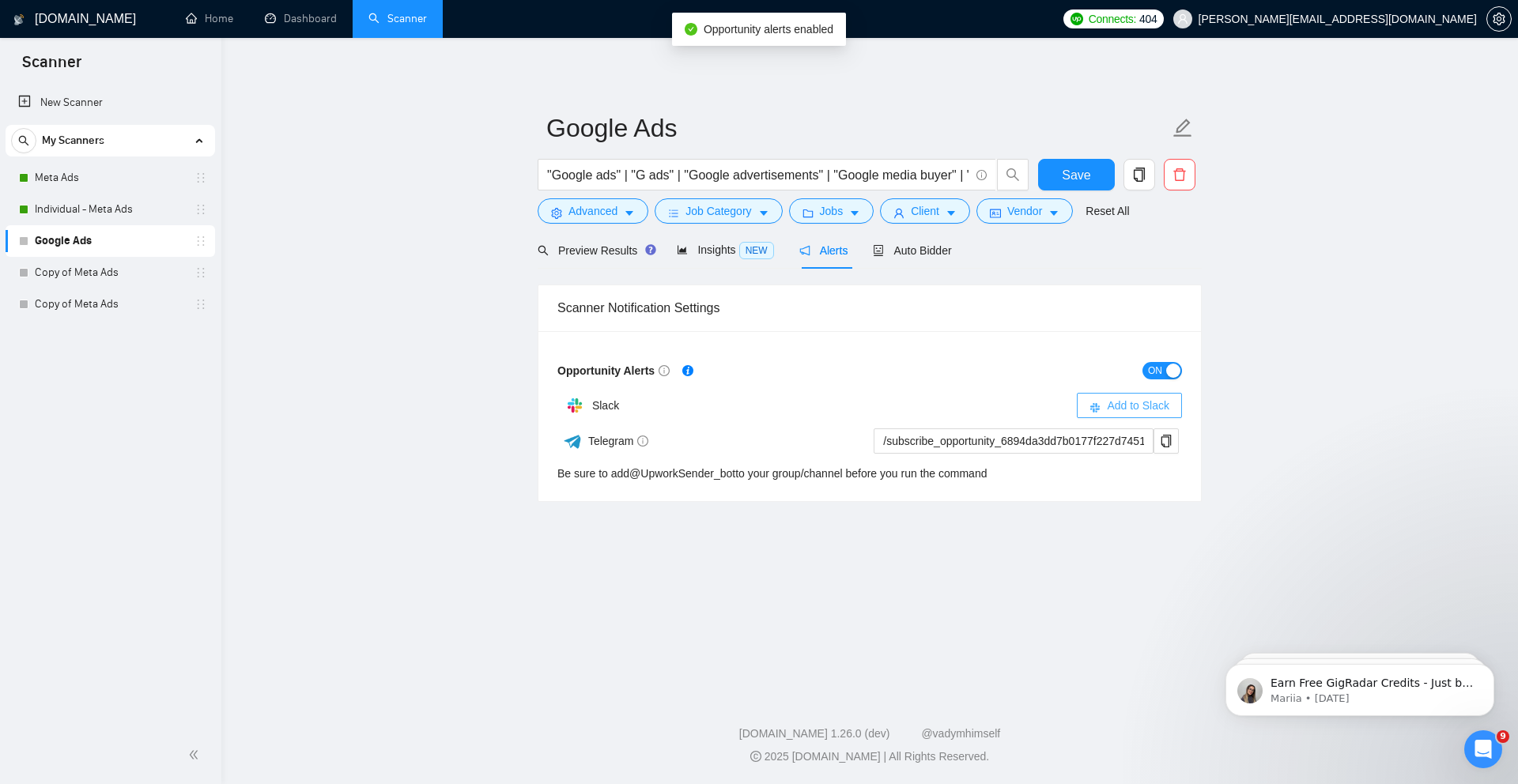
click at [1167, 409] on span "Add to Slack" at bounding box center [1138, 405] width 62 height 18
click at [1124, 397] on span "Add to Slack" at bounding box center [1138, 405] width 62 height 18
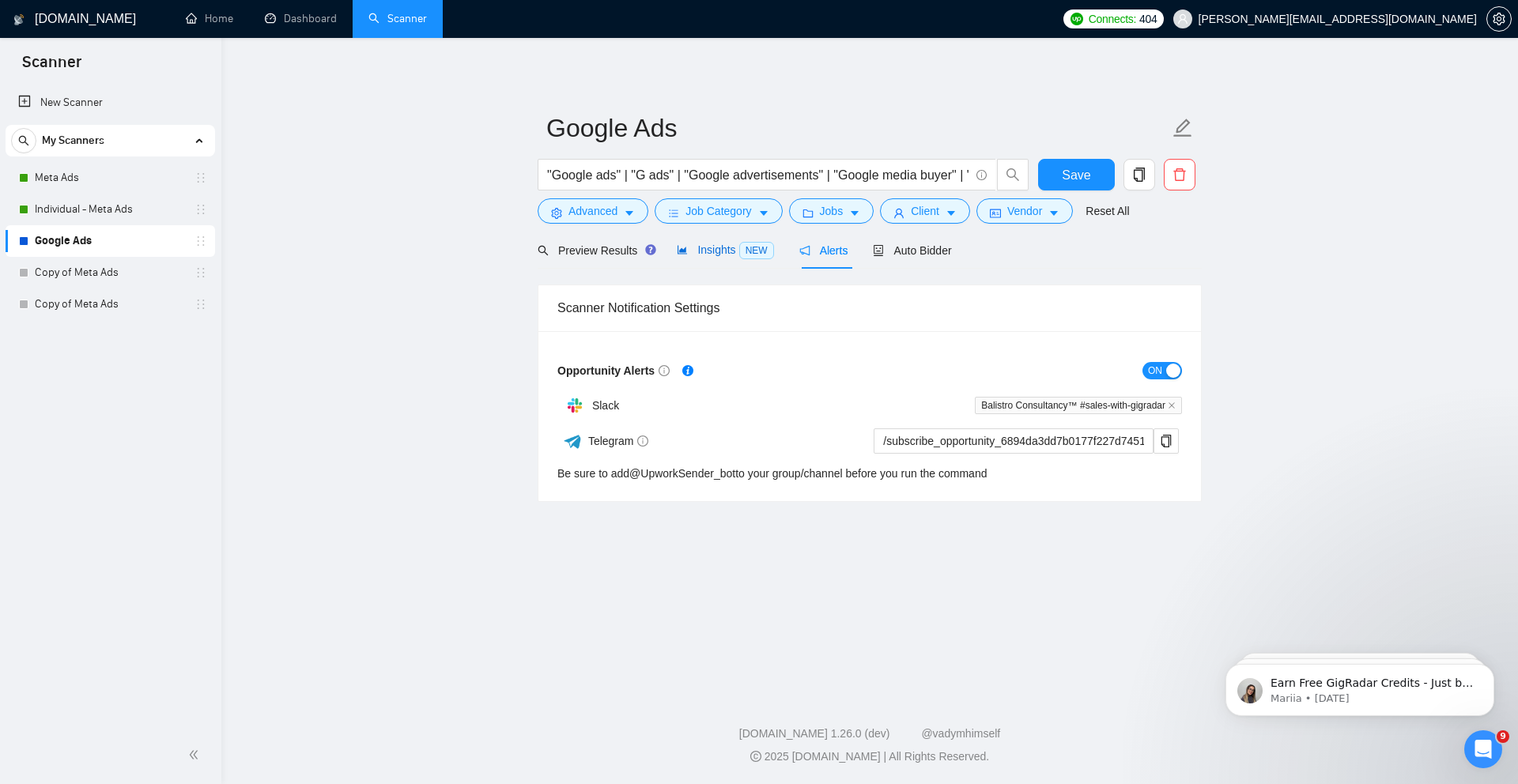
click at [724, 252] on span "Insights NEW" at bounding box center [724, 249] width 97 height 13
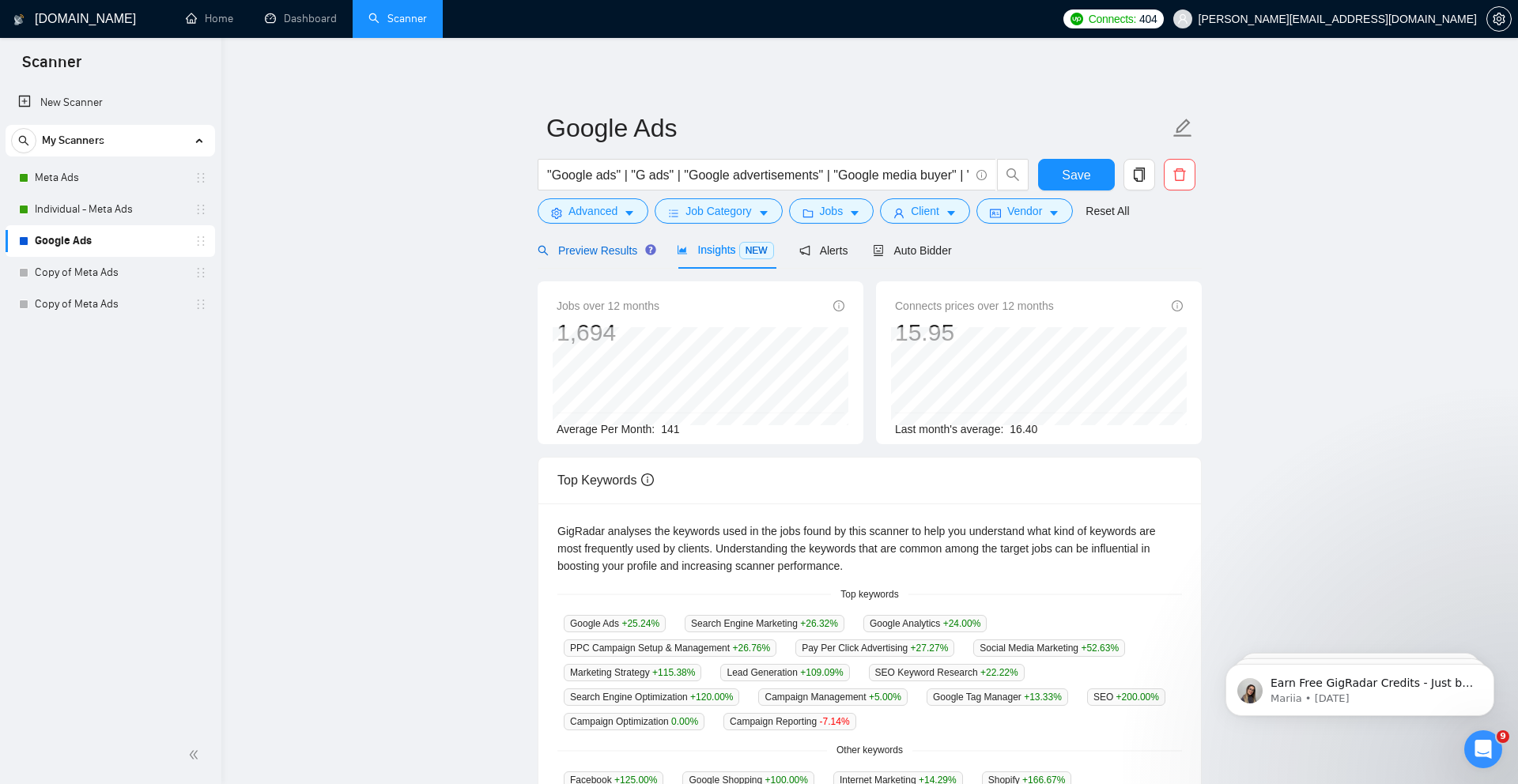
click at [606, 250] on span "Preview Results" at bounding box center [594, 250] width 114 height 13
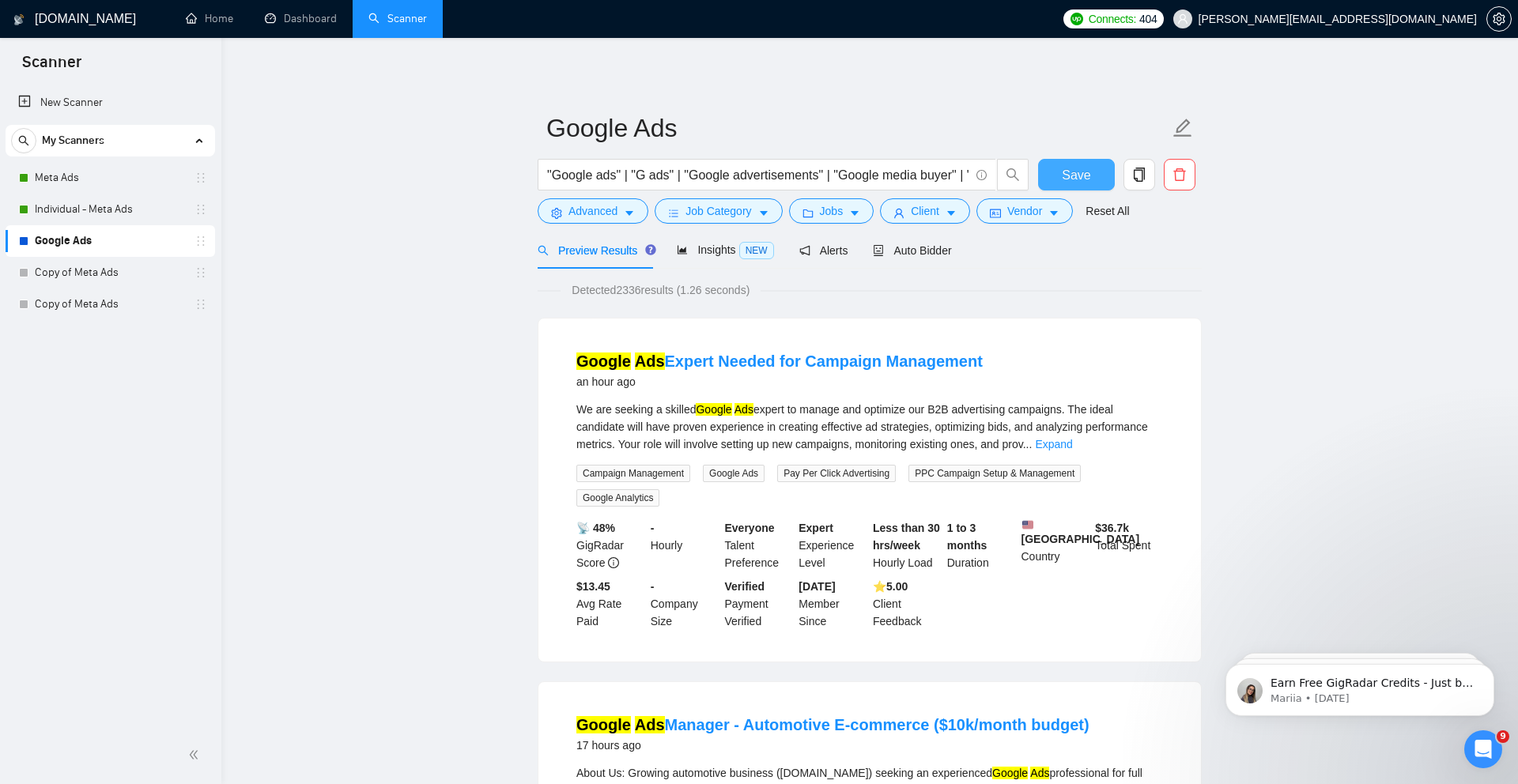
click at [1078, 178] on span "Save" at bounding box center [1076, 174] width 29 height 19
click at [105, 179] on link "Meta Ads" at bounding box center [109, 178] width 150 height 32
